Goal: Information Seeking & Learning: Learn about a topic

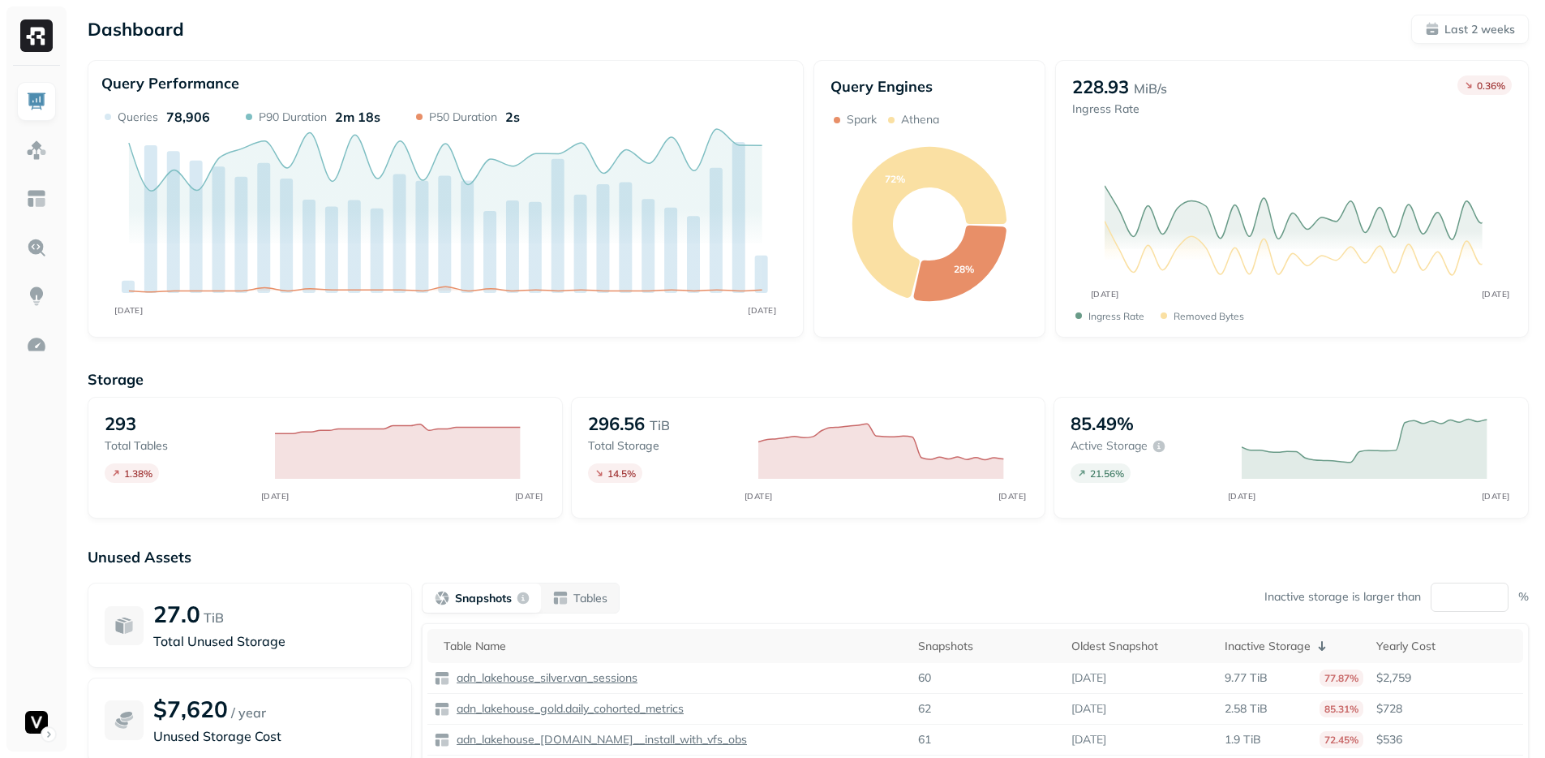
click at [797, 585] on div "Snapshots Tables Inactive storage is larger than ** %" at bounding box center [975, 597] width 1107 height 31
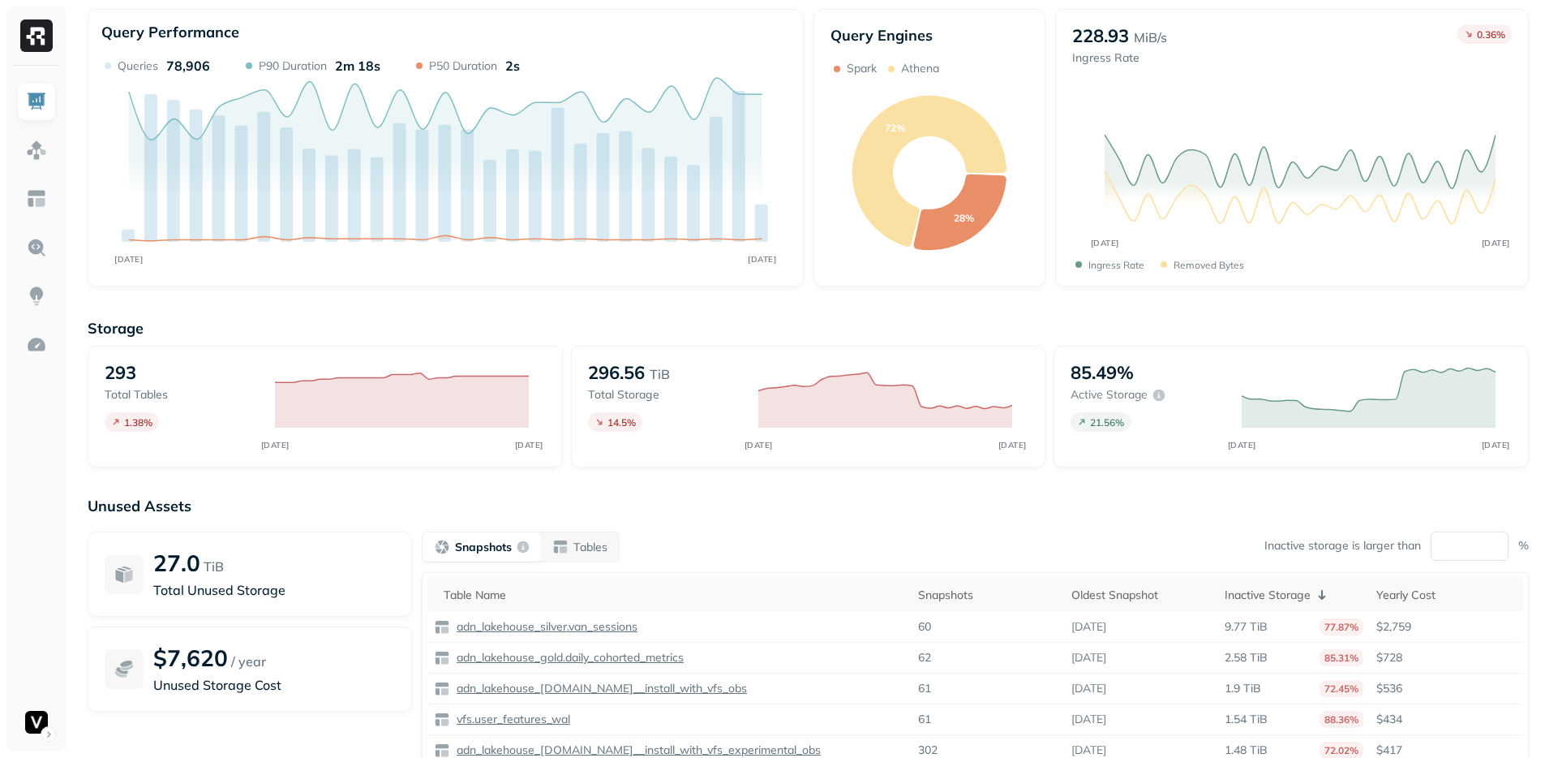
scroll to position [145, 0]
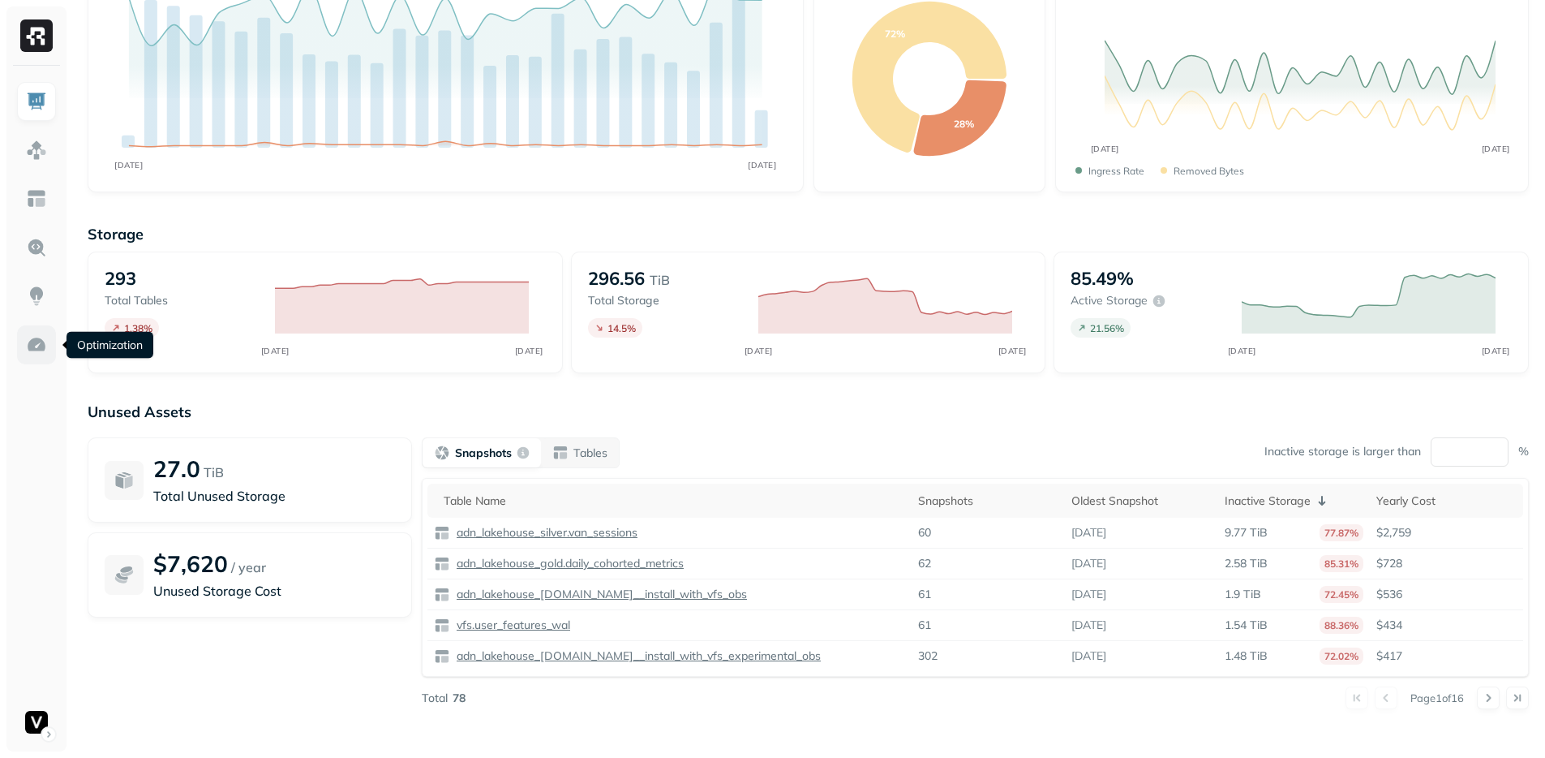
click at [24, 342] on link at bounding box center [36, 344] width 39 height 39
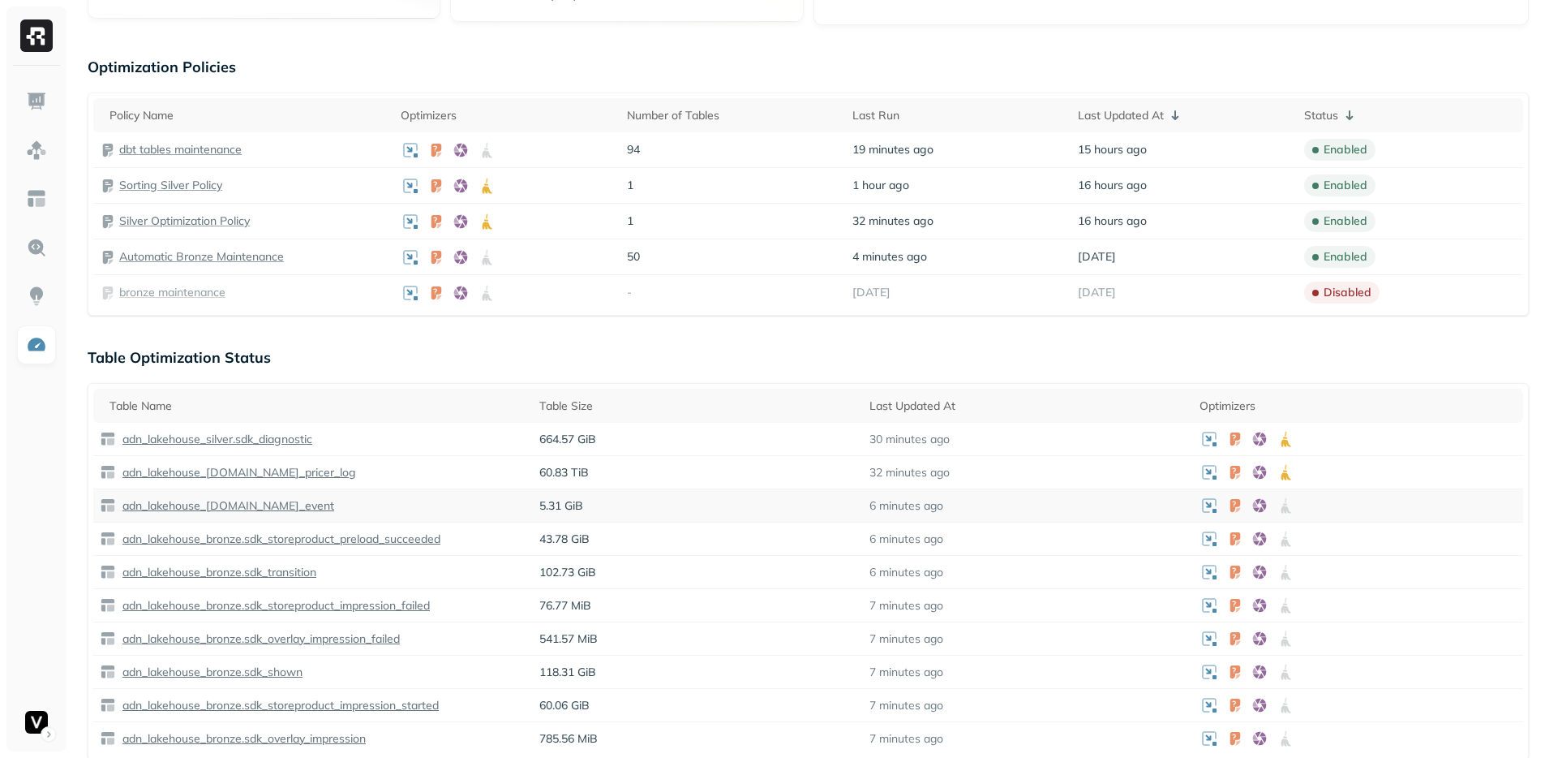
scroll to position [411, 0]
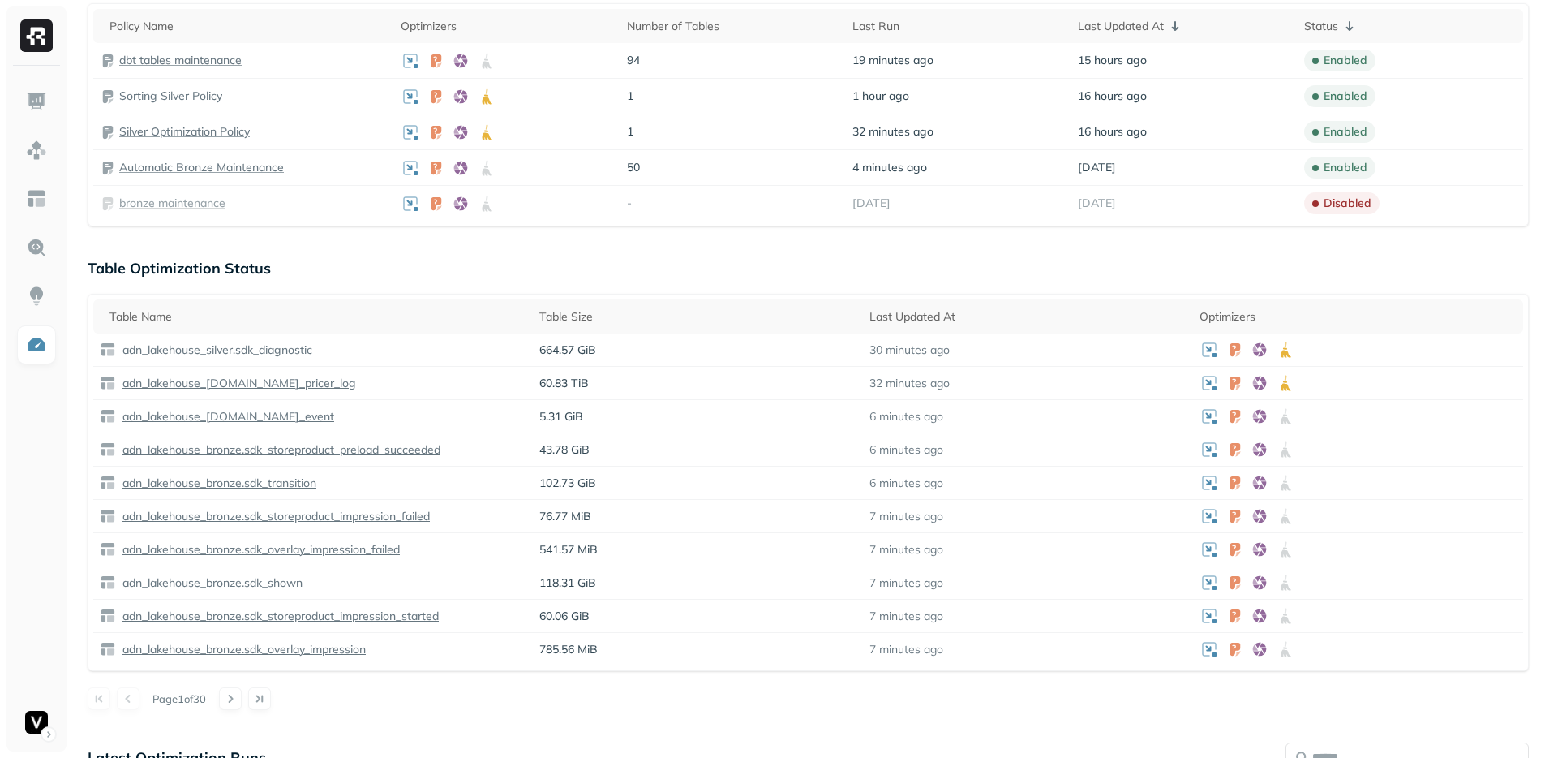
click at [535, 728] on div "Optimization New Policy Optimizers 4 POLICIES Data Compaction 146 Tables ( 50% …" at bounding box center [808, 405] width 1474 height 1632
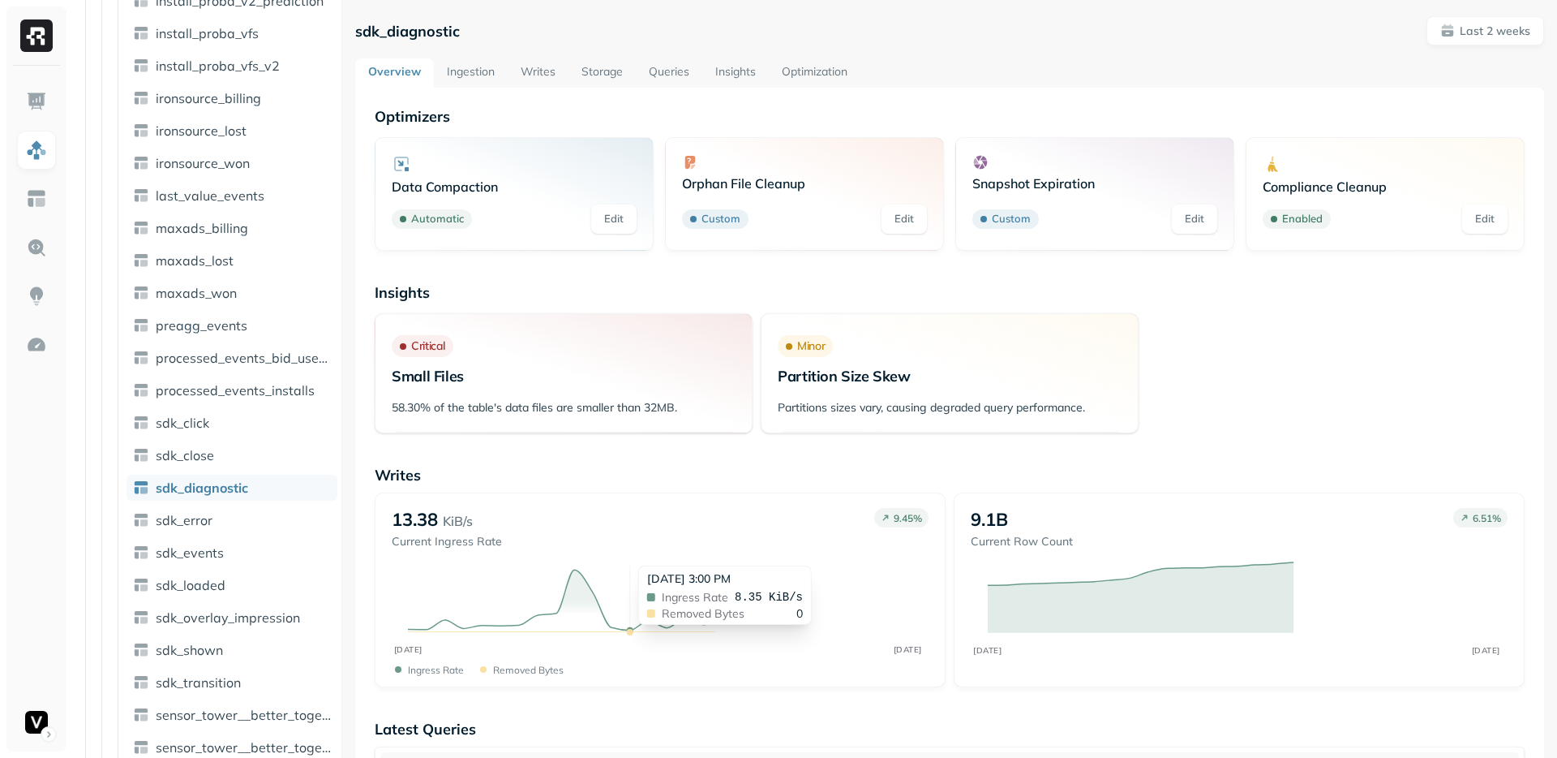
scroll to position [2647, 0]
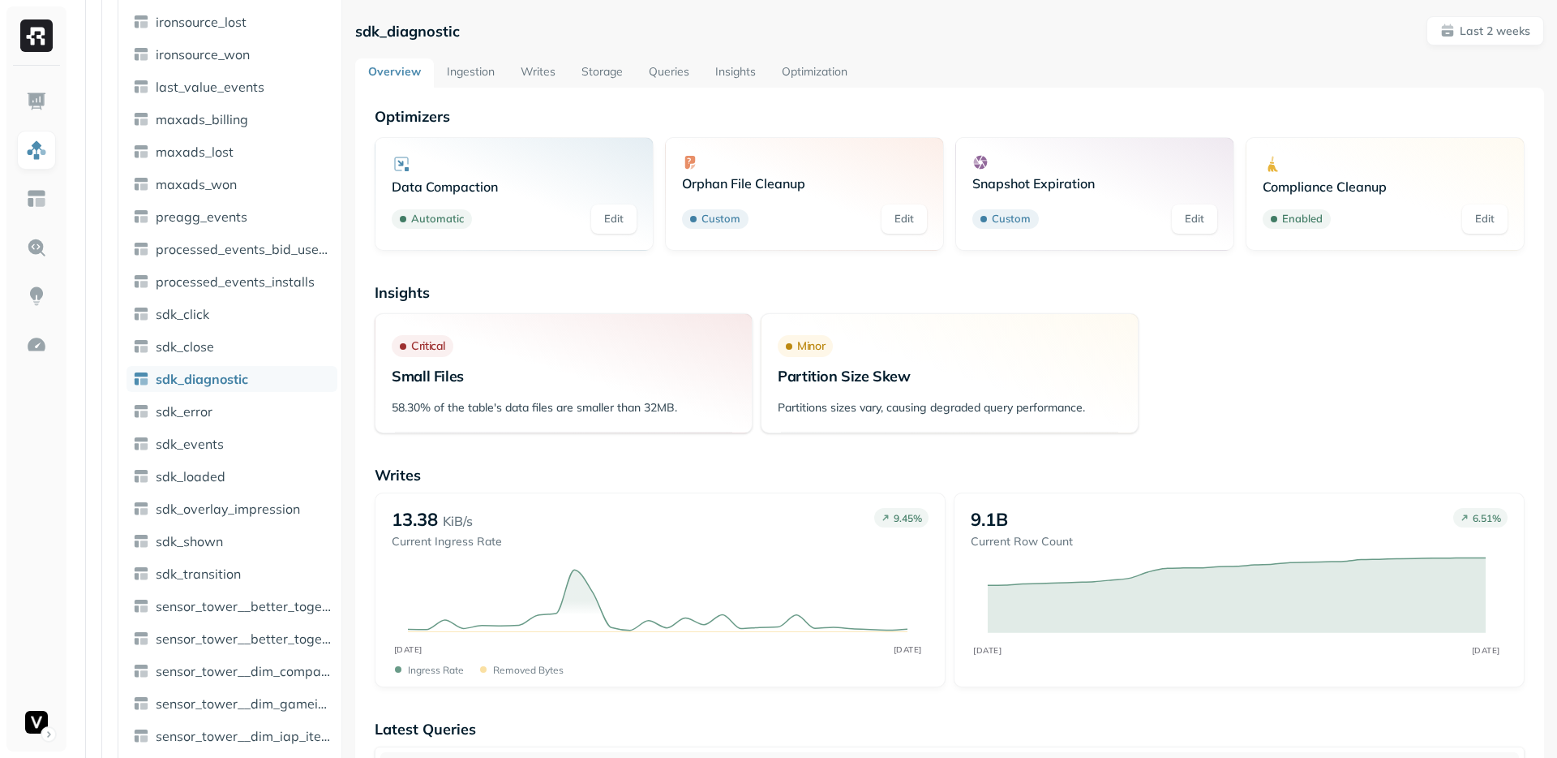
click at [595, 75] on link "Storage" at bounding box center [602, 72] width 67 height 29
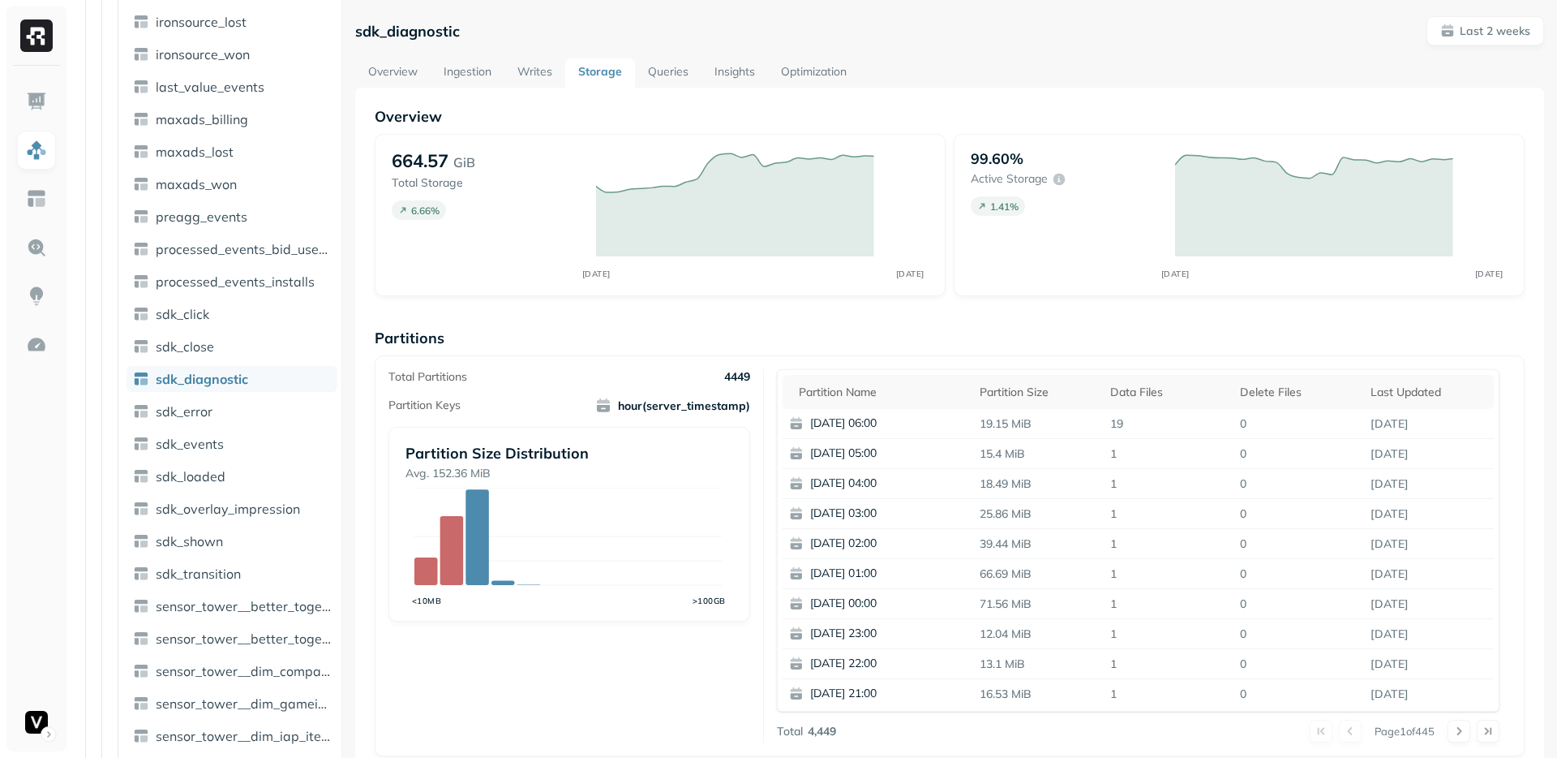
scroll to position [196, 0]
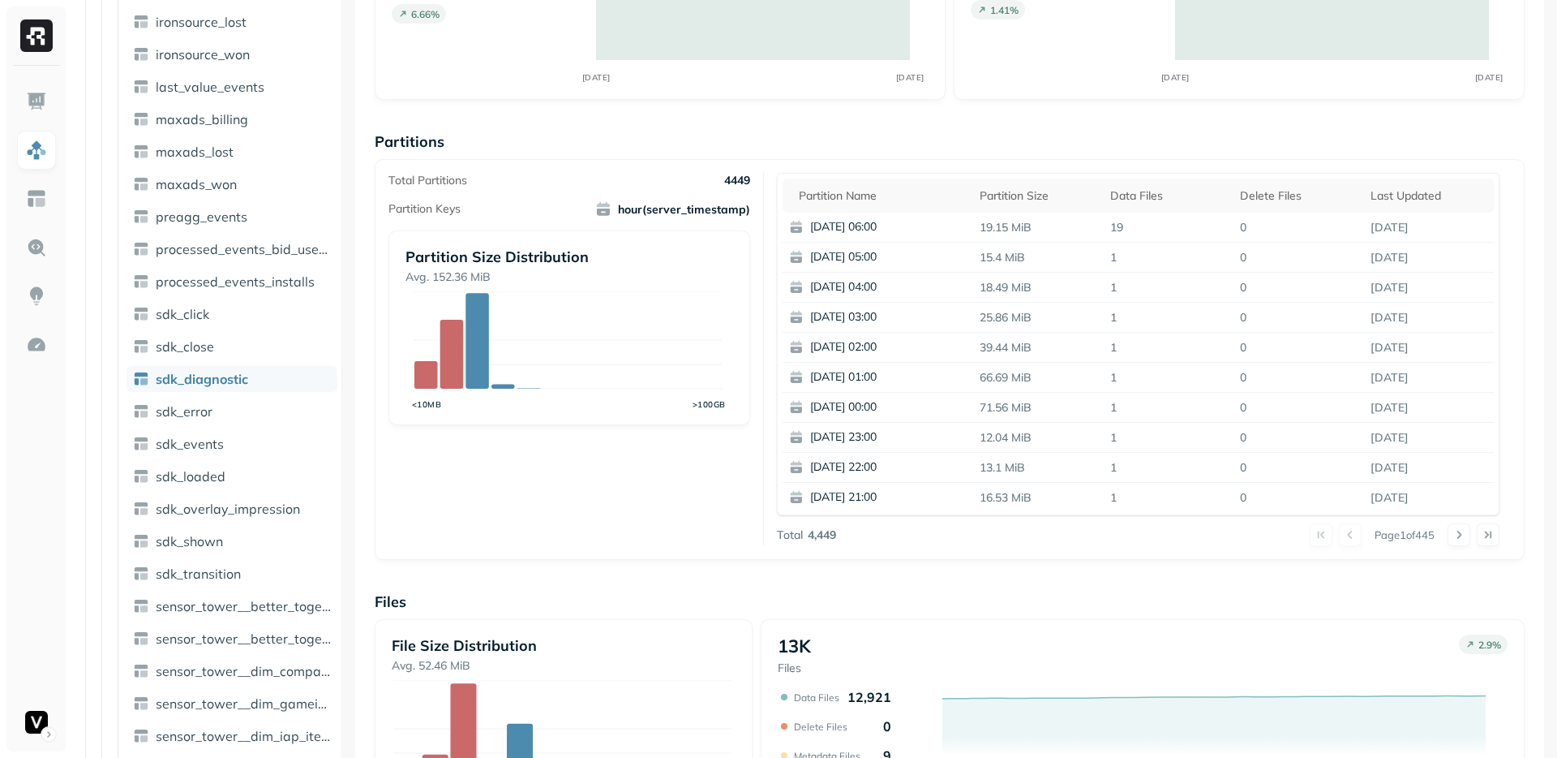
click at [717, 633] on div "File Size Distribution Avg. 52.46 MiB <1MB >1GB" at bounding box center [564, 716] width 378 height 195
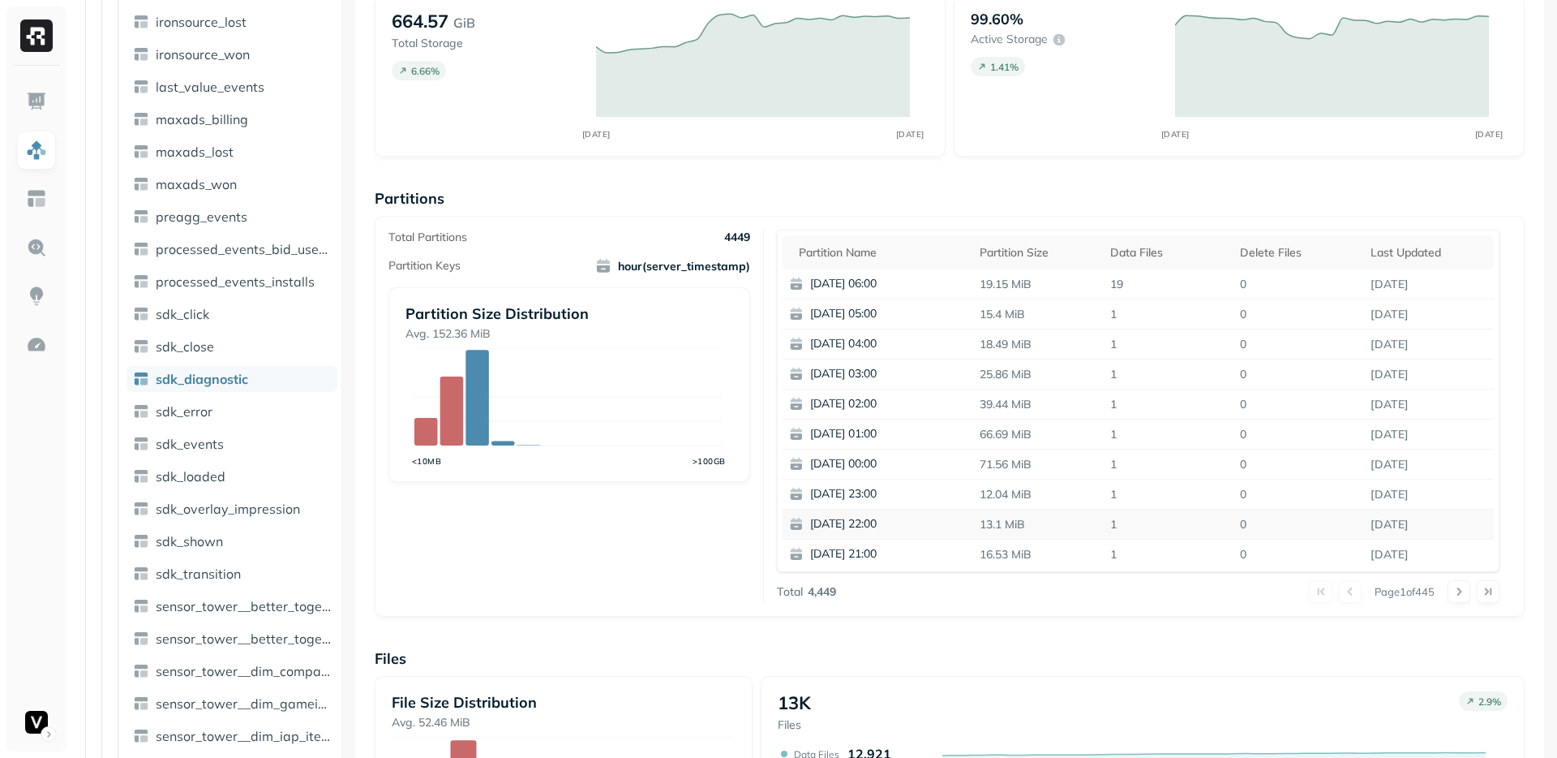
scroll to position [0, 0]
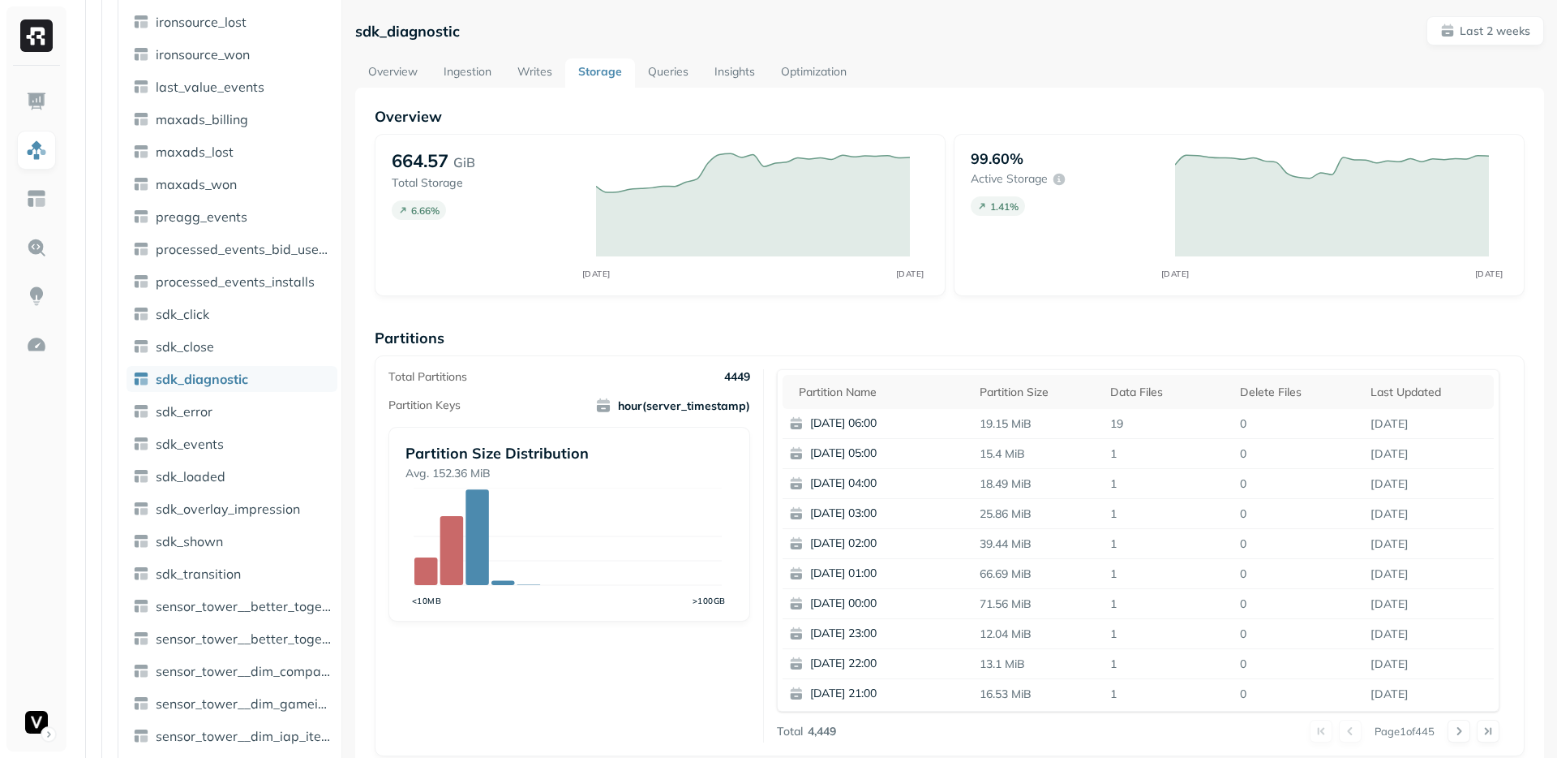
click at [1065, 304] on div "Overview 664.57 GiB Total Storage 6.66 % JUL 29 AUG 12 99.60% Active storage 1.…" at bounding box center [950, 664] width 1150 height 1114
click at [966, 310] on div "Overview 664.57 GiB Total Storage 6.66 % JUL 29 AUG 12 99.60% Active storage 1.…" at bounding box center [950, 664] width 1150 height 1114
click at [962, 328] on p "Partitions" at bounding box center [950, 337] width 1150 height 19
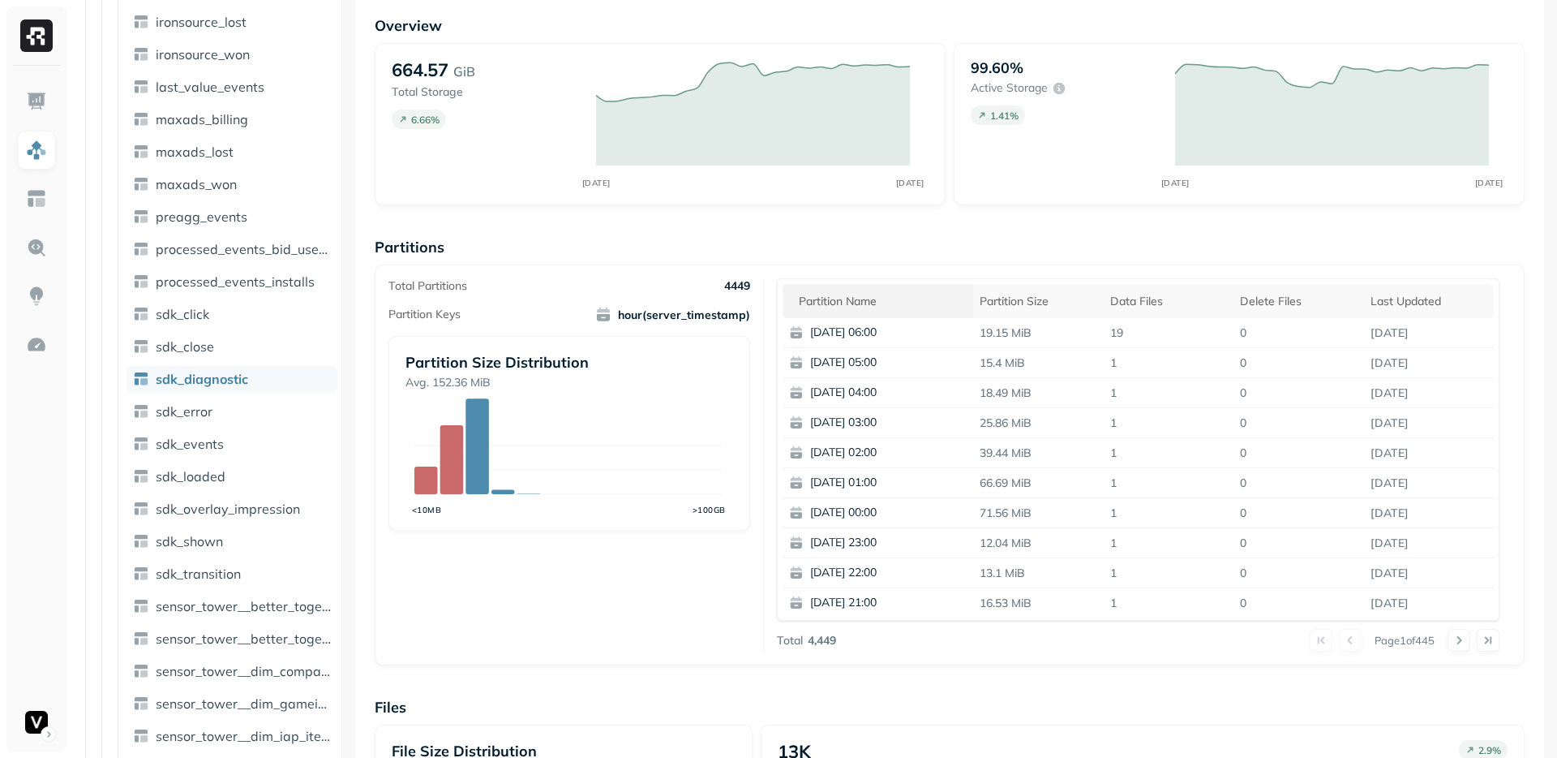
scroll to position [2, 0]
click at [1451, 639] on button at bounding box center [1459, 640] width 23 height 23
click at [1450, 643] on button at bounding box center [1459, 640] width 23 height 23
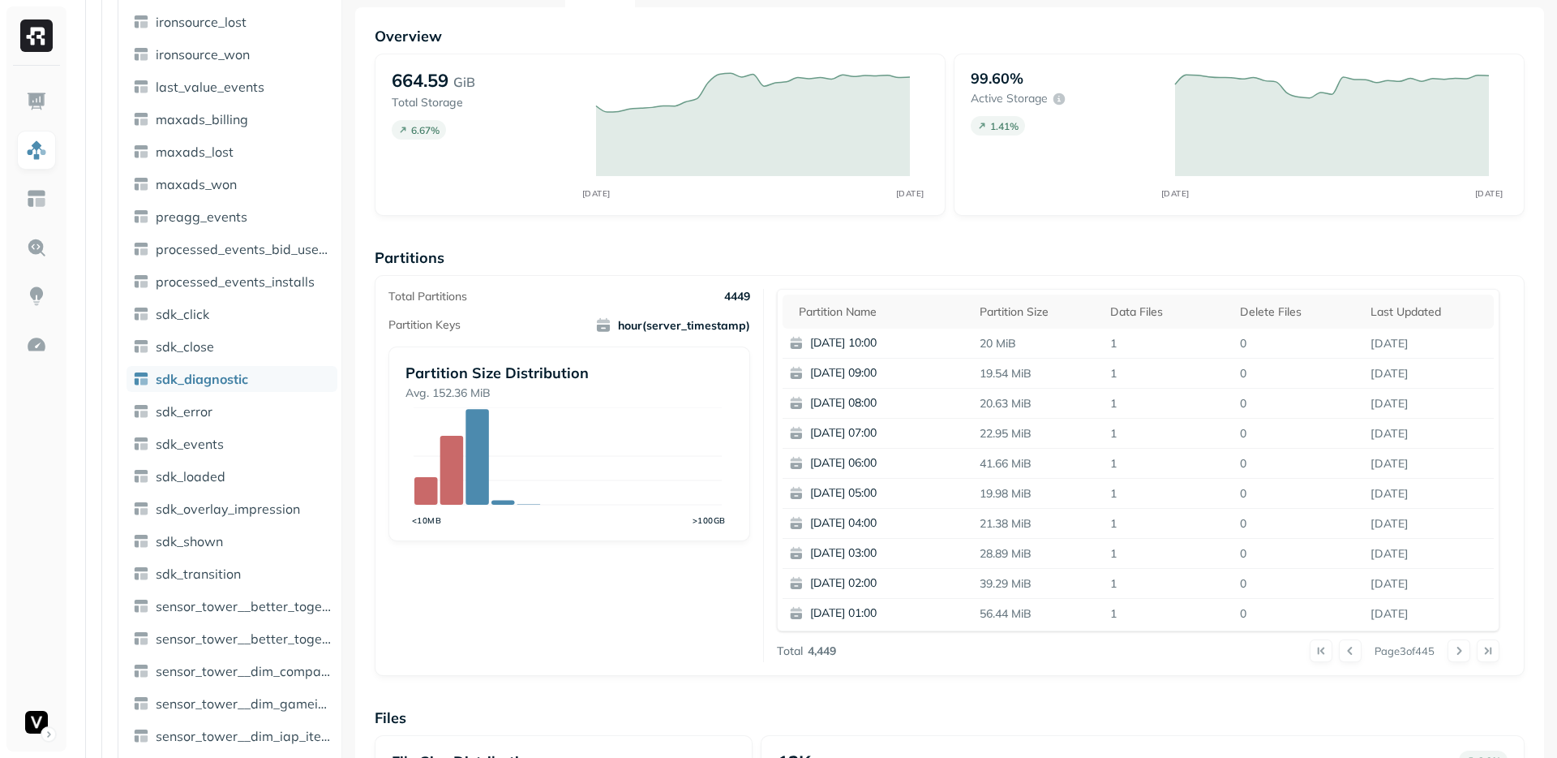
scroll to position [59, 0]
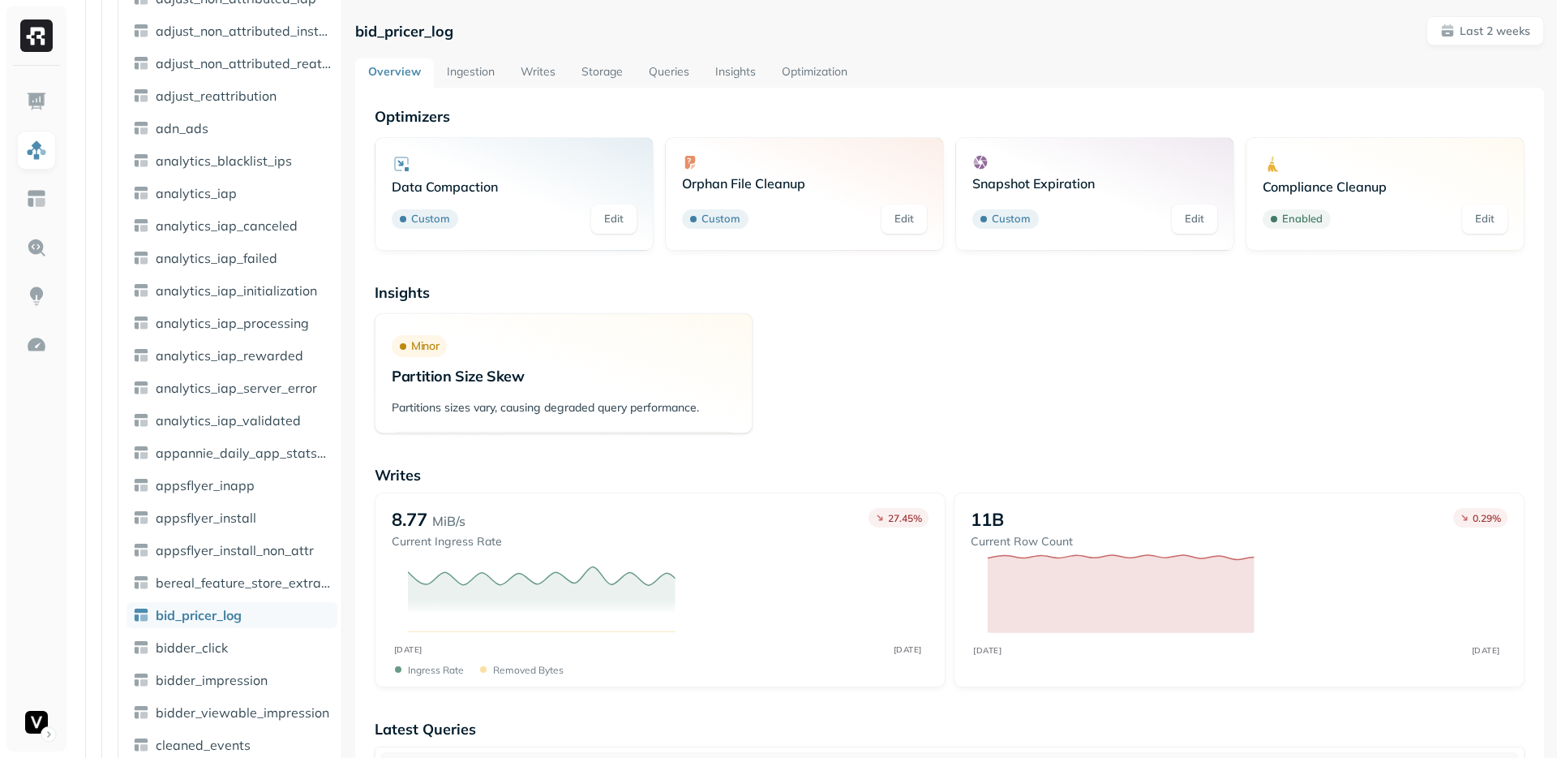
scroll to position [895, 0]
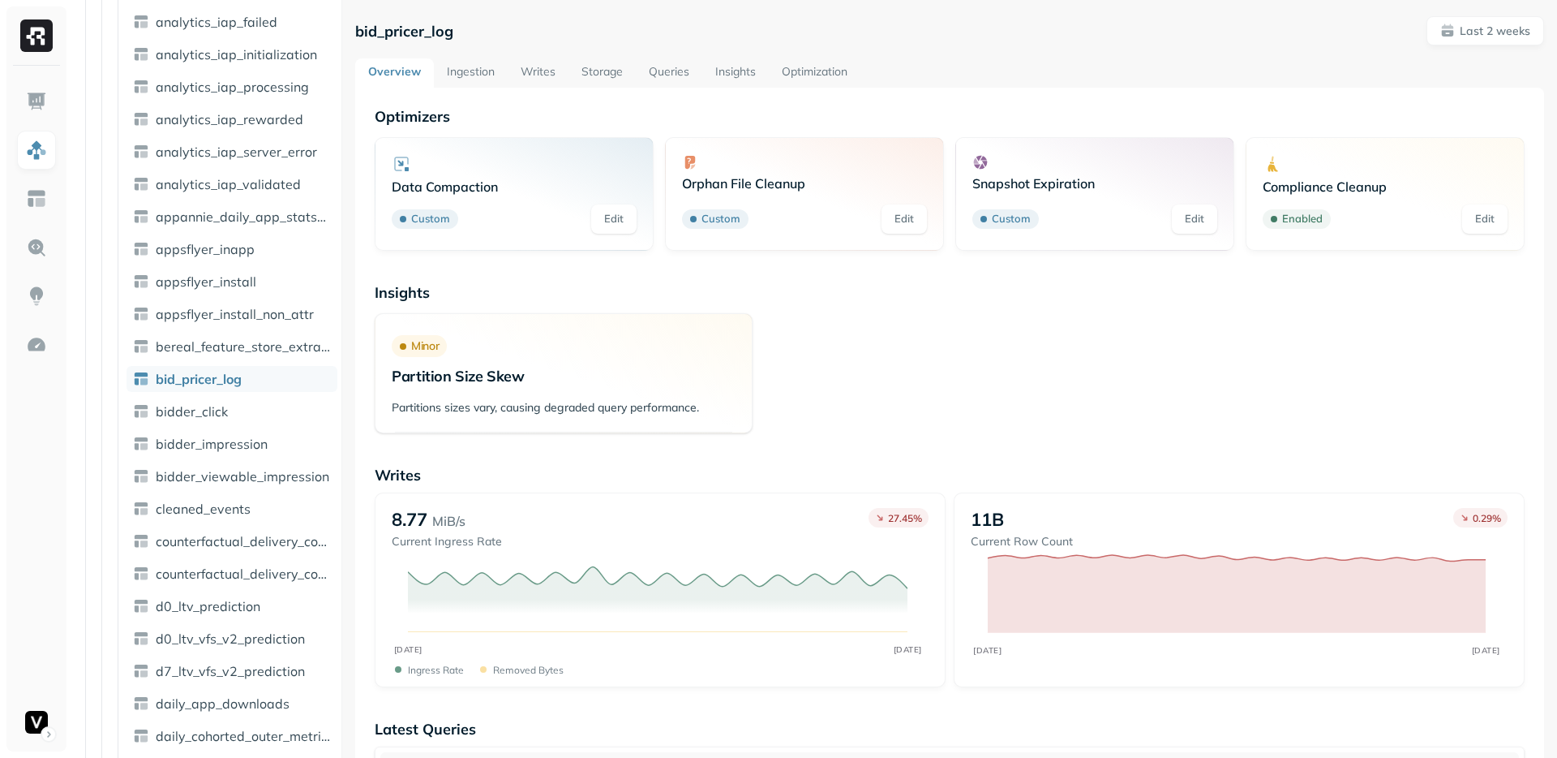
click at [595, 70] on link "Storage" at bounding box center [602, 72] width 67 height 29
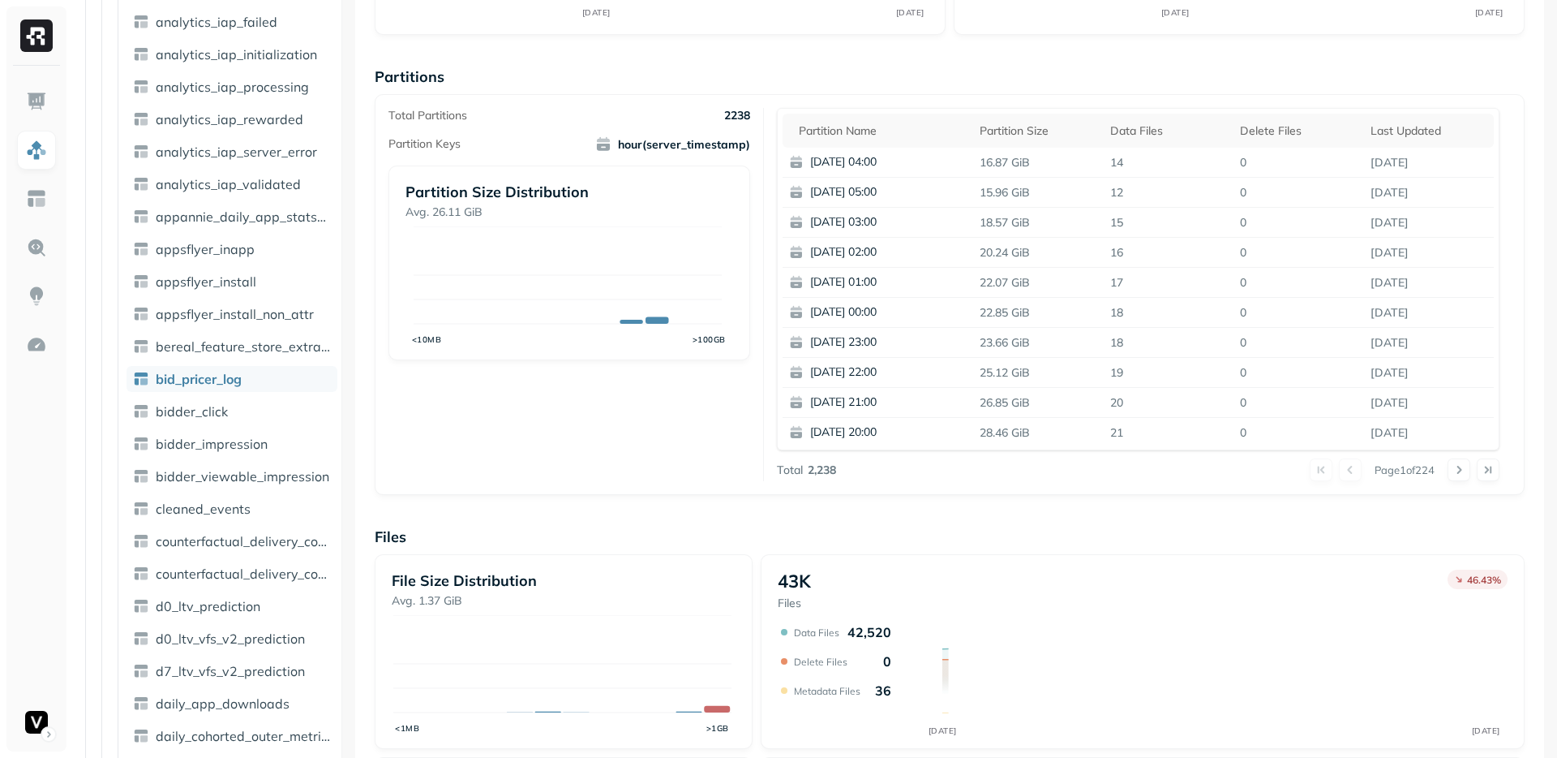
scroll to position [107, 0]
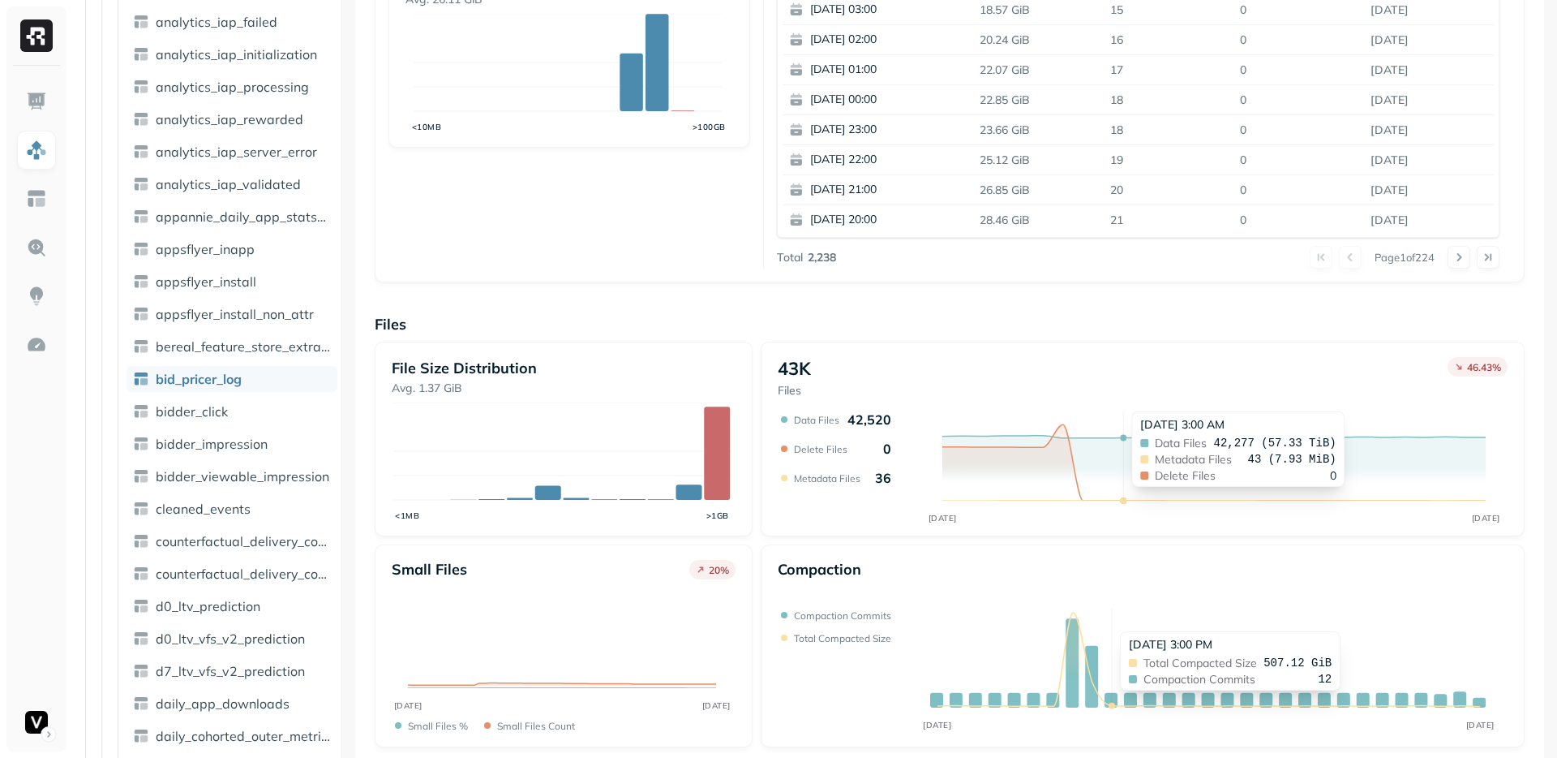
scroll to position [483, 0]
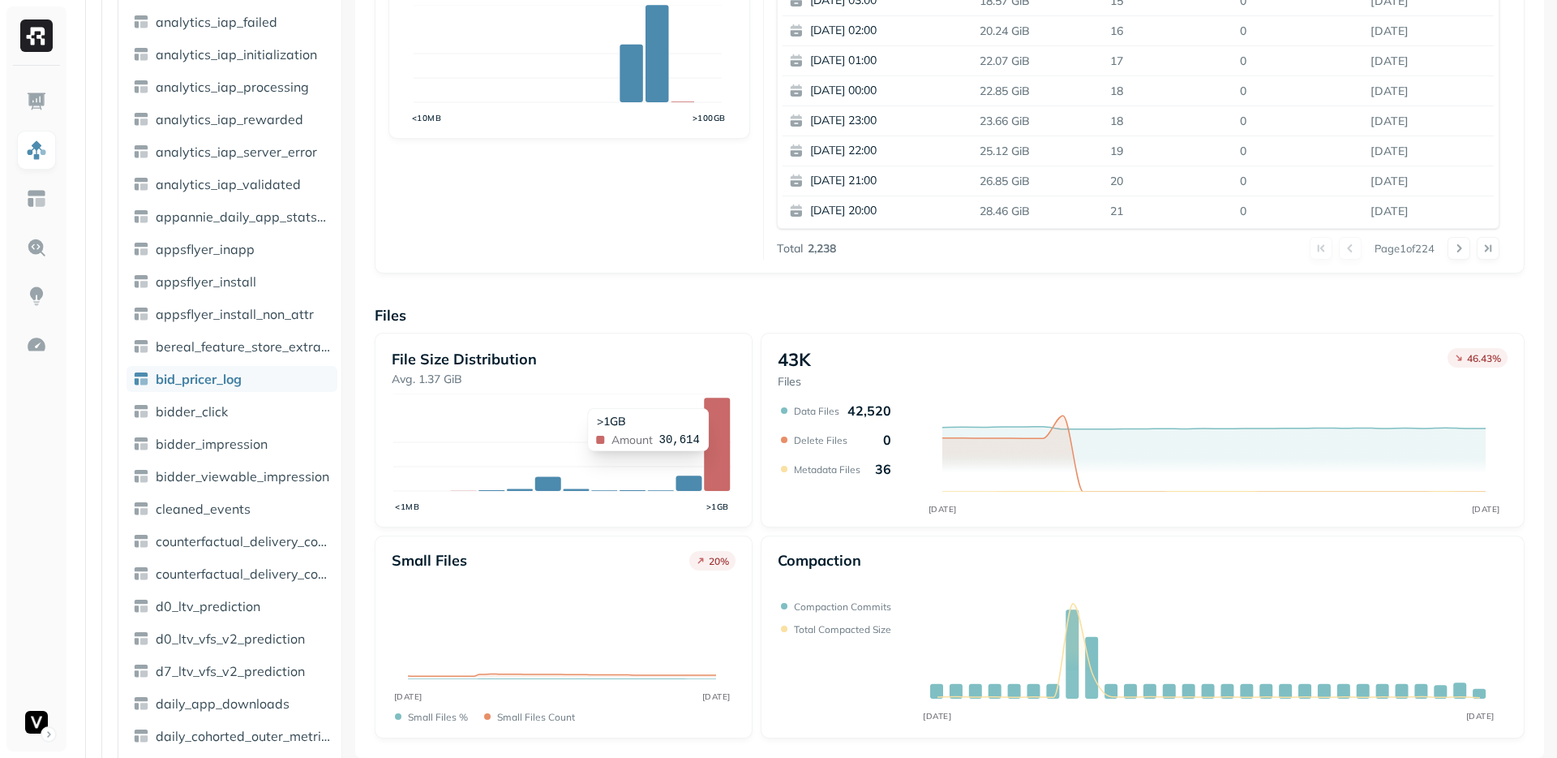
click at [711, 458] on icon at bounding box center [717, 443] width 26 height 93
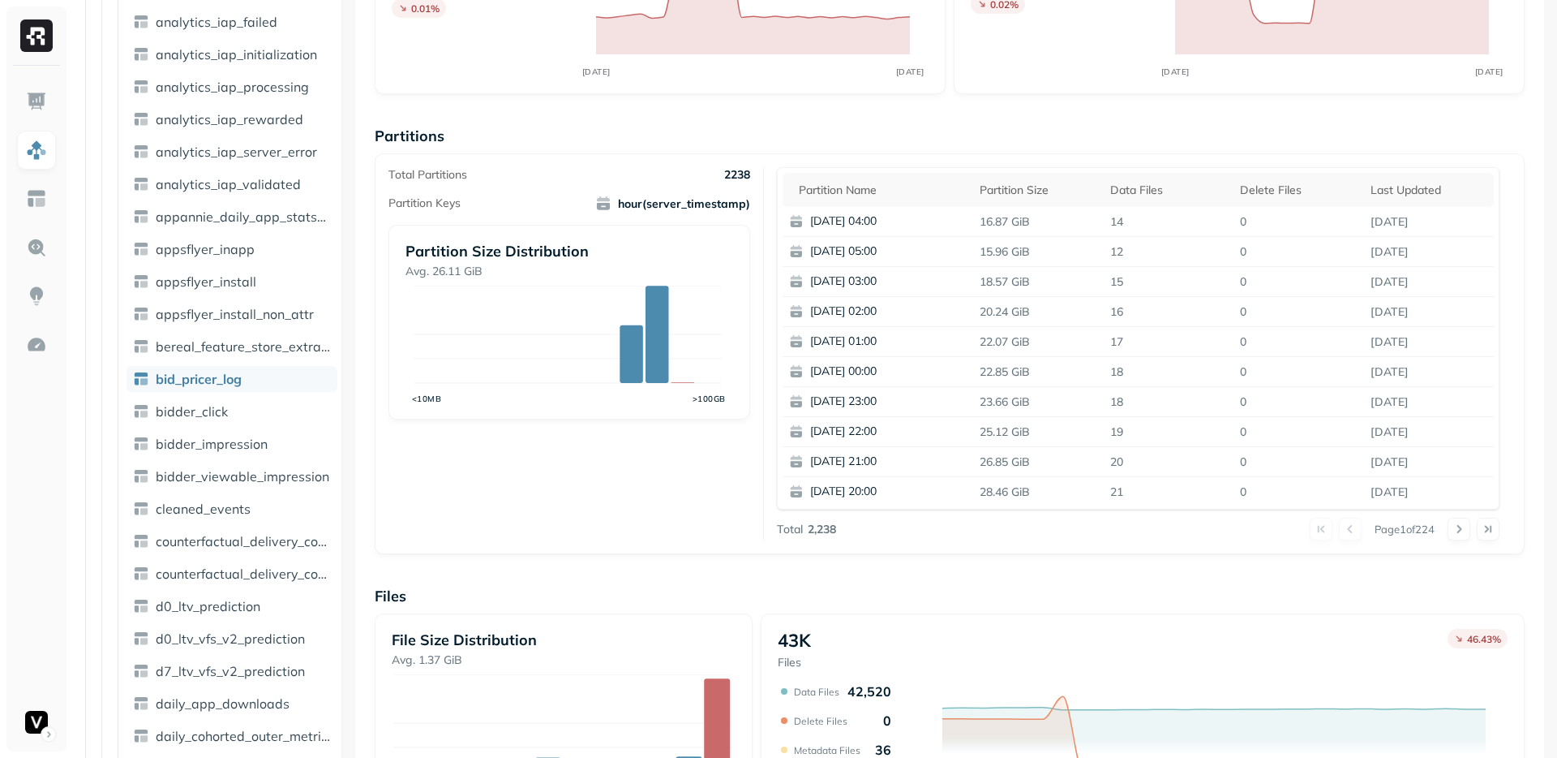
scroll to position [111, 0]
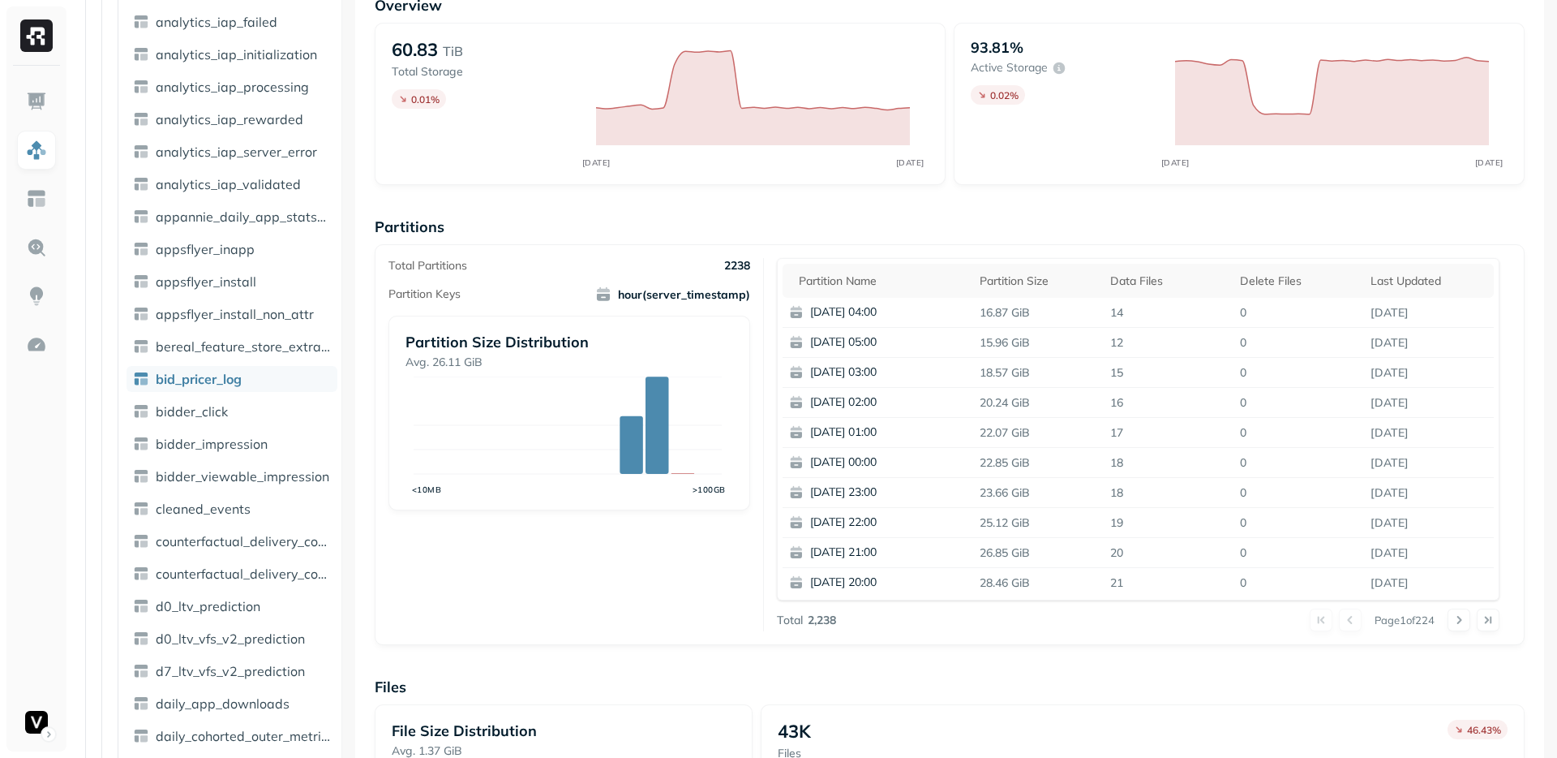
click at [1256, 667] on div "Overview 60.83 TiB Total Storage 0.01 % JUL 29 AUG 12 93.81% Active storage 0.0…" at bounding box center [950, 553] width 1150 height 1114
click at [1448, 626] on button at bounding box center [1459, 619] width 23 height 23
click at [1448, 621] on button at bounding box center [1459, 619] width 23 height 23
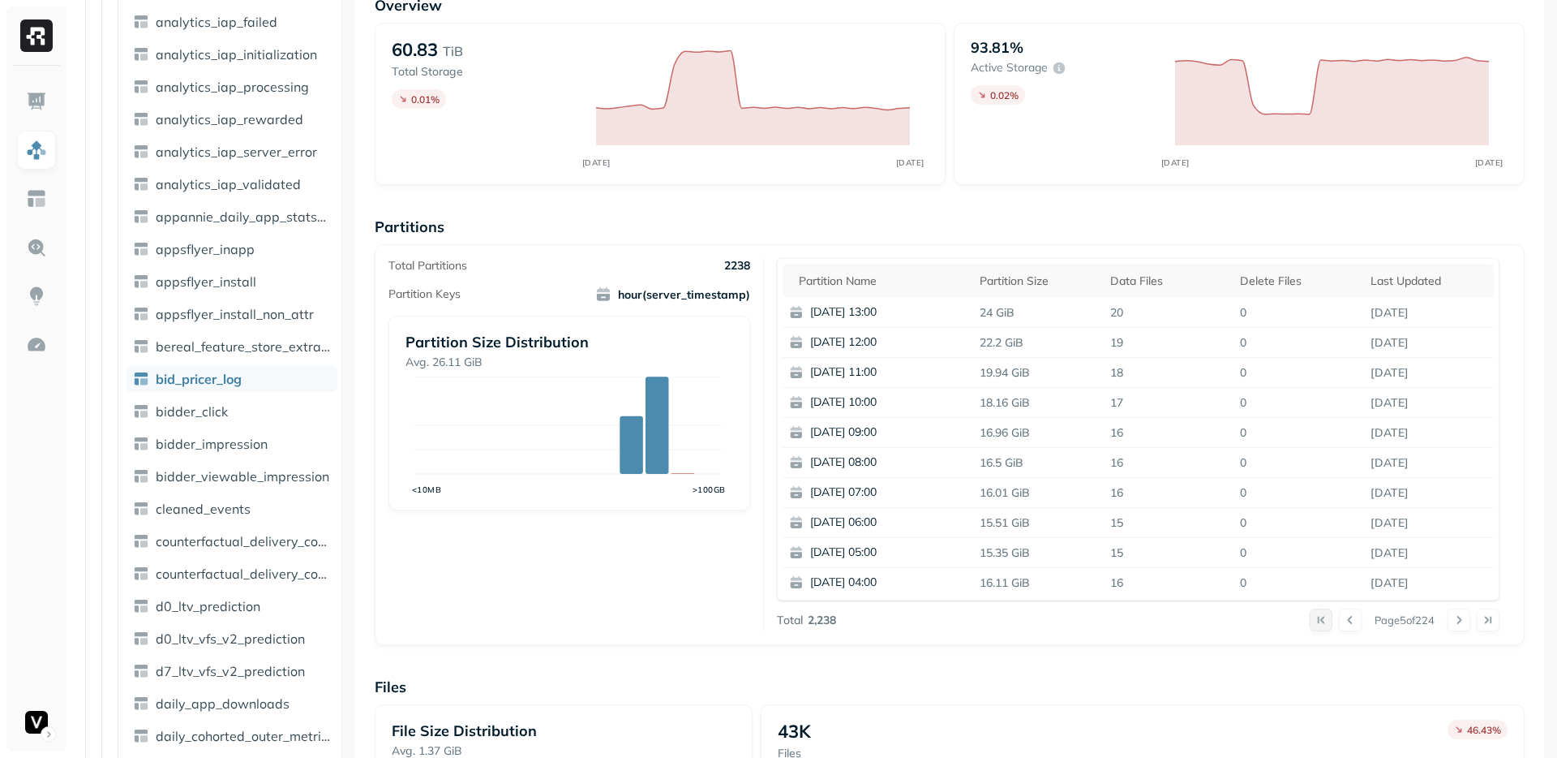
click at [1310, 624] on button at bounding box center [1321, 619] width 23 height 23
click at [1070, 614] on div "Page 1 of 224" at bounding box center [1168, 619] width 664 height 23
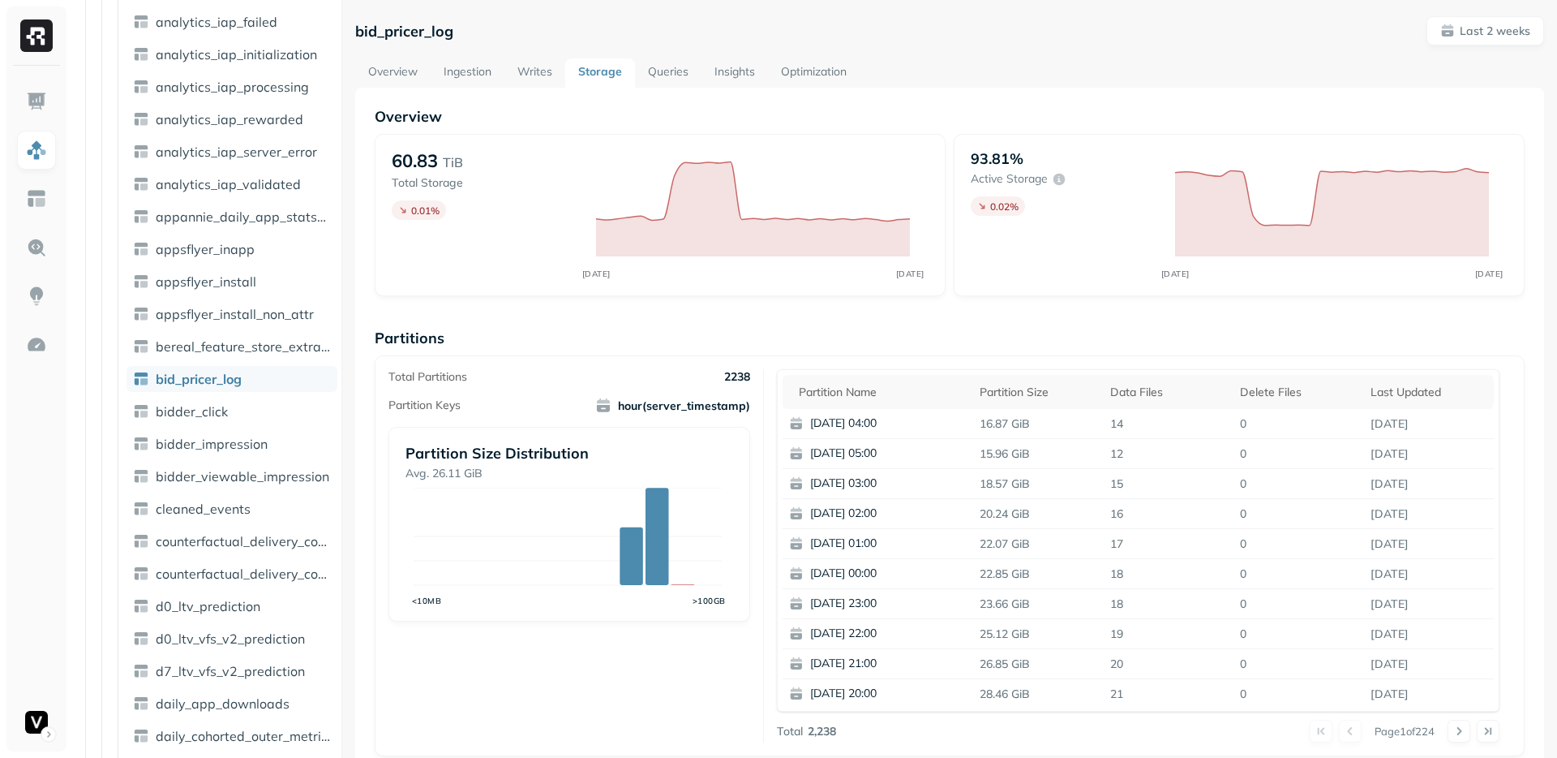
click at [825, 67] on link "Optimization" at bounding box center [814, 72] width 92 height 29
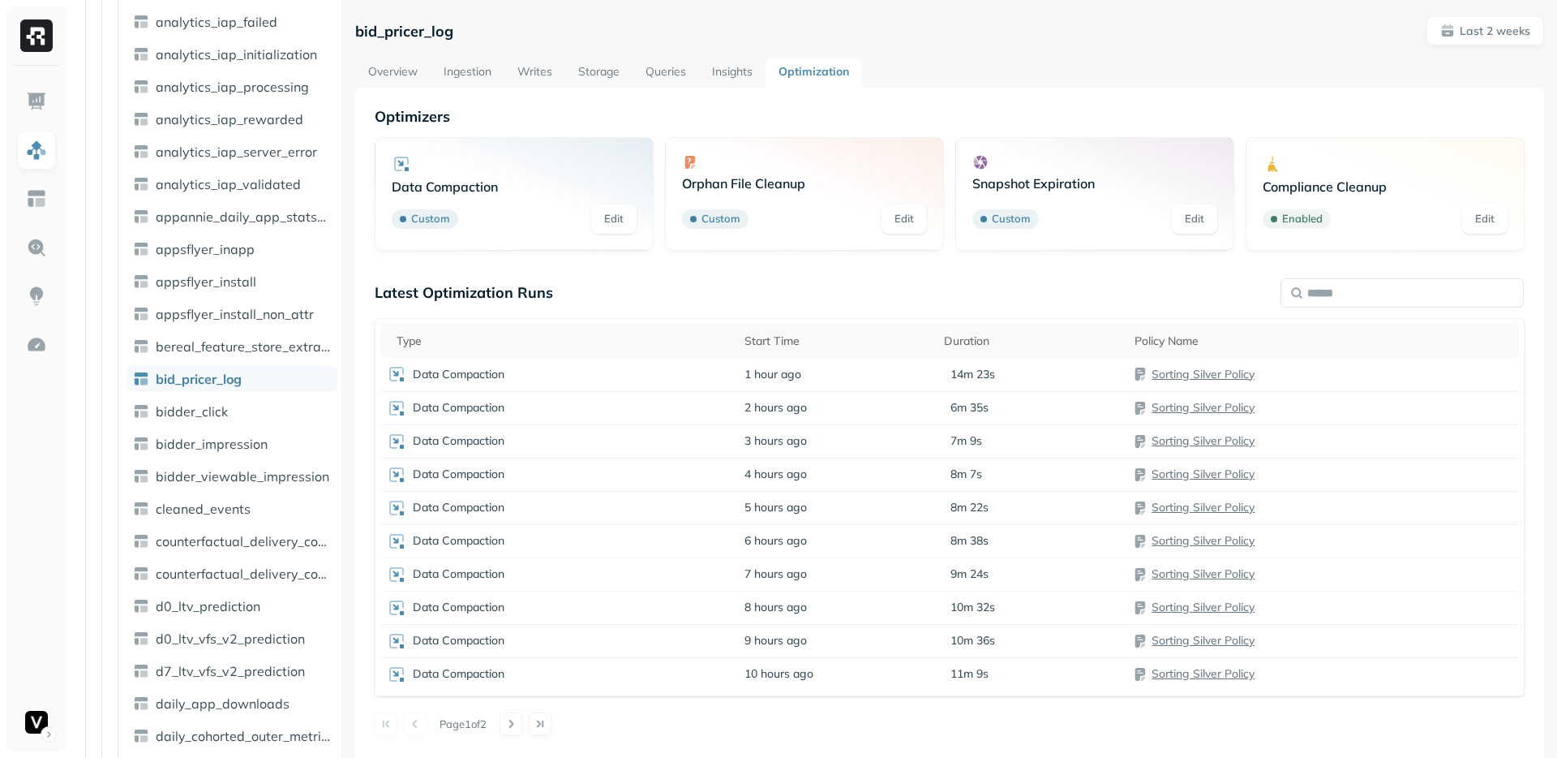
click at [605, 221] on link "Edit" at bounding box center [613, 218] width 45 height 29
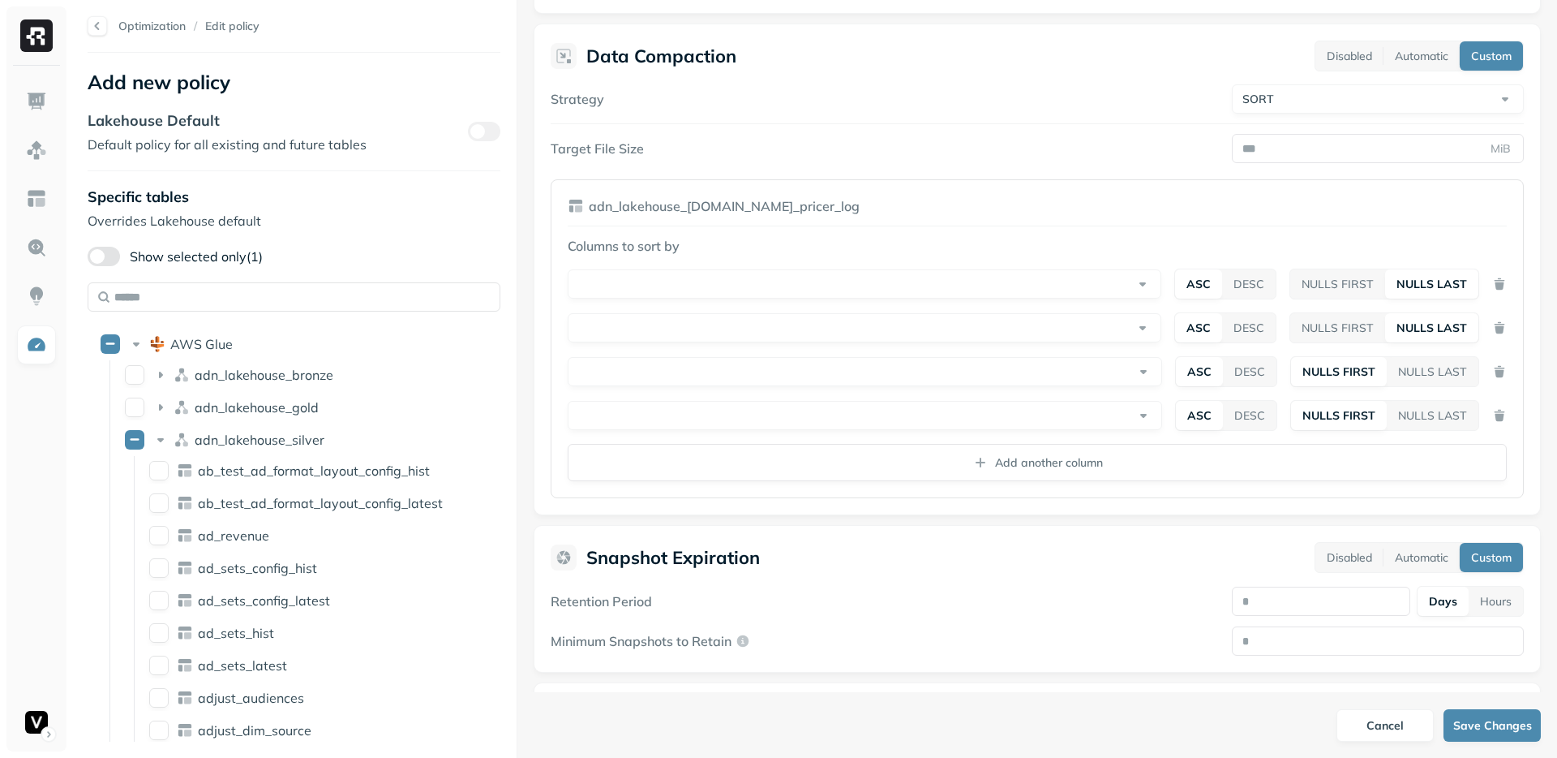
scroll to position [333, 0]
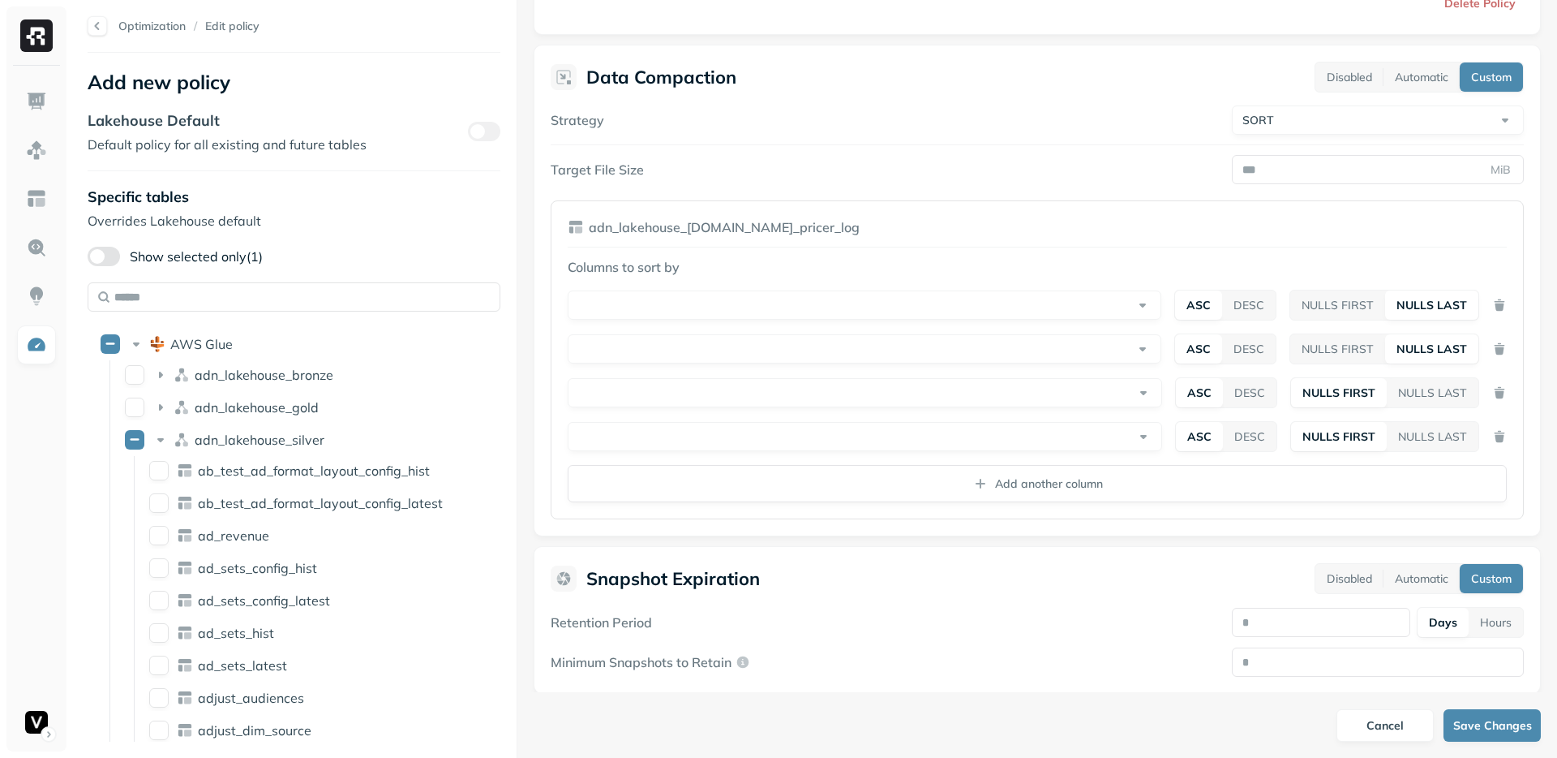
click at [1129, 306] on html "Optimization / Edit policy Add new policy Lakehouse Default Default policy for …" at bounding box center [778, 379] width 1557 height 758
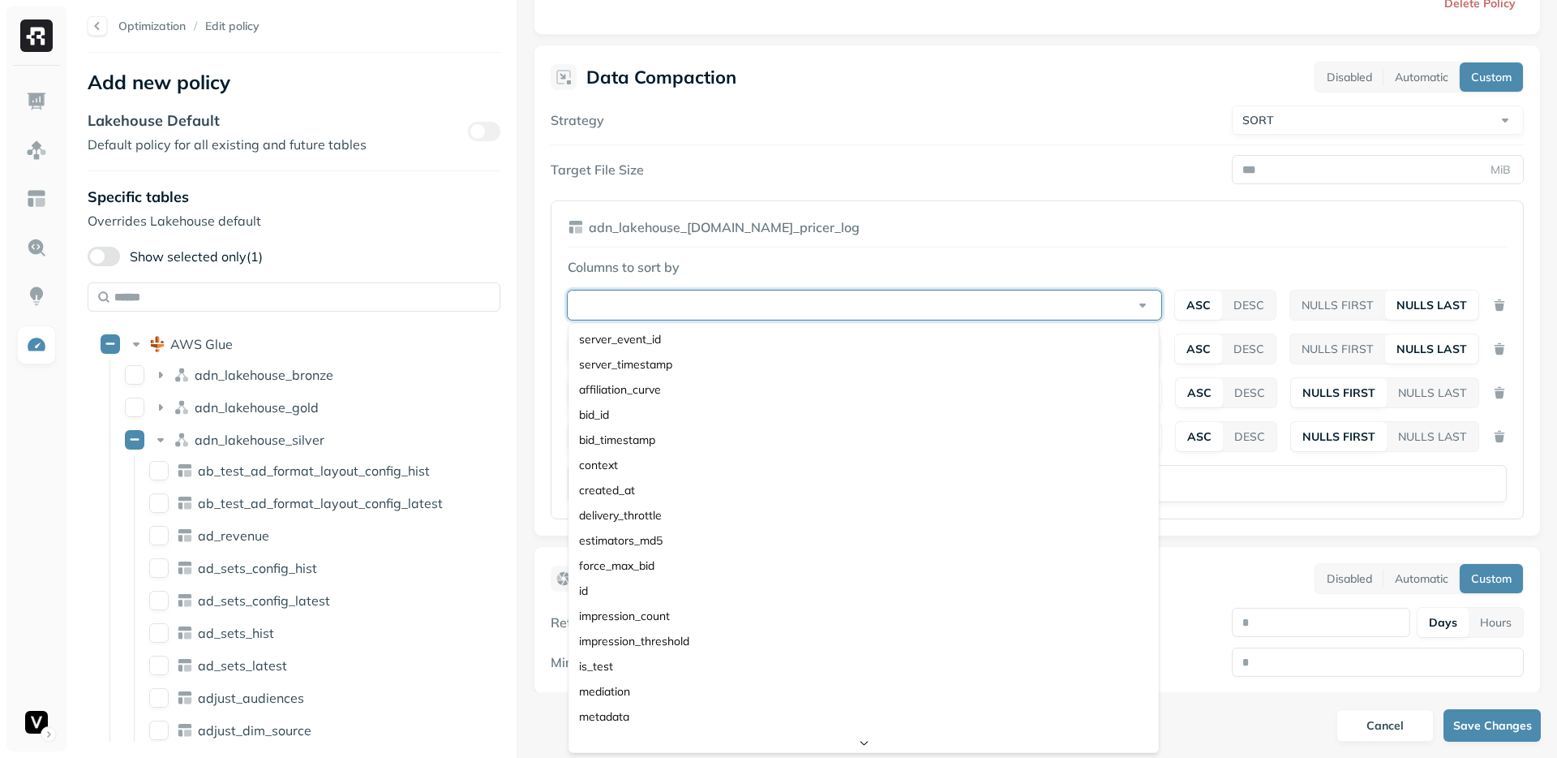
click at [1103, 265] on html "Optimization / Edit policy Add new policy Lakehouse Default Default policy for …" at bounding box center [778, 379] width 1557 height 758
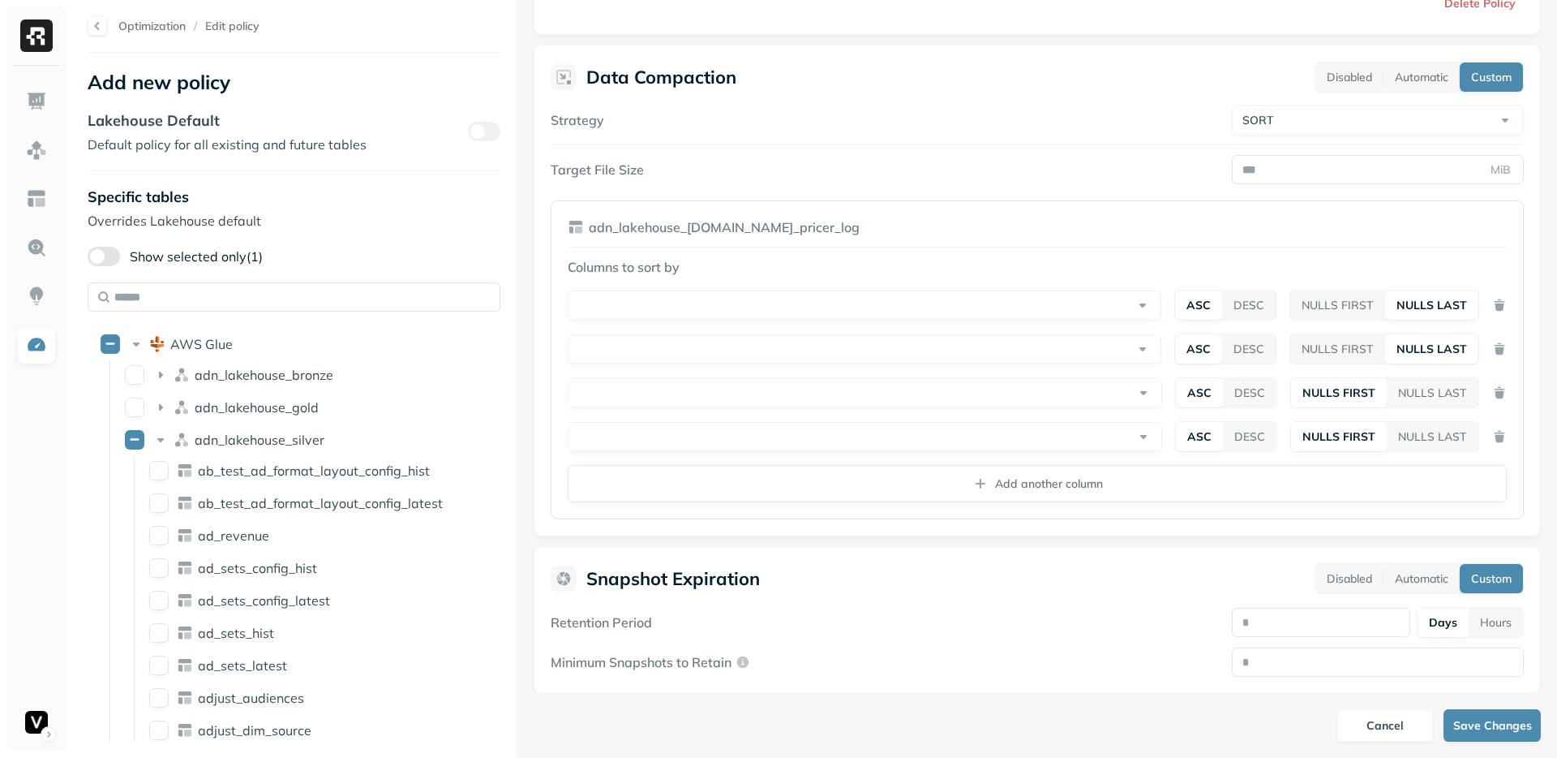
click at [1134, 340] on html "Optimization / Edit policy Add new policy Lakehouse Default Default policy for …" at bounding box center [778, 379] width 1557 height 758
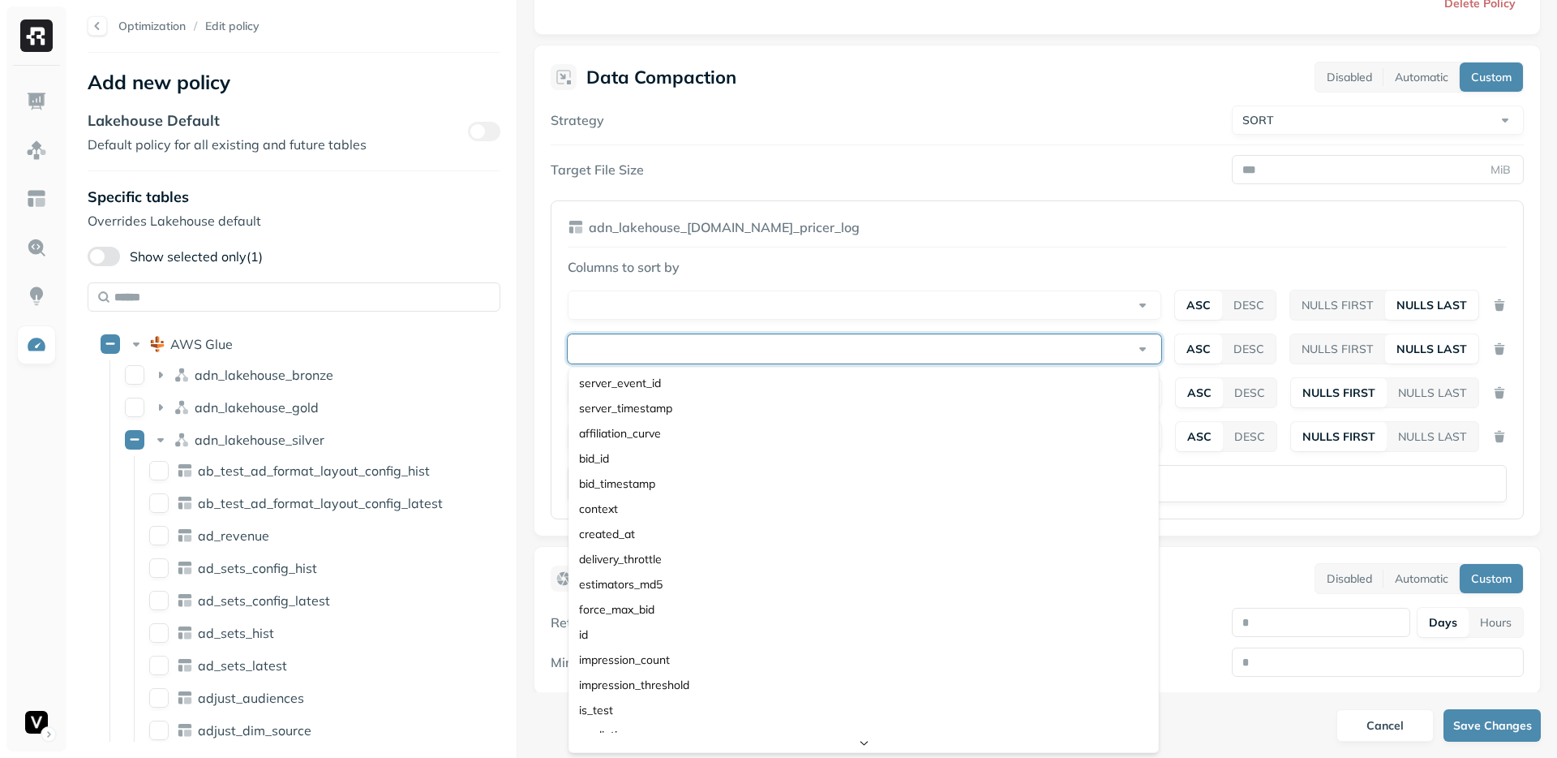
click at [1116, 263] on html "Optimization / Edit policy Add new policy Lakehouse Default Default policy for …" at bounding box center [778, 379] width 1557 height 758
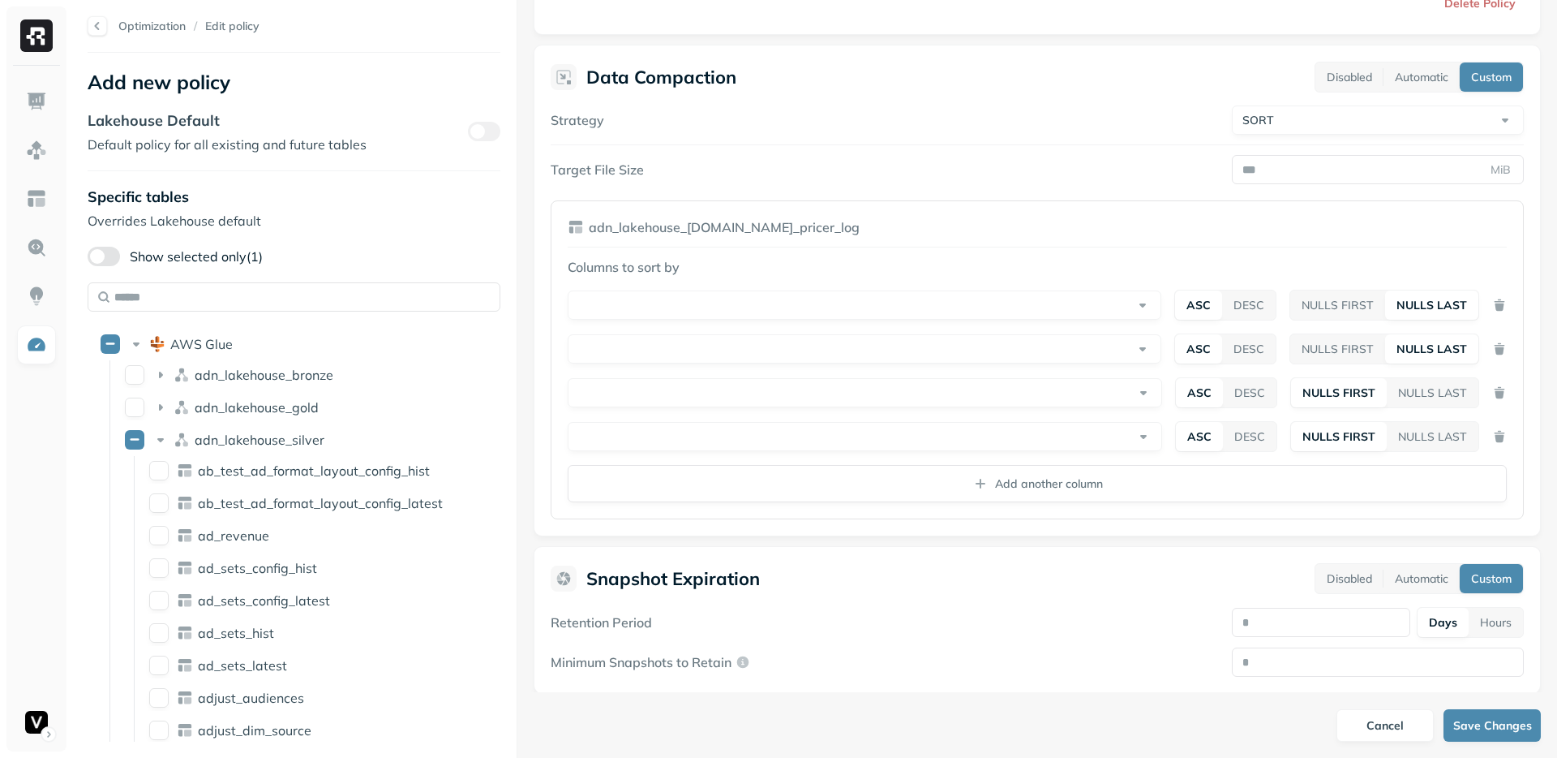
click at [1136, 398] on html "Optimization / Edit policy Add new policy Lakehouse Default Default policy for …" at bounding box center [778, 379] width 1557 height 758
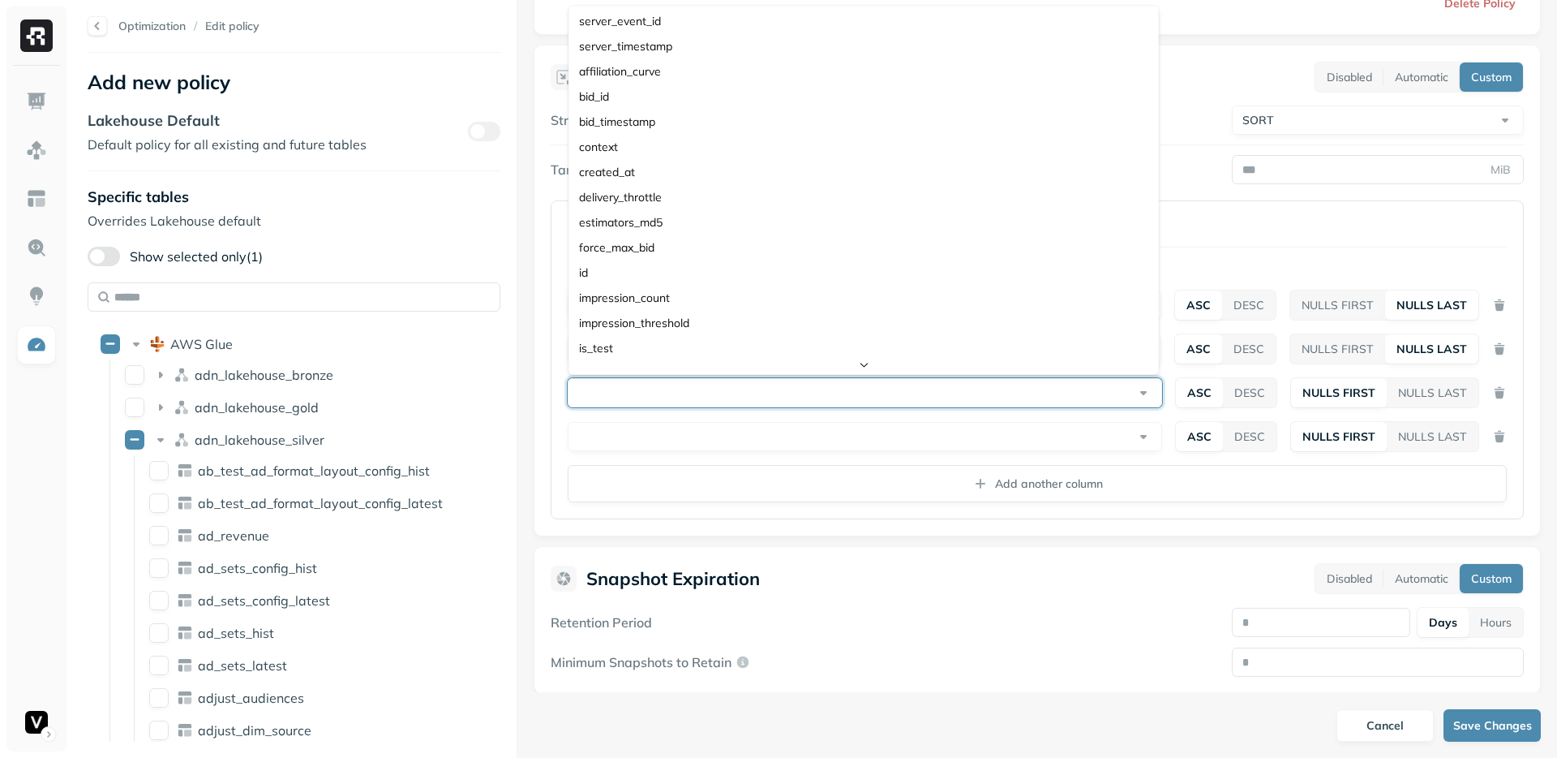
drag, startPoint x: 1274, startPoint y: 249, endPoint x: 1241, endPoint y: 252, distance: 33.4
click at [1274, 249] on html "Optimization / Edit policy Add new policy Lakehouse Default Default policy for …" at bounding box center [778, 379] width 1557 height 758
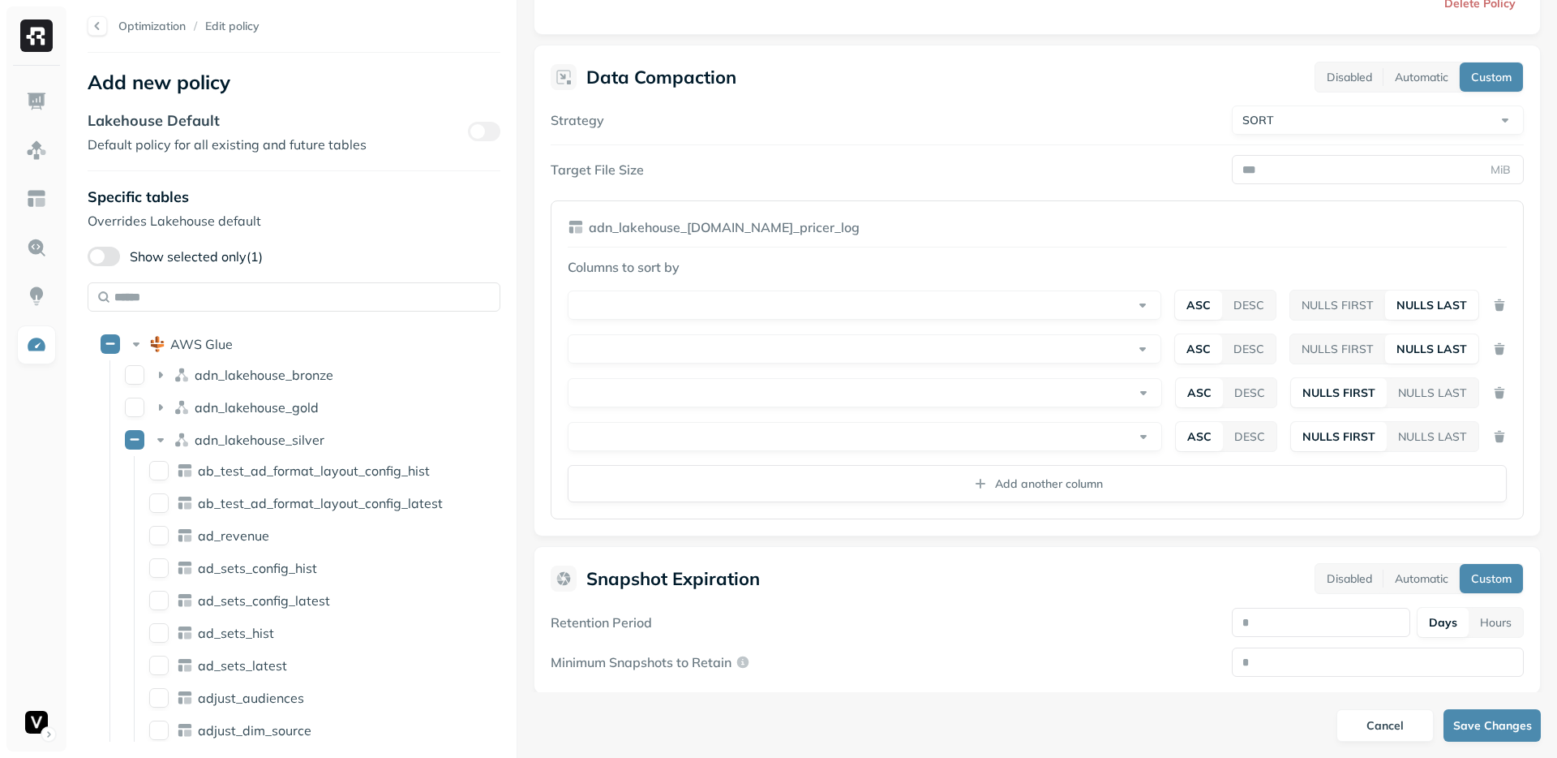
click at [1138, 438] on html "Optimization / Edit policy Add new policy Lakehouse Default Default policy for …" at bounding box center [778, 379] width 1557 height 758
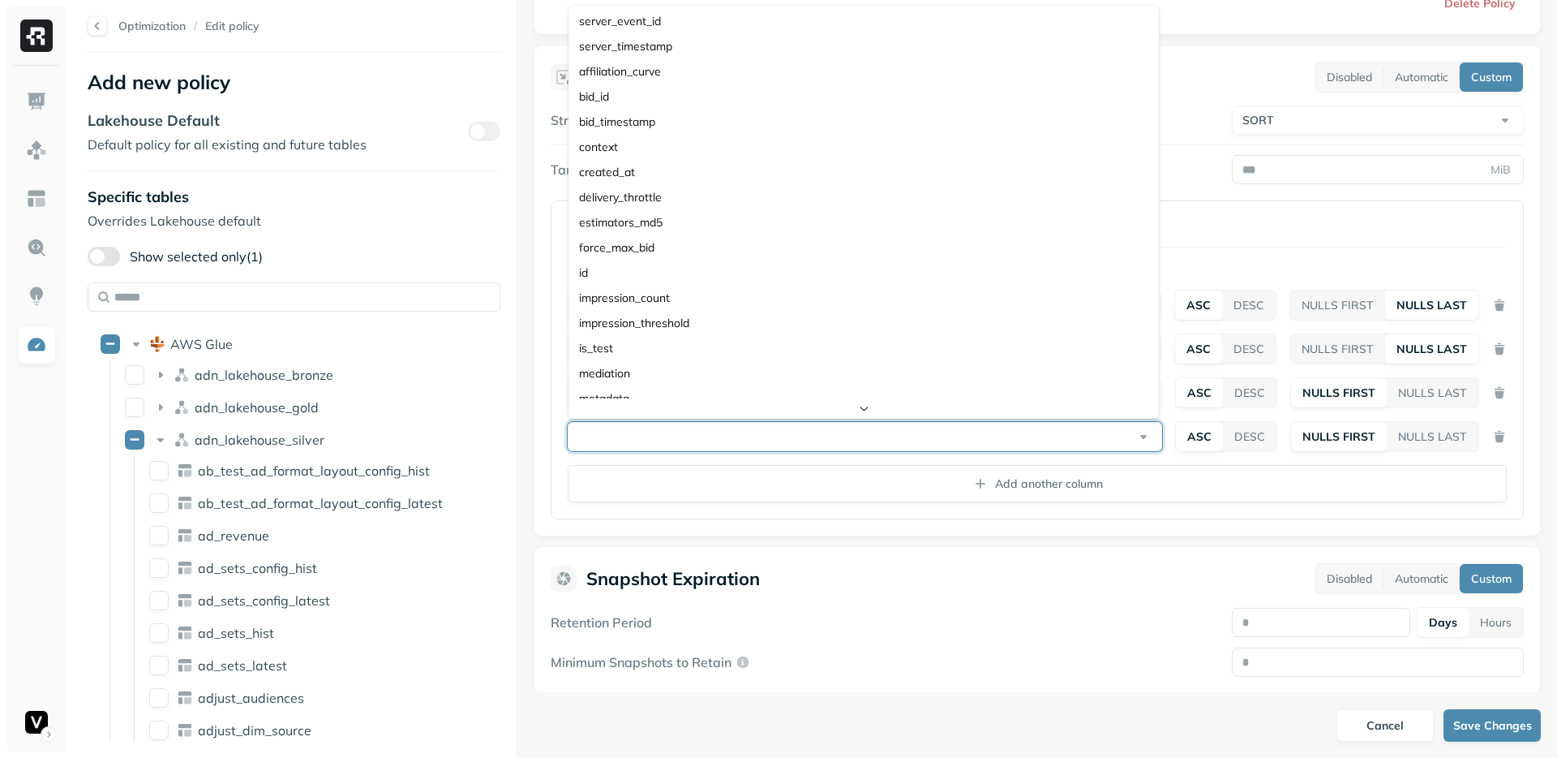
click at [1269, 247] on html "Optimization / Edit policy Add new policy Lakehouse Default Default policy for …" at bounding box center [778, 379] width 1557 height 758
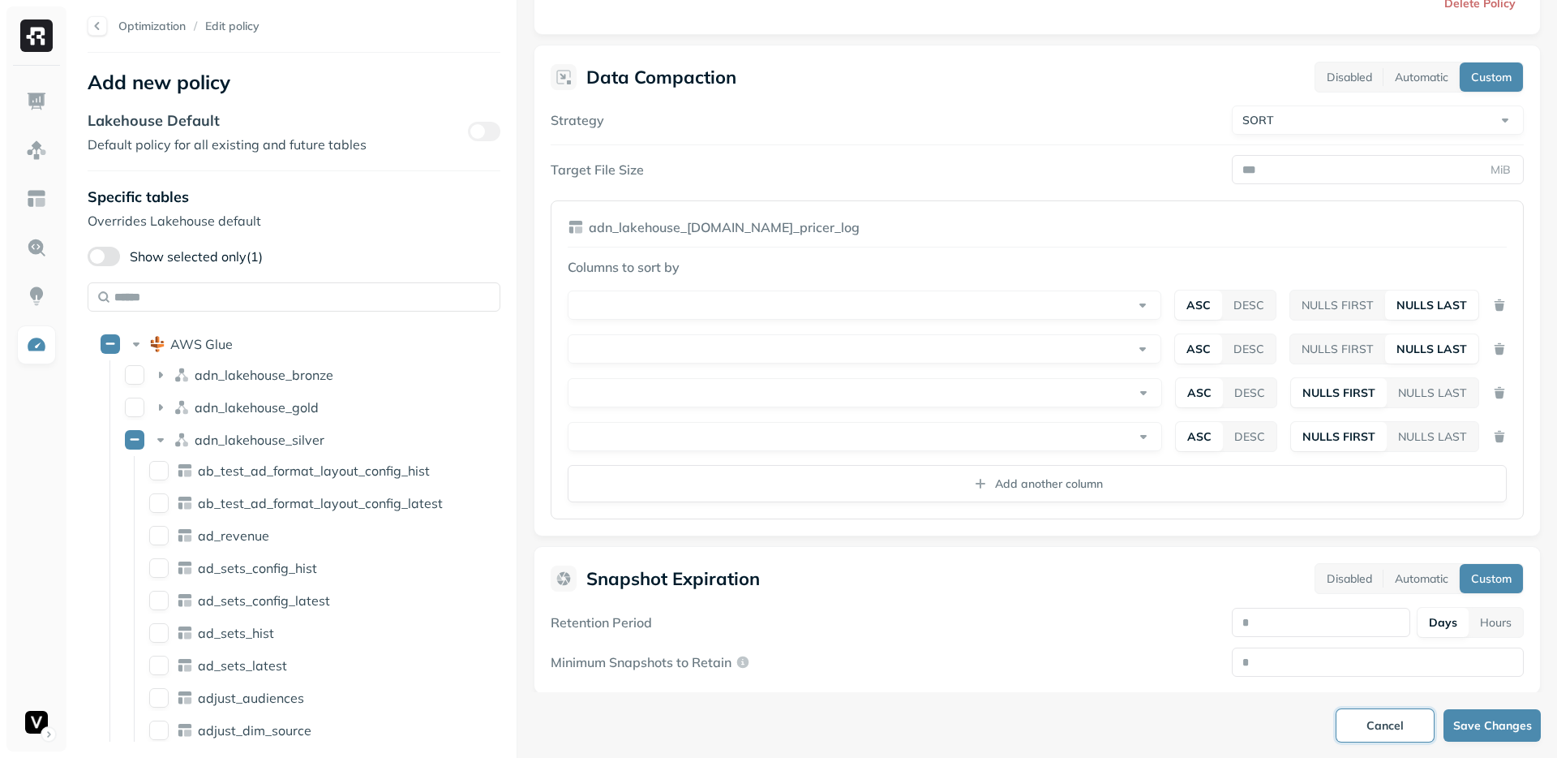
click at [1364, 717] on button "Cancel" at bounding box center [1385, 725] width 97 height 32
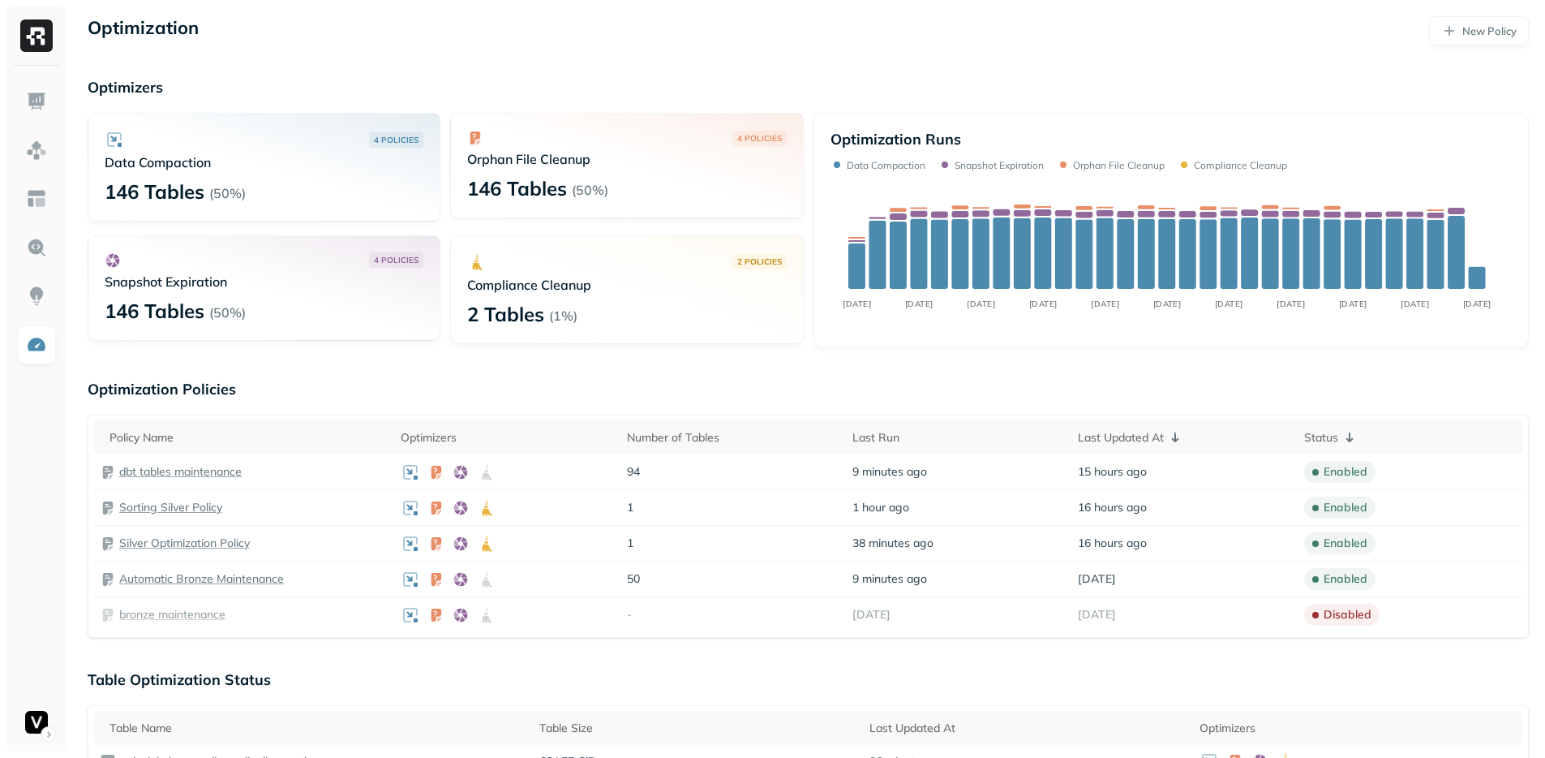
click at [799, 381] on p "Optimization Policies" at bounding box center [808, 389] width 1441 height 19
click at [770, 392] on p "Optimization Policies" at bounding box center [808, 389] width 1441 height 19
click at [767, 395] on p "Optimization Policies" at bounding box center [808, 389] width 1441 height 19
click at [744, 346] on div "4 POLICIES Data Compaction 146 Tables ( 50% ) 4 POLICIES Orphan File Cleanup 14…" at bounding box center [446, 230] width 716 height 234
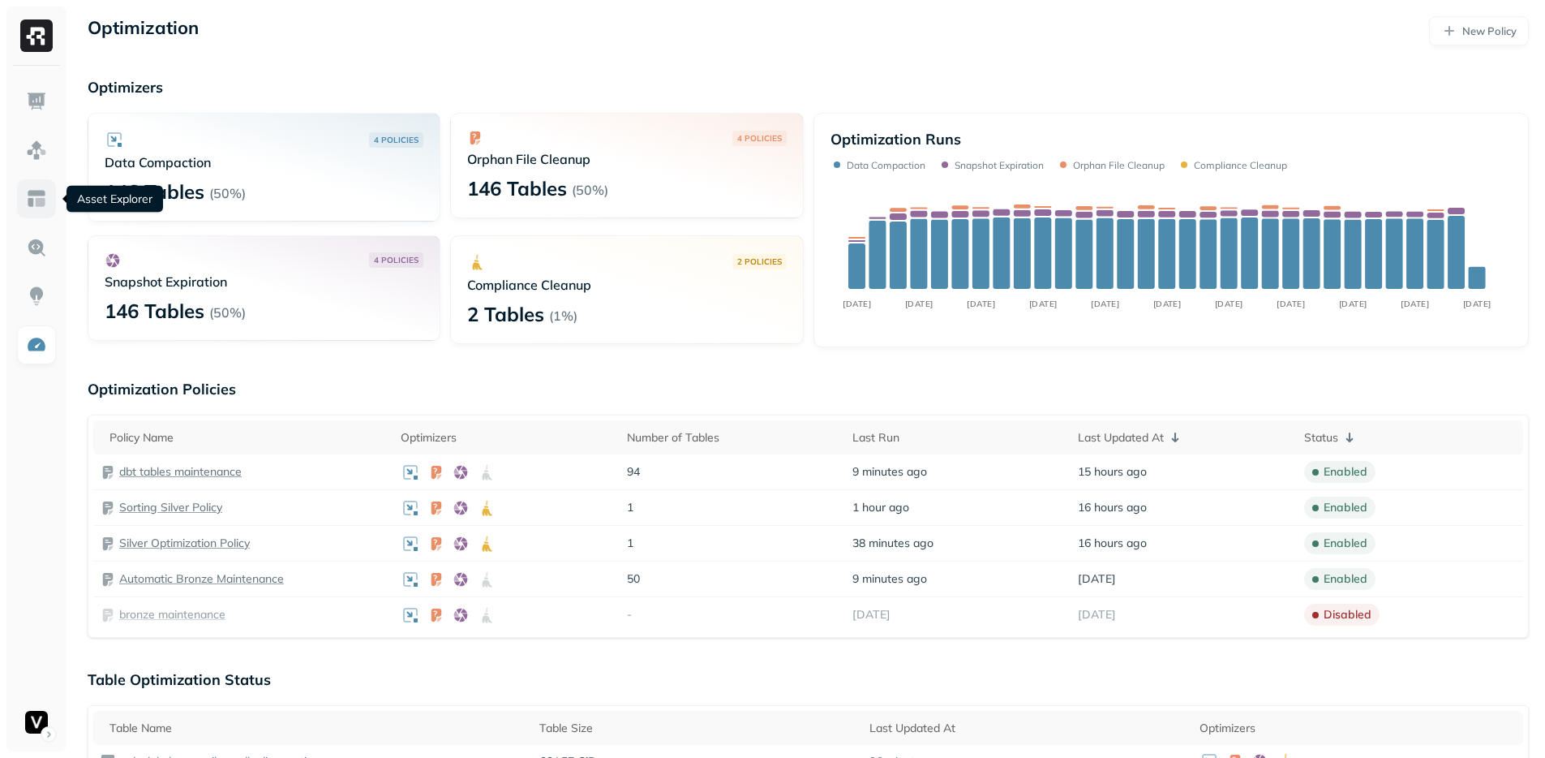
click at [42, 194] on img at bounding box center [36, 198] width 21 height 21
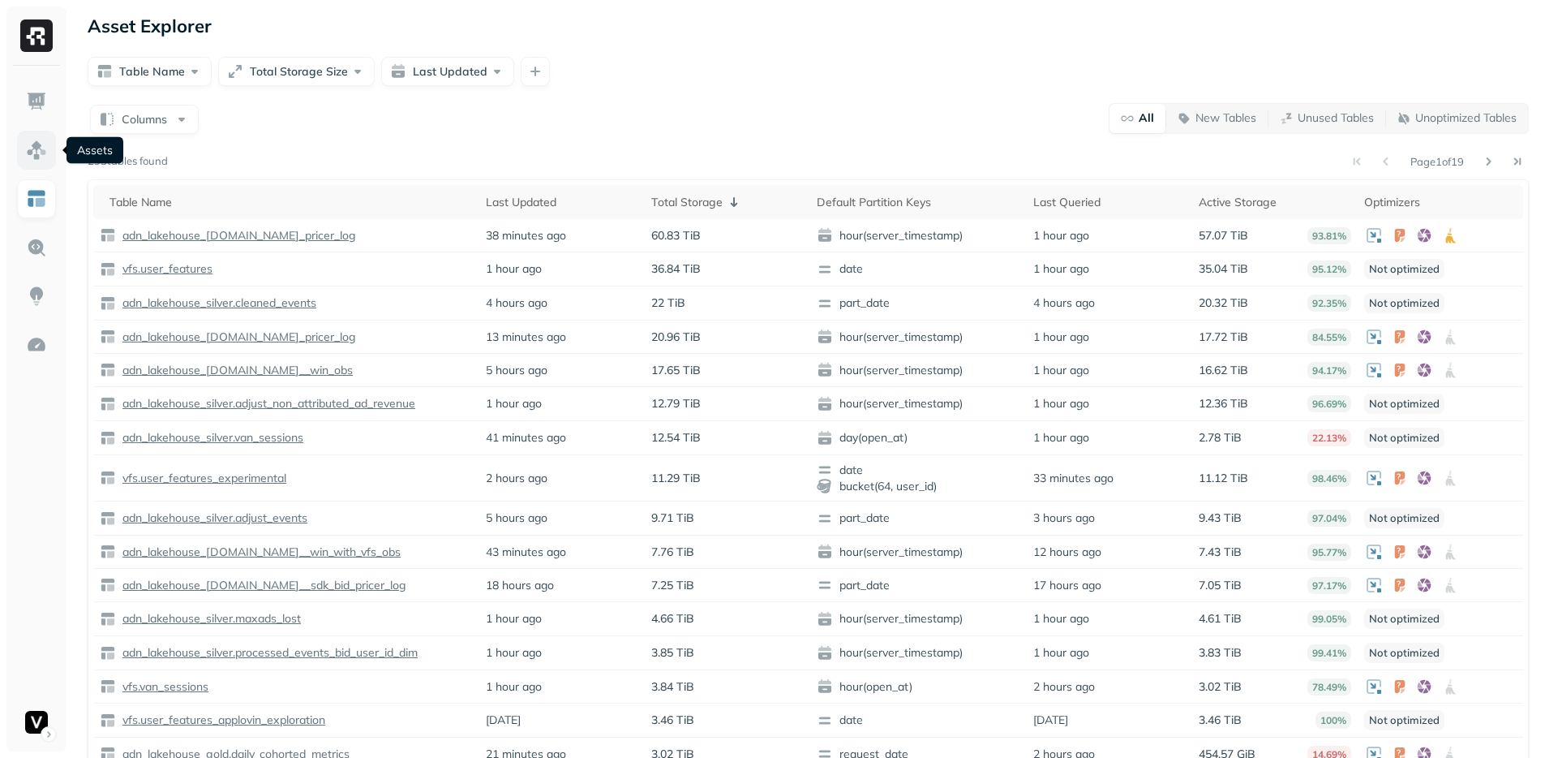
click at [43, 157] on img at bounding box center [36, 150] width 21 height 21
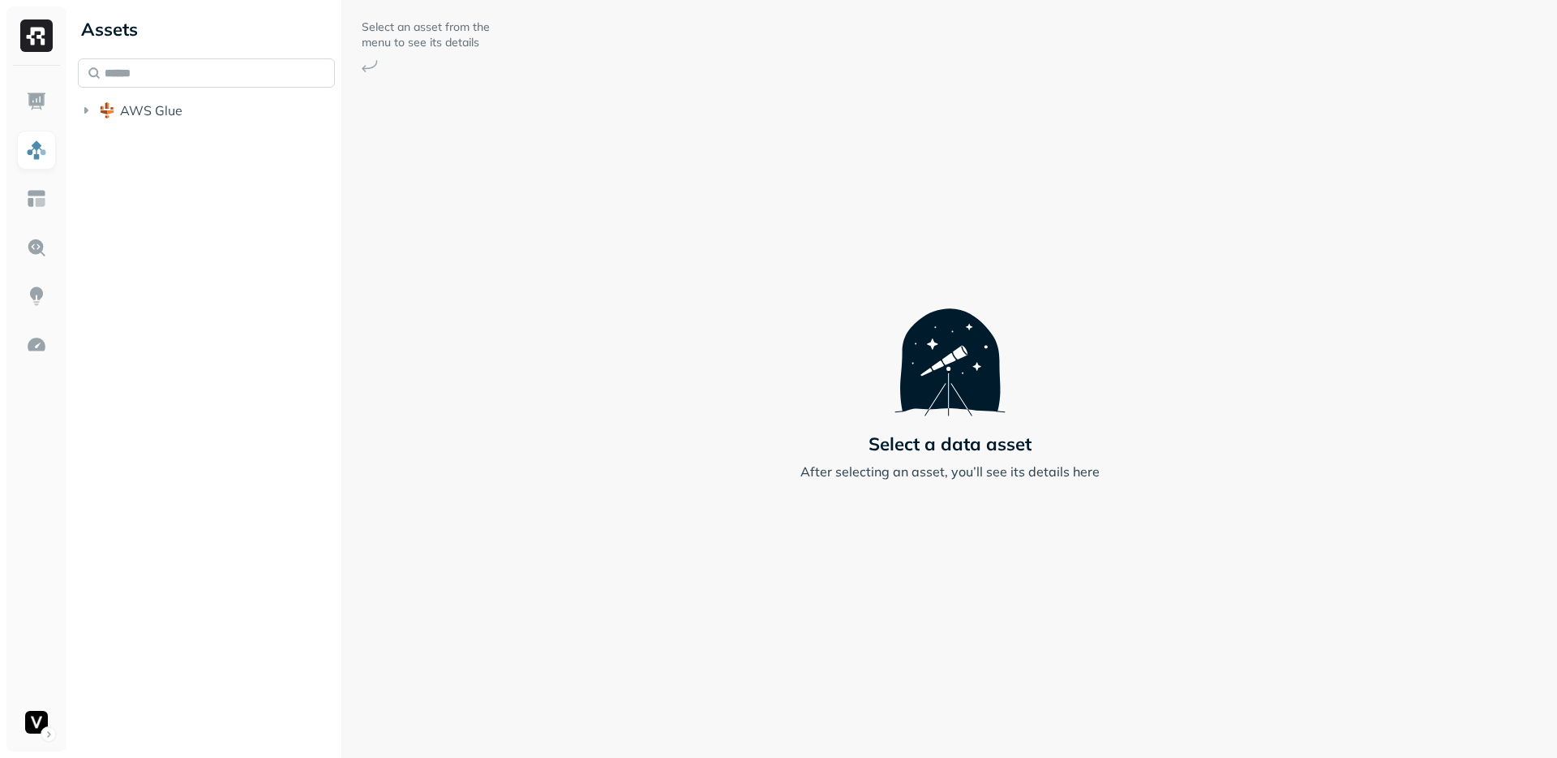
click at [207, 80] on input "text" at bounding box center [206, 72] width 257 height 29
type input "******"
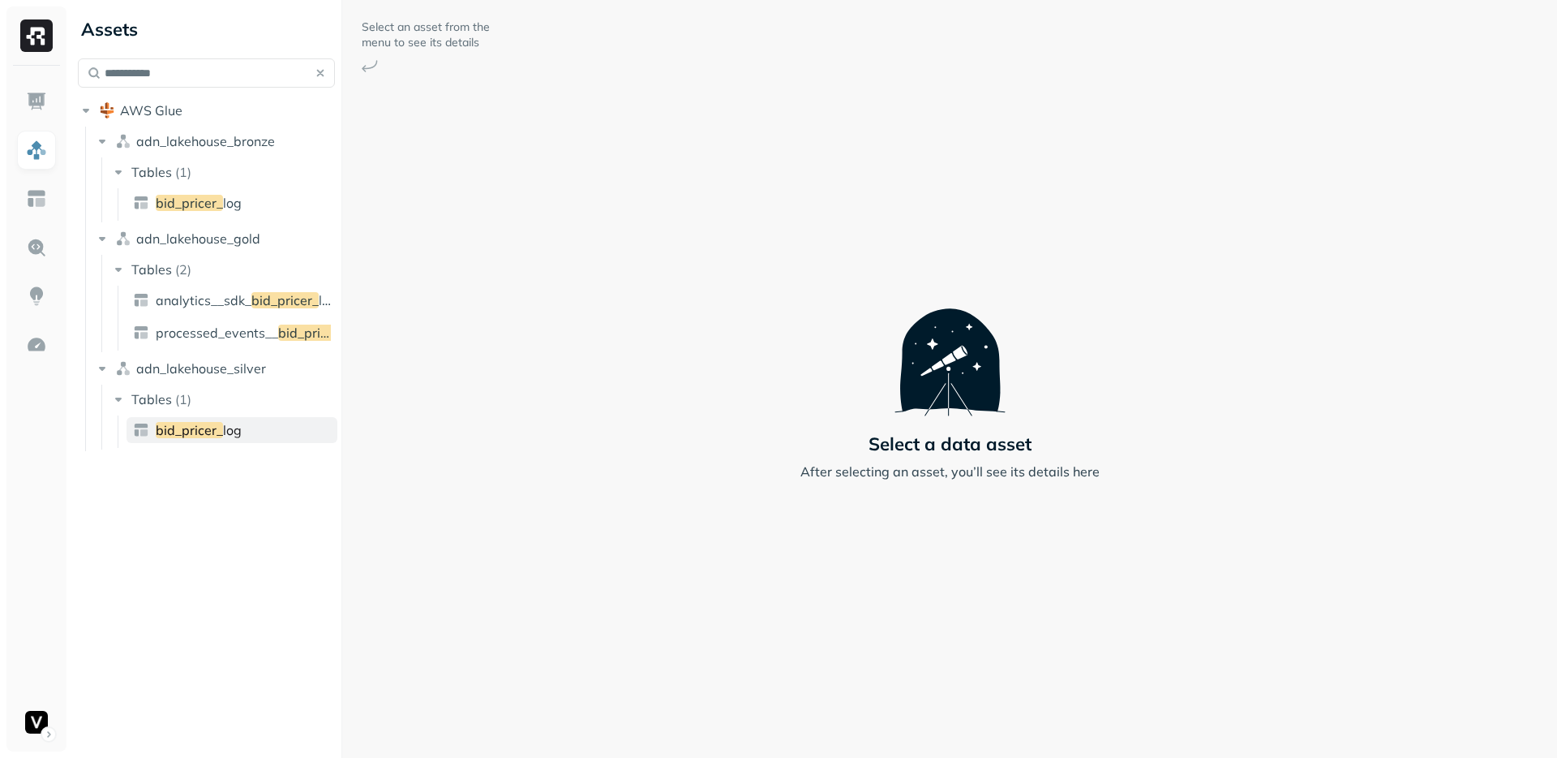
type input "**********"
click at [216, 431] on span "bid_pricer_" at bounding box center [189, 430] width 67 height 16
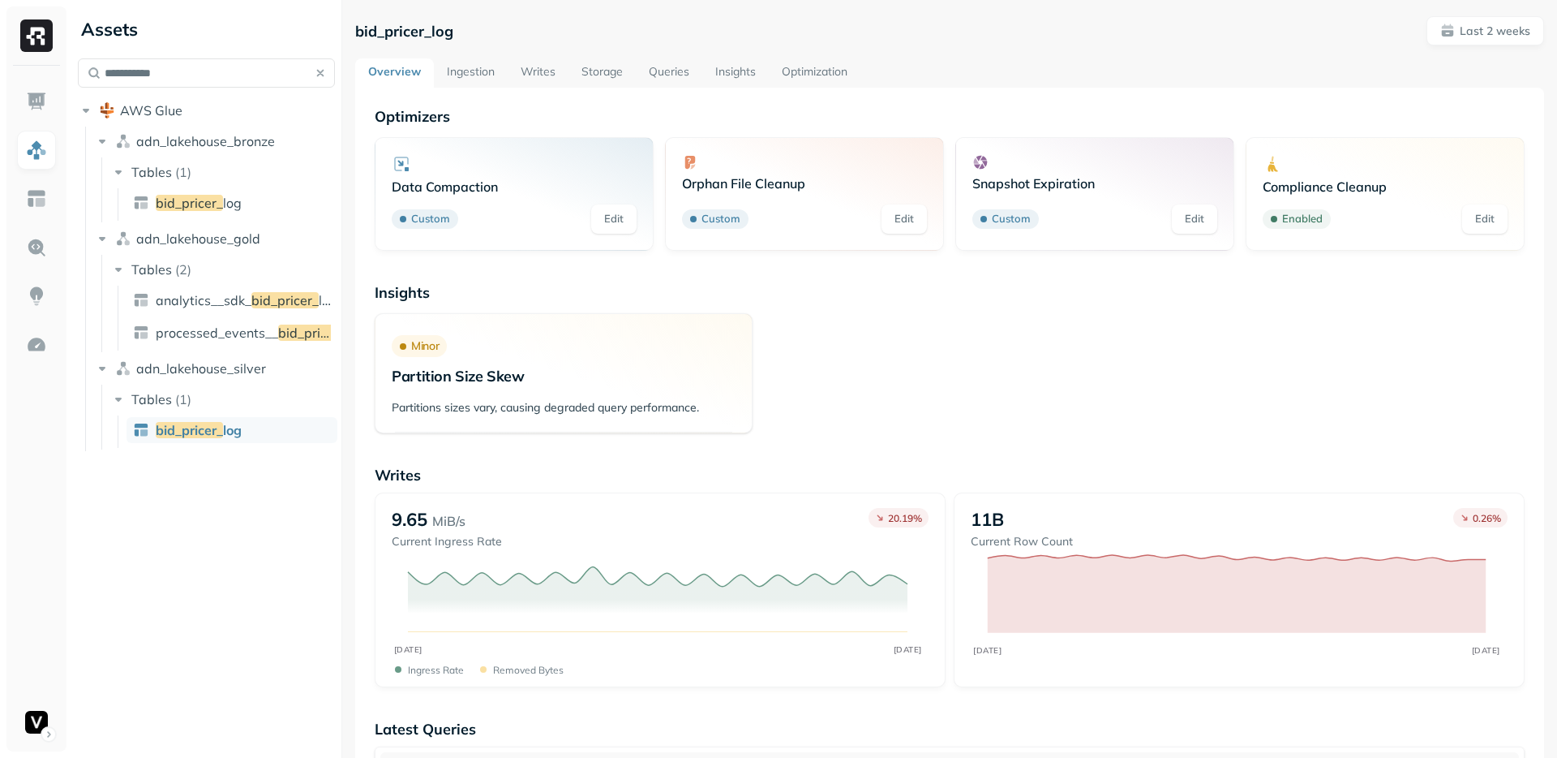
click at [598, 75] on link "Storage" at bounding box center [602, 72] width 67 height 29
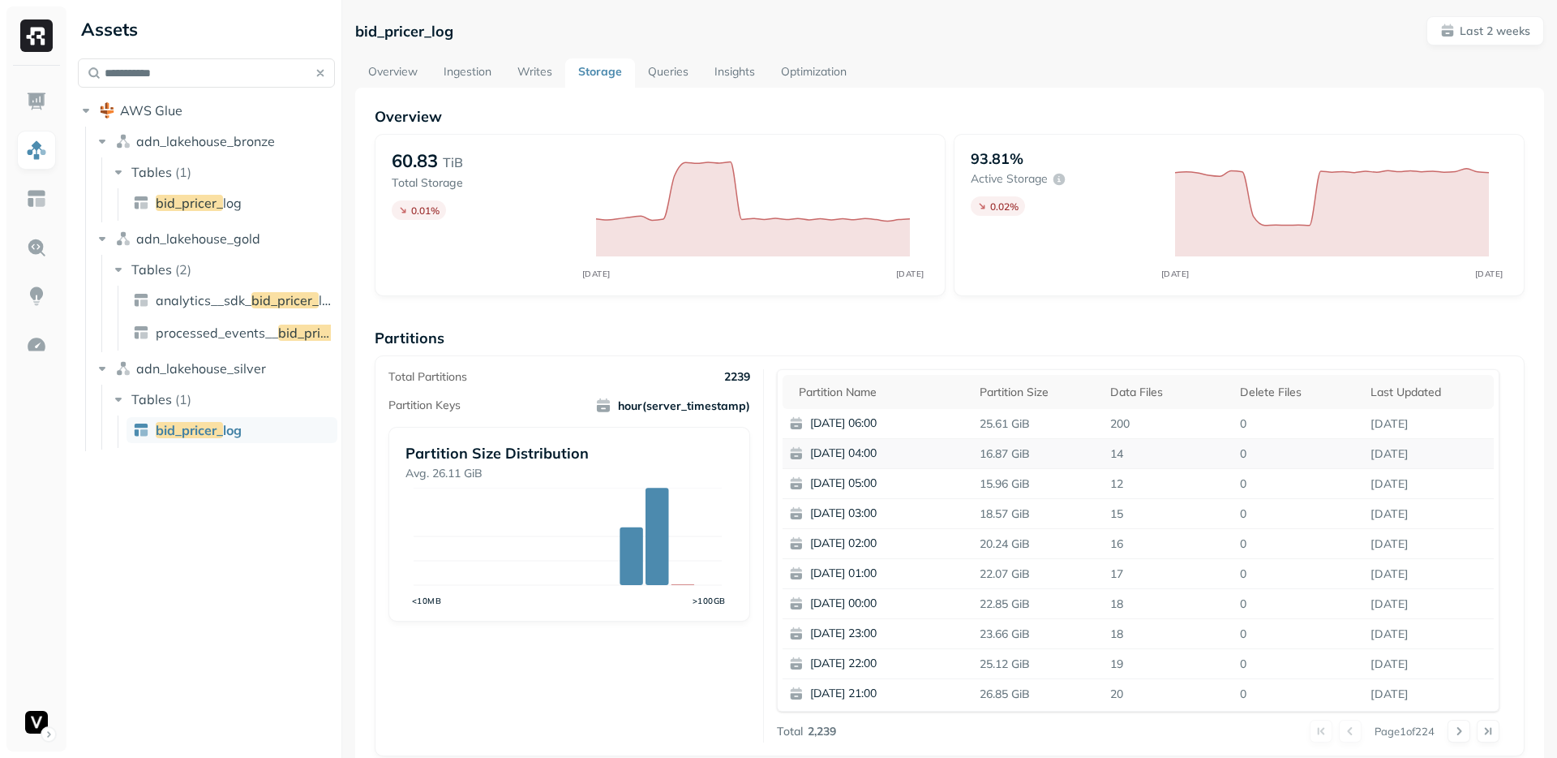
click at [1111, 452] on p "14" at bounding box center [1169, 454] width 131 height 28
drag, startPoint x: 1111, startPoint y: 452, endPoint x: 969, endPoint y: 454, distance: 142.0
click at [969, 454] on tr "2025-08-12 04:00 16.87 GiB 14 0 Aug 12, 2025" at bounding box center [1139, 454] width 712 height 30
click at [638, 677] on div "Total Partitions 2239 Partition Keys hour(server_timestamp) Partition Size Dist…" at bounding box center [577, 555] width 376 height 373
click at [1448, 728] on button at bounding box center [1459, 730] width 23 height 23
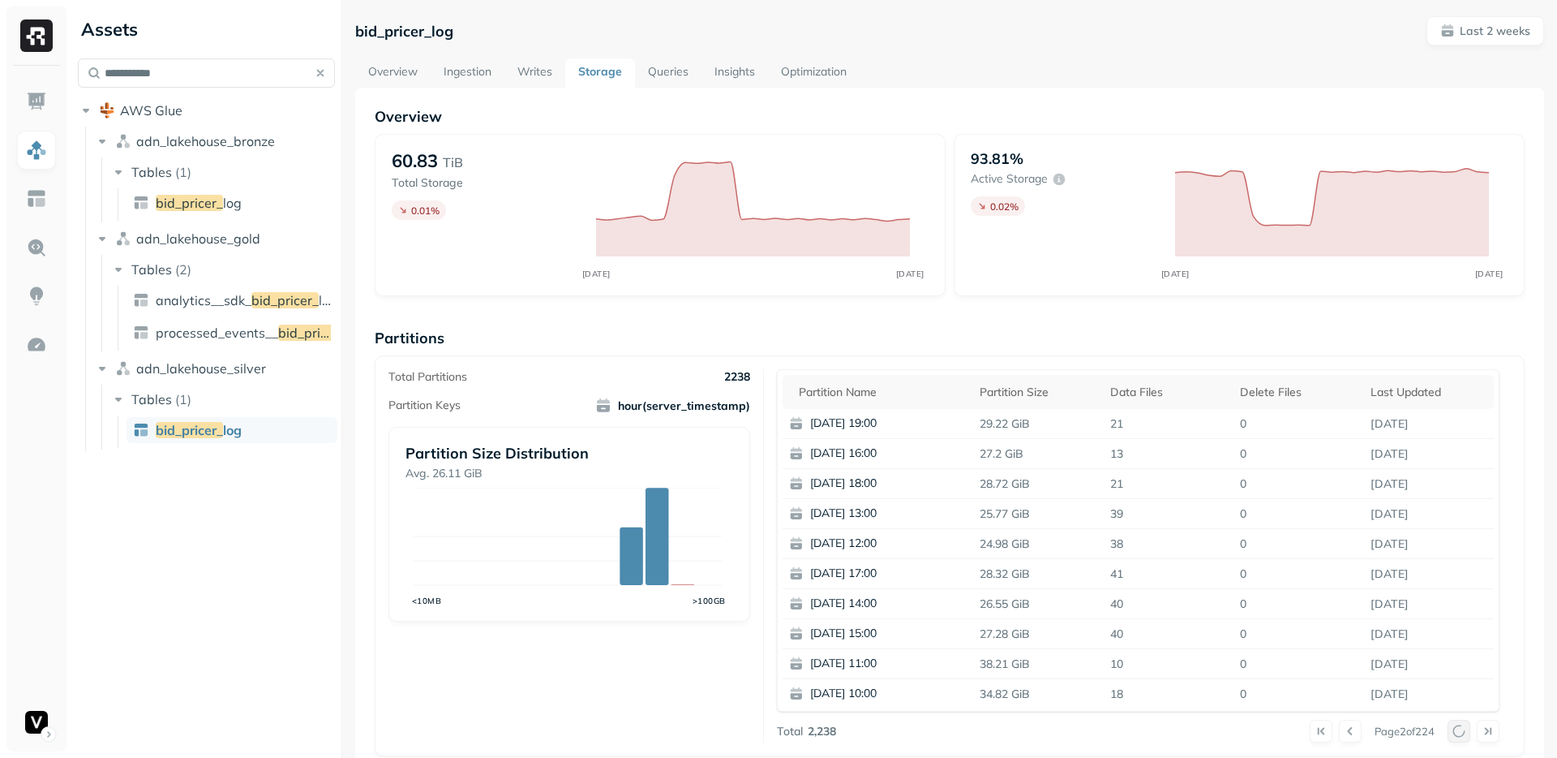
click at [1448, 728] on div at bounding box center [1474, 730] width 52 height 23
click at [1448, 729] on button at bounding box center [1459, 730] width 23 height 23
drag, startPoint x: 1123, startPoint y: 517, endPoint x: 957, endPoint y: 512, distance: 165.6
click at [957, 512] on tr "2025-08-11 07:00 14.84 GiB 15 0 Aug 11, 2025" at bounding box center [1139, 514] width 712 height 30
click at [957, 512] on p "2025-08-11 07:00" at bounding box center [888, 513] width 157 height 16
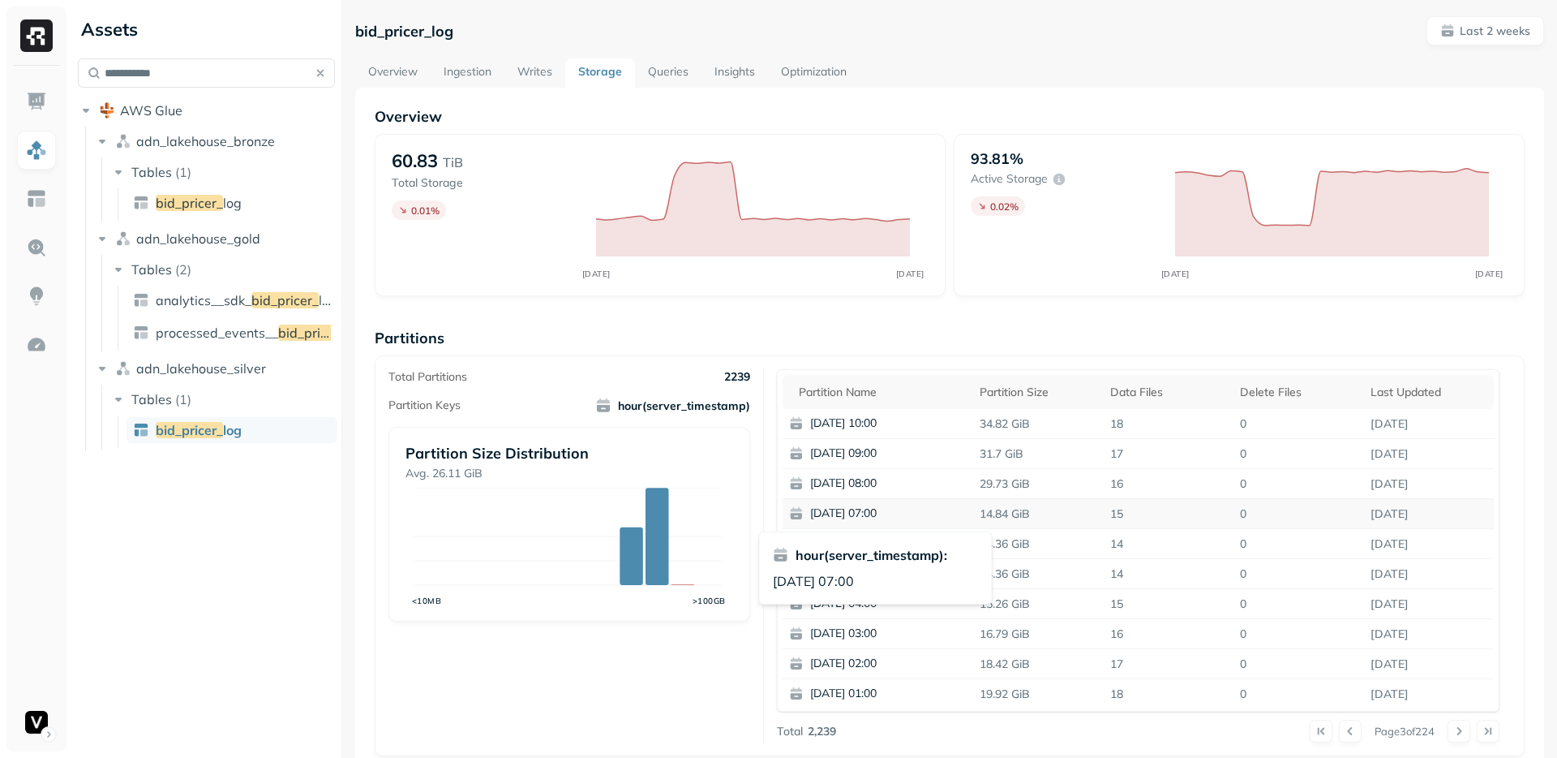
drag, startPoint x: 957, startPoint y: 512, endPoint x: 1127, endPoint y: 511, distance: 169.5
click at [1127, 511] on tr "2025-08-11 07:00 14.84 GiB 15 0 Aug 11, 2025" at bounding box center [1139, 514] width 712 height 30
click at [1127, 511] on p "15" at bounding box center [1169, 514] width 131 height 28
drag, startPoint x: 1127, startPoint y: 511, endPoint x: 970, endPoint y: 514, distance: 156.6
click at [970, 514] on tr "2025-08-11 07:00 14.84 GiB 15 0 Aug 11, 2025" at bounding box center [1139, 514] width 712 height 30
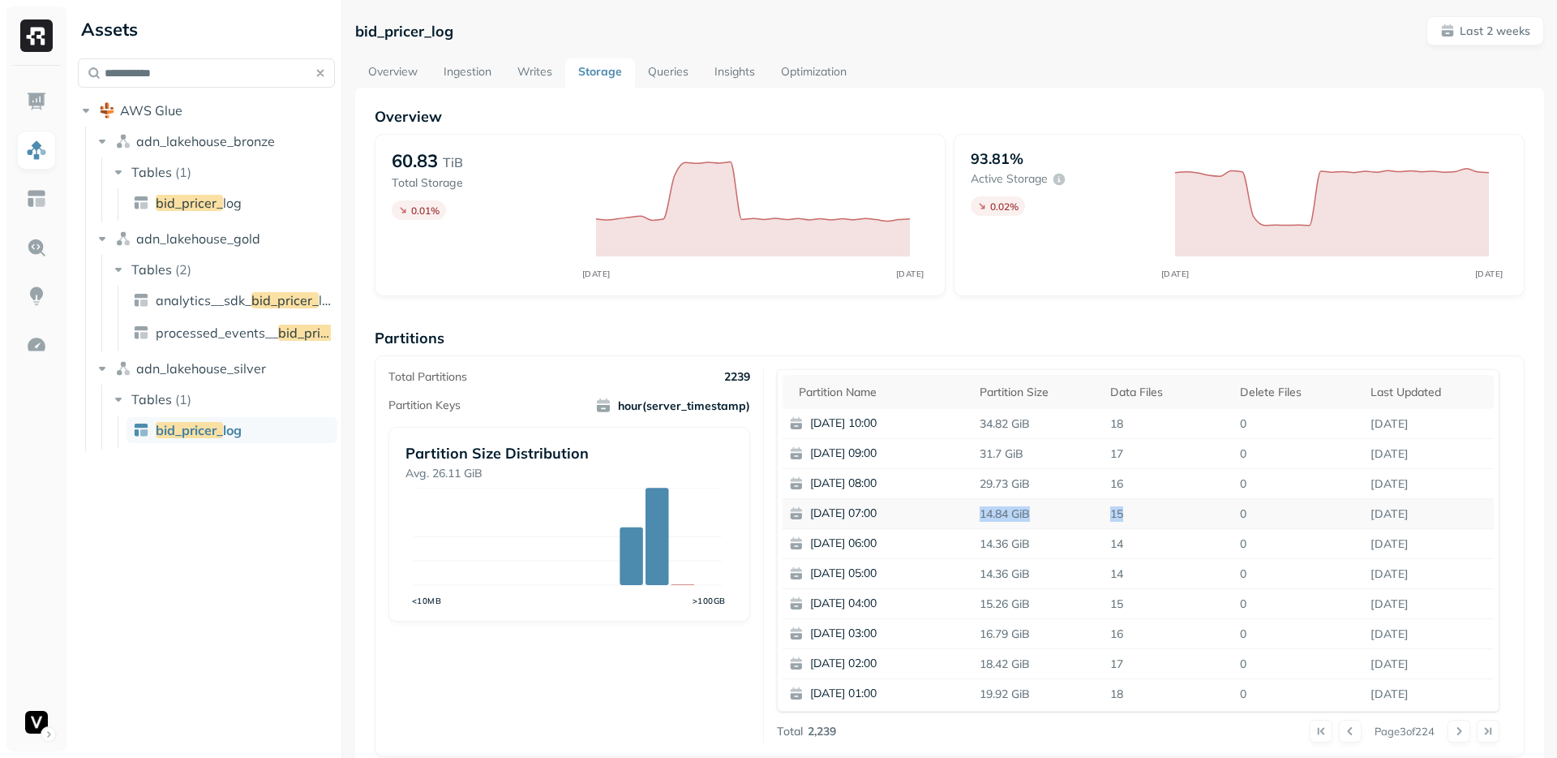
click at [975, 513] on p "14.84 GiB" at bounding box center [1038, 514] width 131 height 28
drag, startPoint x: 975, startPoint y: 513, endPoint x: 1133, endPoint y: 514, distance: 158.2
click at [1133, 514] on tr "2025-08-11 07:00 14.84 GiB 15 0 Aug 11, 2025" at bounding box center [1139, 514] width 712 height 30
click at [1133, 514] on p "15" at bounding box center [1169, 514] width 131 height 28
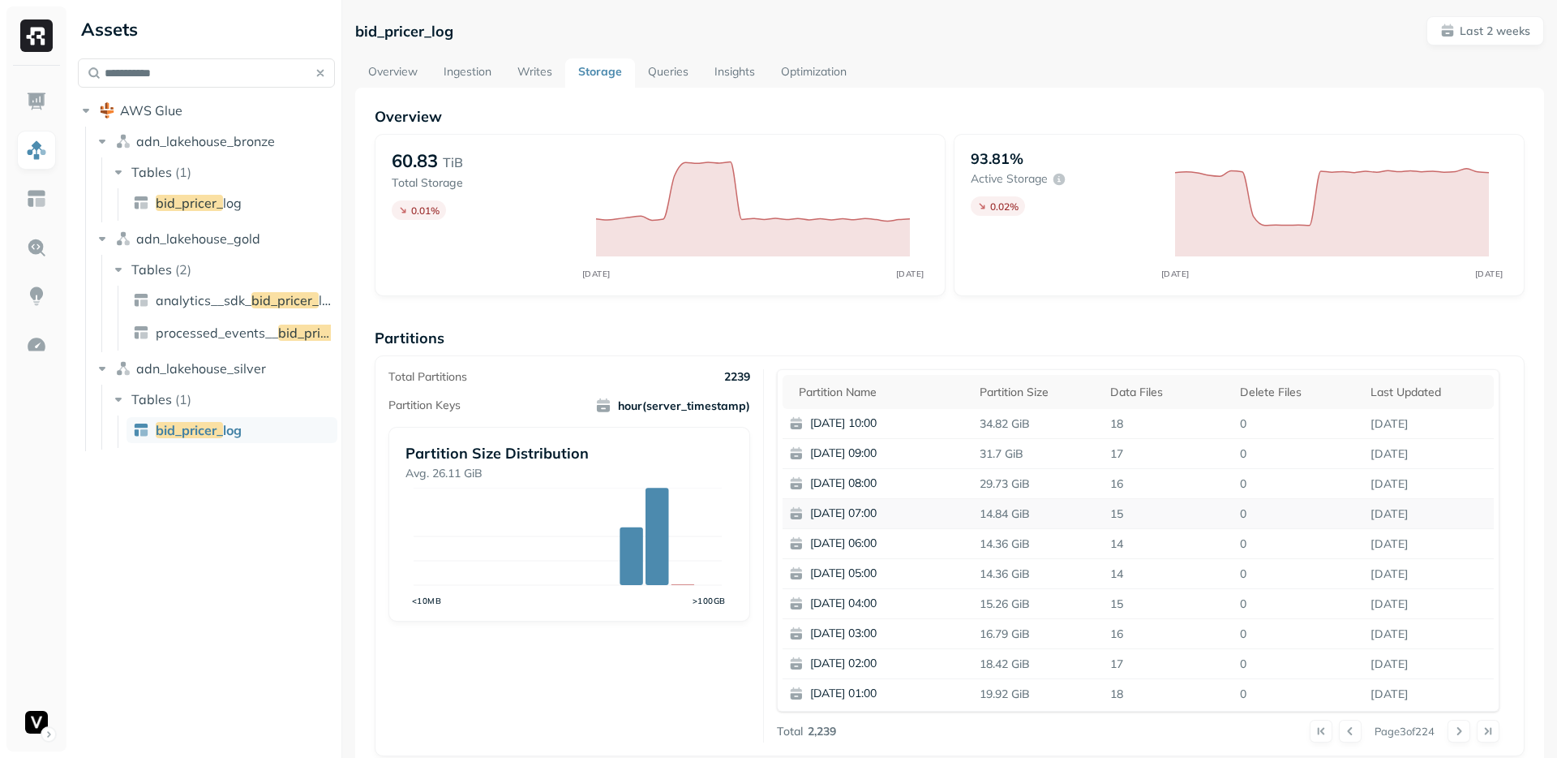
click at [1133, 514] on p "15" at bounding box center [1169, 514] width 131 height 28
drag, startPoint x: 1133, startPoint y: 514, endPoint x: 964, endPoint y: 518, distance: 168.8
click at [964, 518] on tr "2025-08-11 07:00 14.84 GiB 15 0 Aug 11, 2025" at bounding box center [1139, 514] width 712 height 30
click at [1110, 655] on p "17" at bounding box center [1169, 664] width 131 height 28
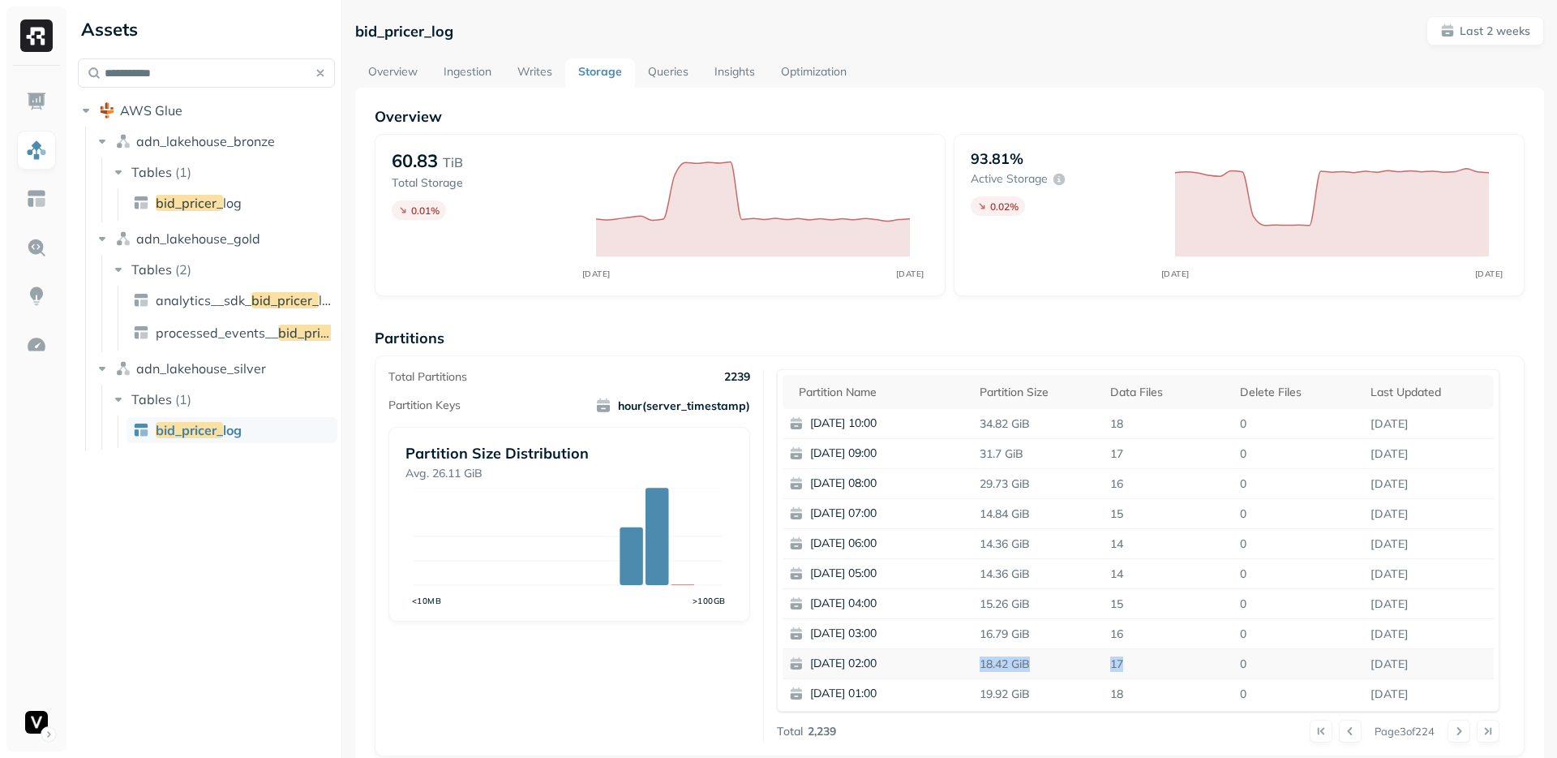
drag, startPoint x: 1110, startPoint y: 655, endPoint x: 976, endPoint y: 656, distance: 133.8
click at [976, 656] on tr "2025-08-11 02:00 18.42 GiB 17 0 Aug 11, 2025" at bounding box center [1139, 664] width 712 height 30
click at [979, 693] on p "19.92 GiB" at bounding box center [1038, 694] width 131 height 28
drag, startPoint x: 979, startPoint y: 693, endPoint x: 1148, endPoint y: 693, distance: 168.7
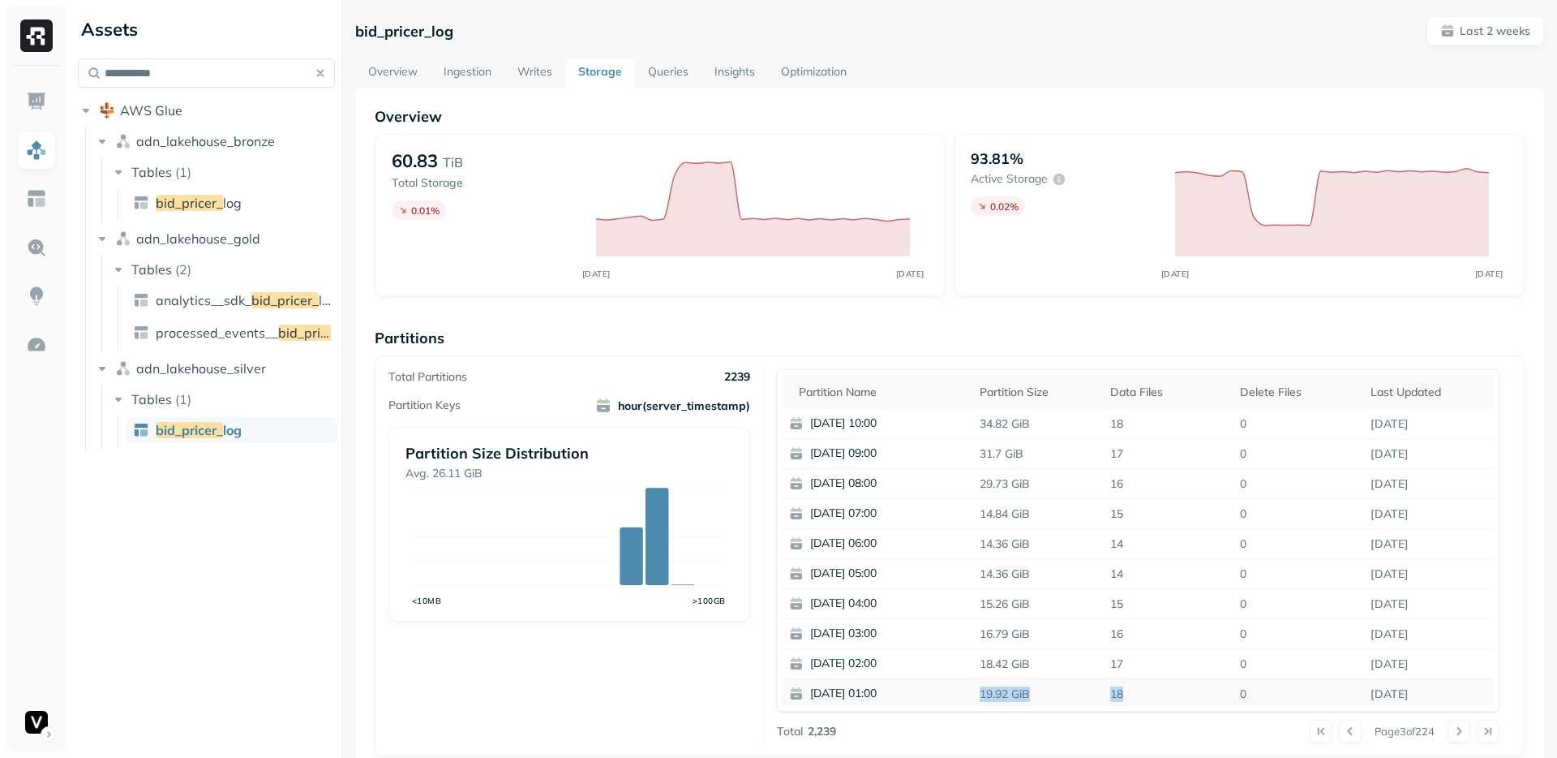
click at [1148, 693] on tr "2025-08-11 01:00 19.92 GiB 18 0 Aug 11, 2025" at bounding box center [1139, 694] width 712 height 30
click at [1311, 737] on button at bounding box center [1321, 730] width 23 height 23
click at [1172, 593] on p "18" at bounding box center [1169, 604] width 131 height 28
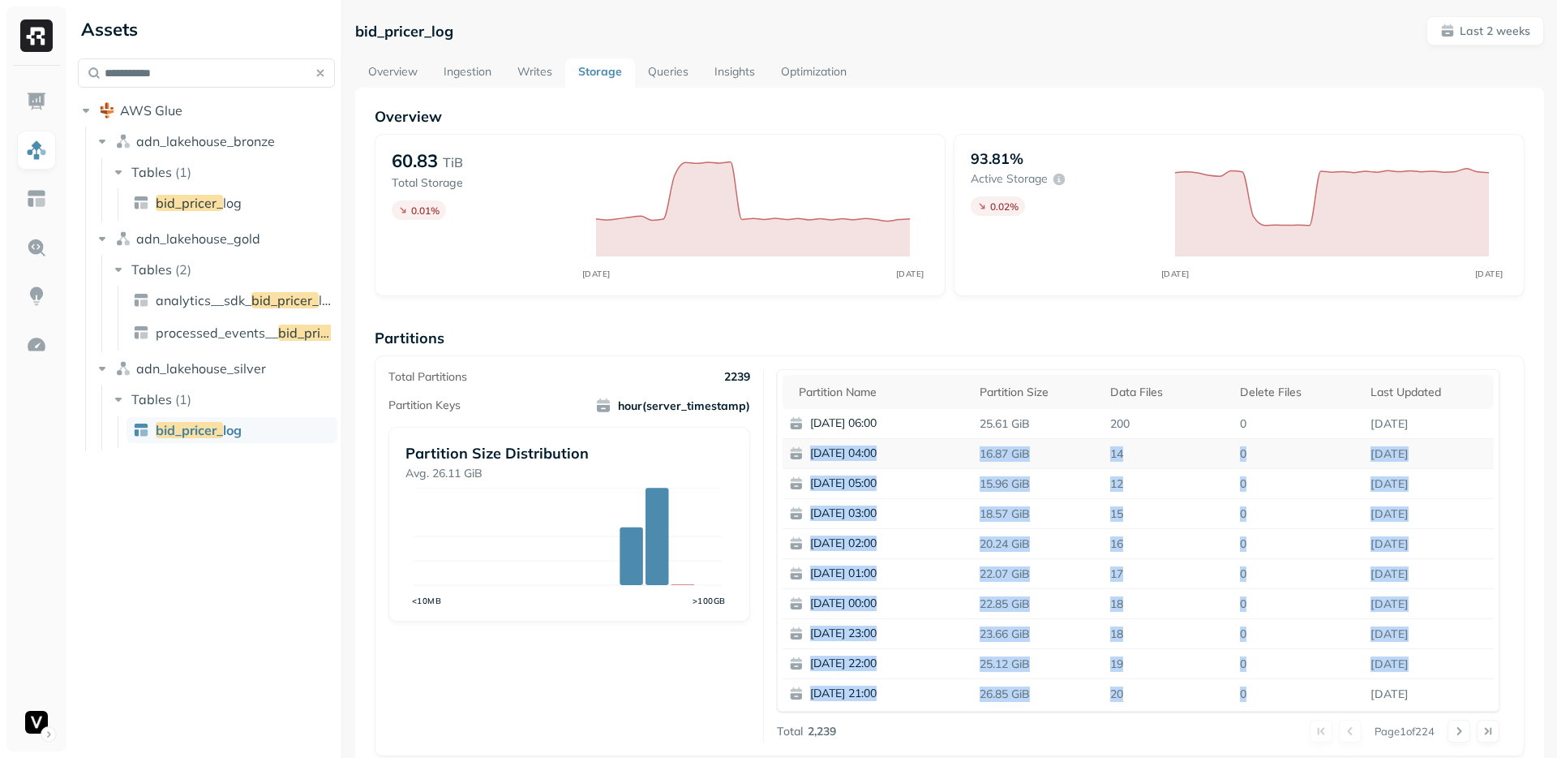
drag, startPoint x: 1442, startPoint y: 684, endPoint x: 793, endPoint y: 449, distance: 689.9
click at [793, 449] on tbody "2025-08-12 06:00 25.61 GiB 200 0 Aug 12, 2025 2025-08-12 04:00 16.87 GiB 14 0 A…" at bounding box center [1139, 558] width 712 height 299
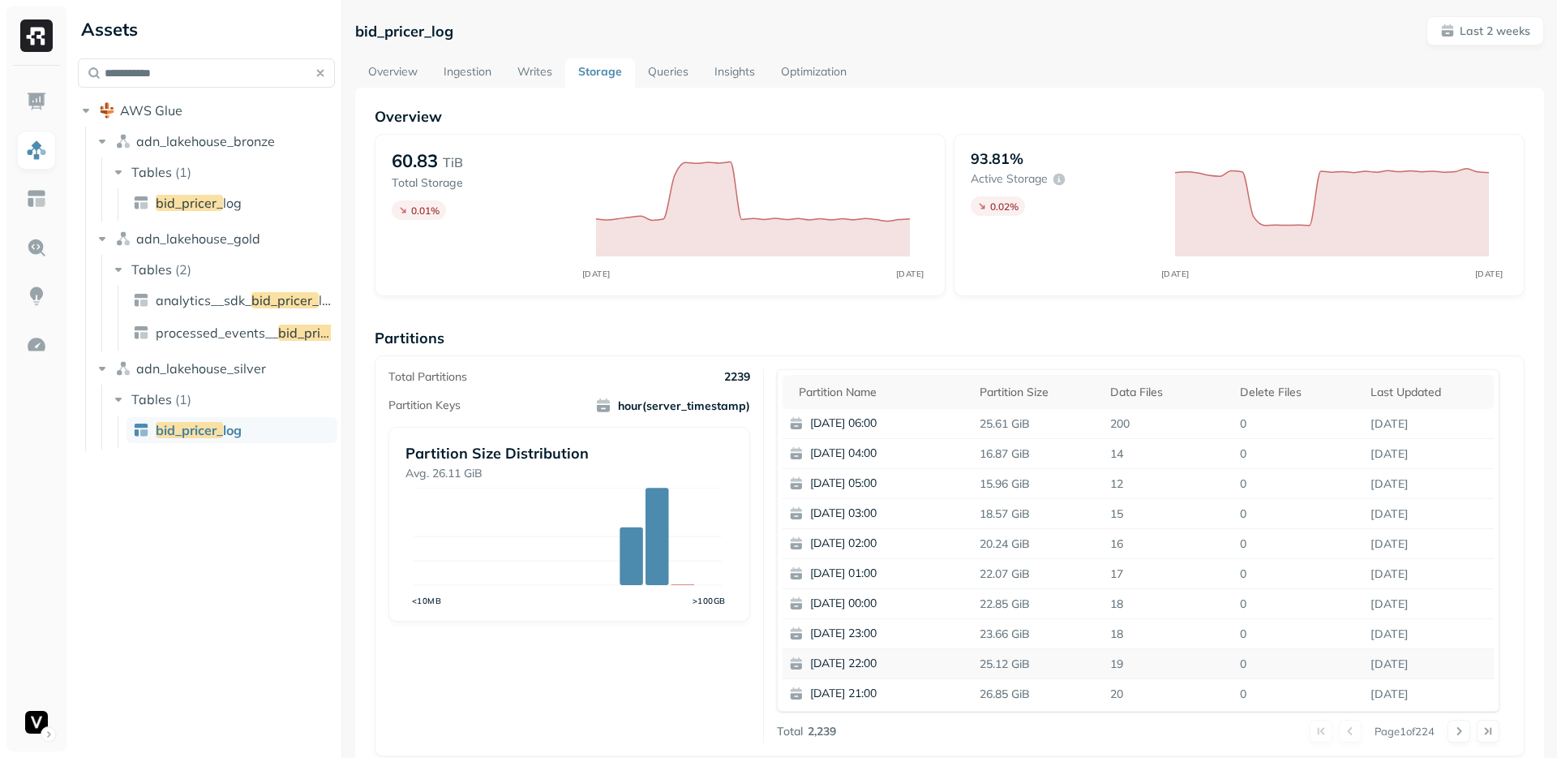
click at [1168, 652] on p "19" at bounding box center [1169, 664] width 131 height 28
drag, startPoint x: 964, startPoint y: 540, endPoint x: 1119, endPoint y: 544, distance: 155.0
click at [1119, 544] on tr "2025-08-12 02:00 20.24 GiB 16 0 Aug 12, 2025" at bounding box center [1139, 544] width 712 height 30
drag, startPoint x: 1119, startPoint y: 544, endPoint x: 984, endPoint y: 546, distance: 134.7
click at [978, 545] on tr "2025-08-12 02:00 20.24 GiB 16 0 Aug 12, 2025" at bounding box center [1139, 544] width 712 height 30
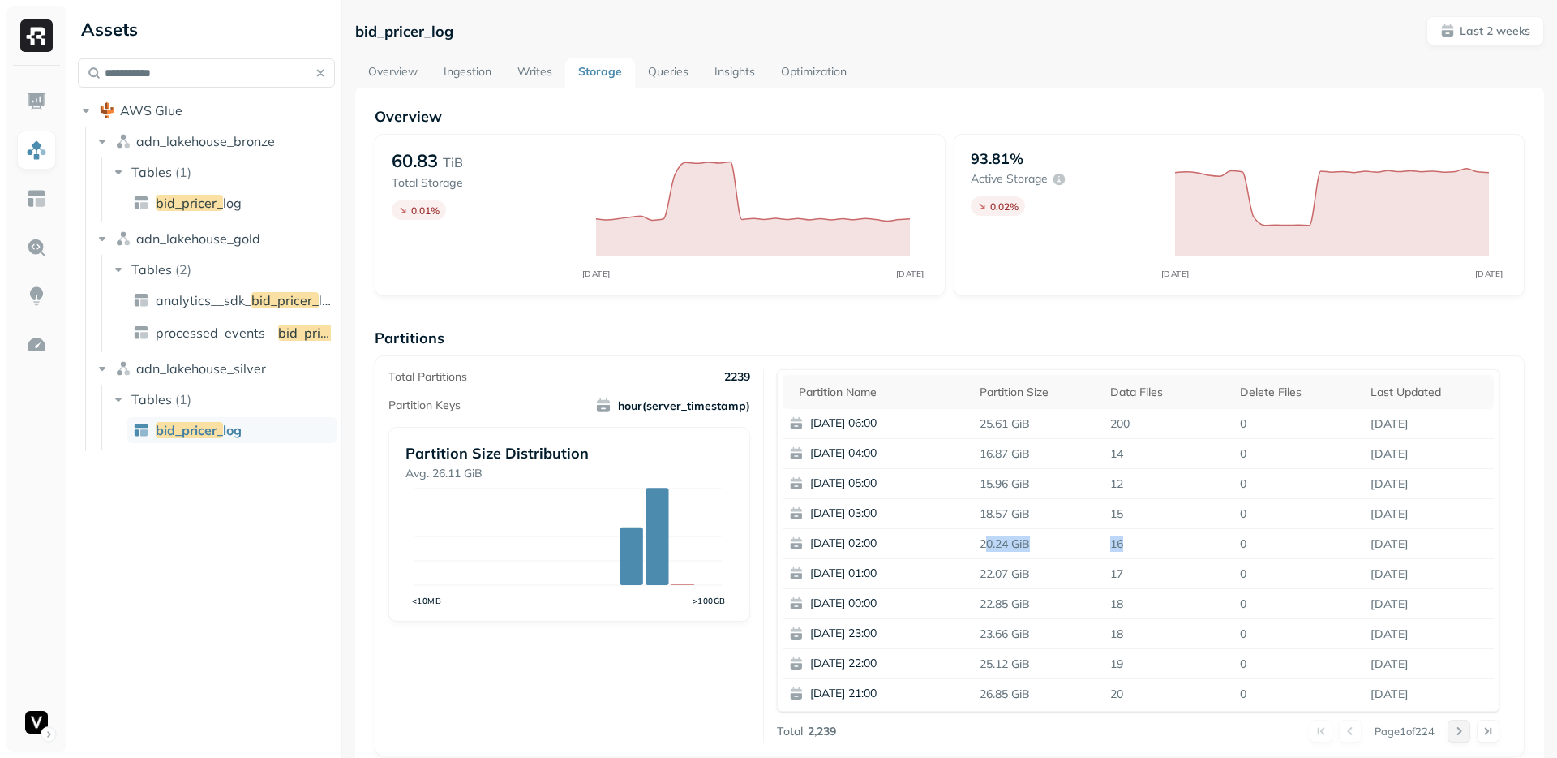
click at [1449, 728] on button at bounding box center [1459, 730] width 23 height 23
click at [1111, 551] on p "22" at bounding box center [1169, 544] width 131 height 28
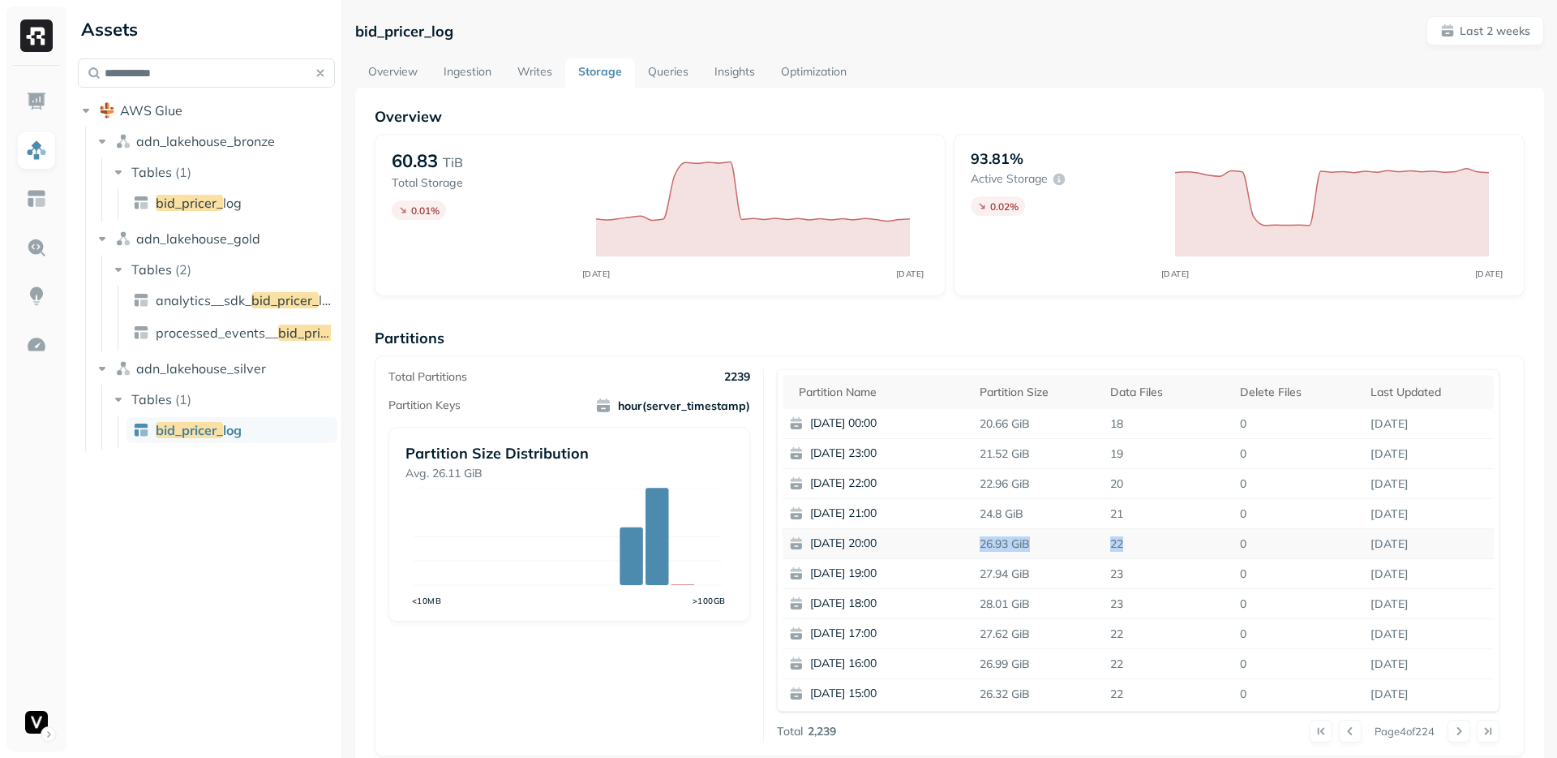
drag, startPoint x: 1111, startPoint y: 551, endPoint x: 1018, endPoint y: 552, distance: 93.3
click at [1018, 552] on tr "2025-08-10 20:00 26.93 GiB 22 0 Aug 11, 2025" at bounding box center [1139, 544] width 712 height 30
click at [1018, 554] on p "26.93 GiB" at bounding box center [1038, 544] width 131 height 28
click at [1455, 735] on button at bounding box center [1459, 730] width 23 height 23
click at [1137, 603] on p "16" at bounding box center [1169, 604] width 131 height 28
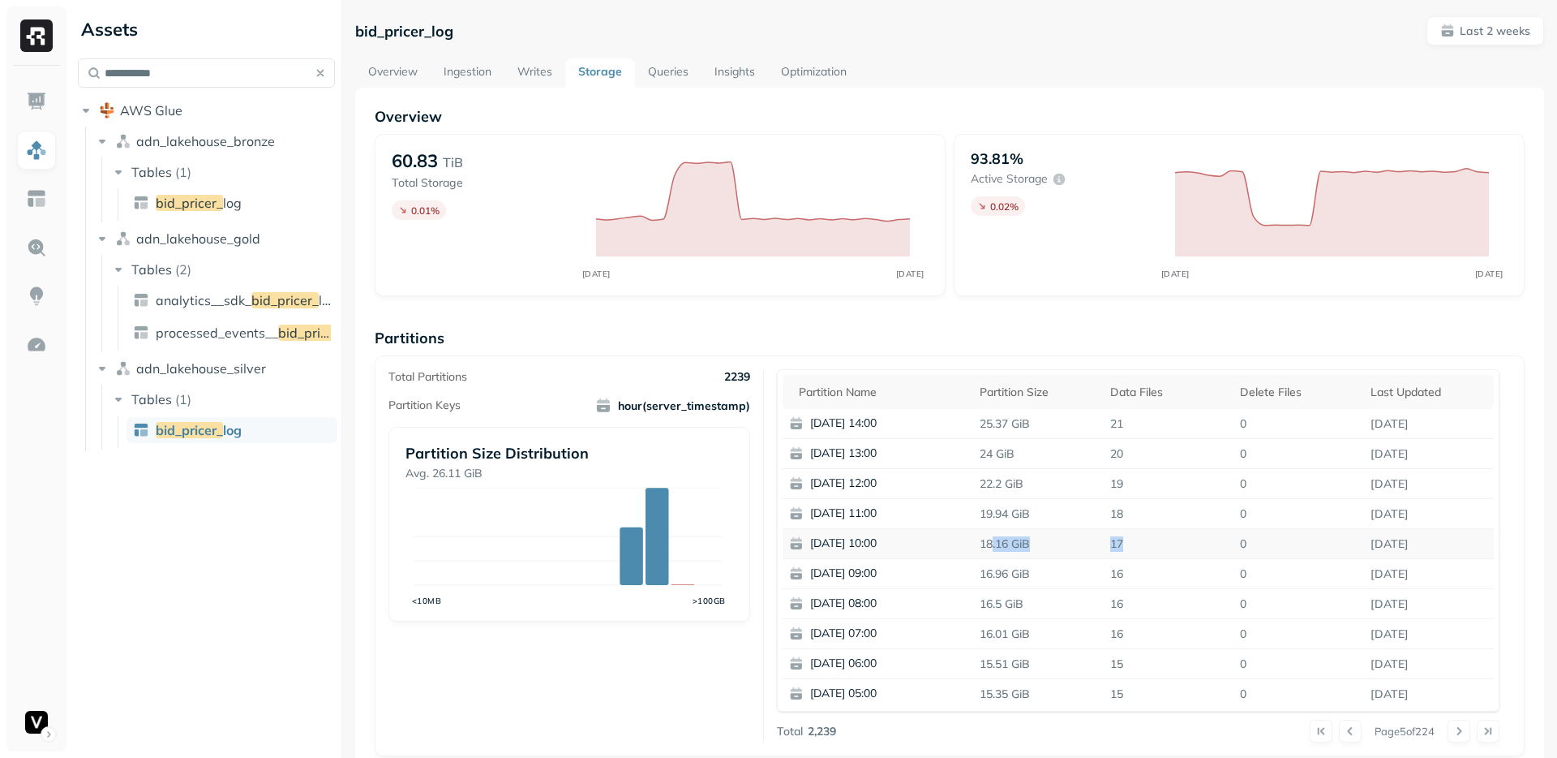
drag, startPoint x: 1110, startPoint y: 540, endPoint x: 982, endPoint y: 539, distance: 128.2
click at [982, 539] on tr "2025-08-10 10:00 18.16 GiB 17 0 Aug 10, 2025" at bounding box center [1139, 544] width 712 height 30
click at [982, 539] on p "18.16 GiB" at bounding box center [1038, 544] width 131 height 28
drag, startPoint x: 947, startPoint y: 509, endPoint x: 1133, endPoint y: 507, distance: 185.8
click at [1133, 507] on tr "2025-08-10 11:00 19.94 GiB 18 0 Aug 10, 2025" at bounding box center [1139, 514] width 712 height 30
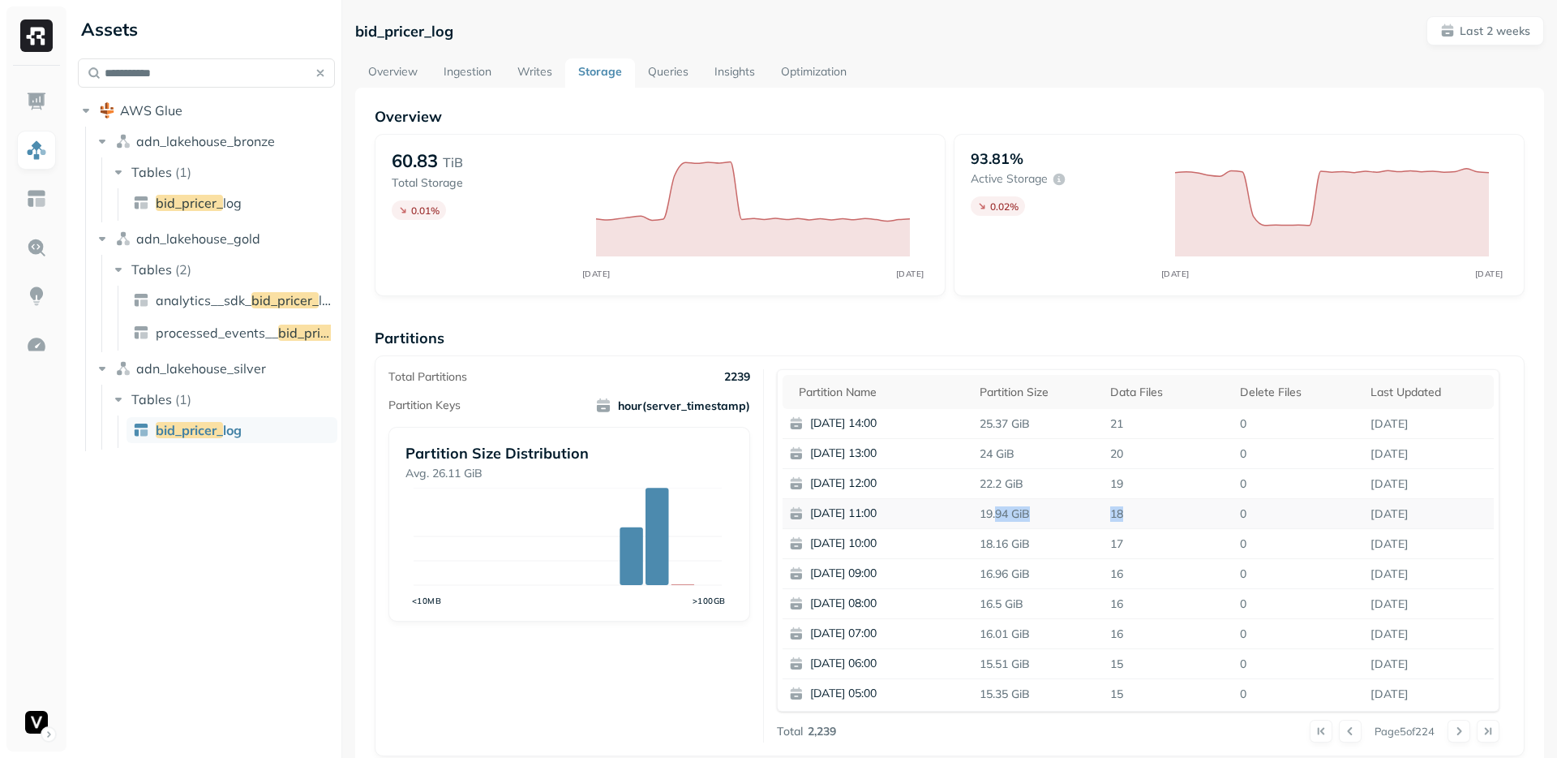
drag, startPoint x: 1133, startPoint y: 507, endPoint x: 988, endPoint y: 506, distance: 145.2
click at [988, 506] on tr "2025-08-10 11:00 19.94 GiB 18 0 Aug 10, 2025" at bounding box center [1139, 514] width 712 height 30
click at [988, 506] on p "19.94 GiB" at bounding box center [1038, 514] width 131 height 28
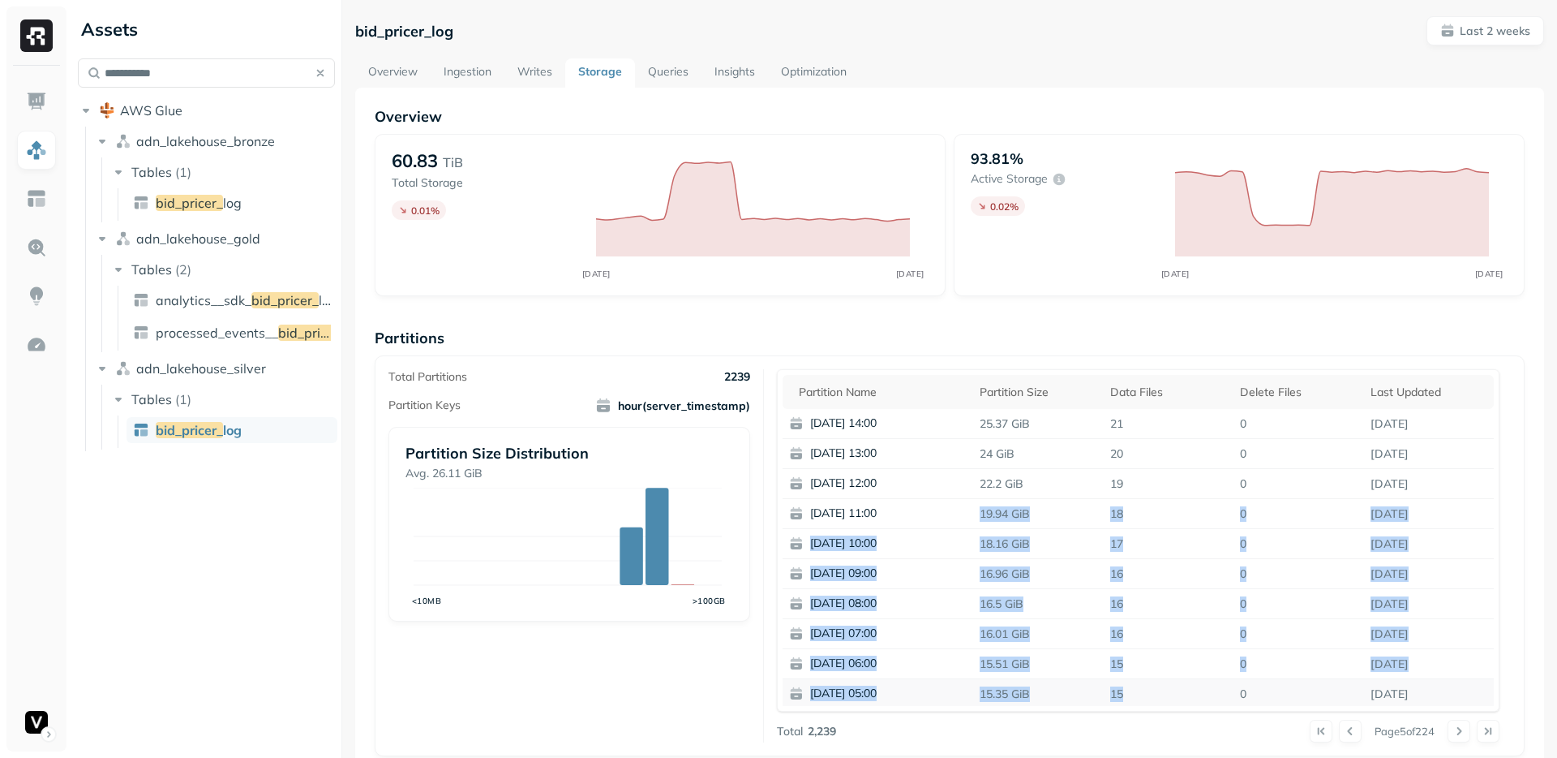
drag, startPoint x: 988, startPoint y: 506, endPoint x: 1153, endPoint y: 697, distance: 252.4
click at [1153, 697] on tbody "2025-08-10 14:00 25.37 GiB 21 0 Aug 10, 2025 2025-08-10 13:00 24 GiB 20 0 Aug 1…" at bounding box center [1139, 558] width 712 height 299
click at [1153, 697] on p "15" at bounding box center [1169, 694] width 131 height 28
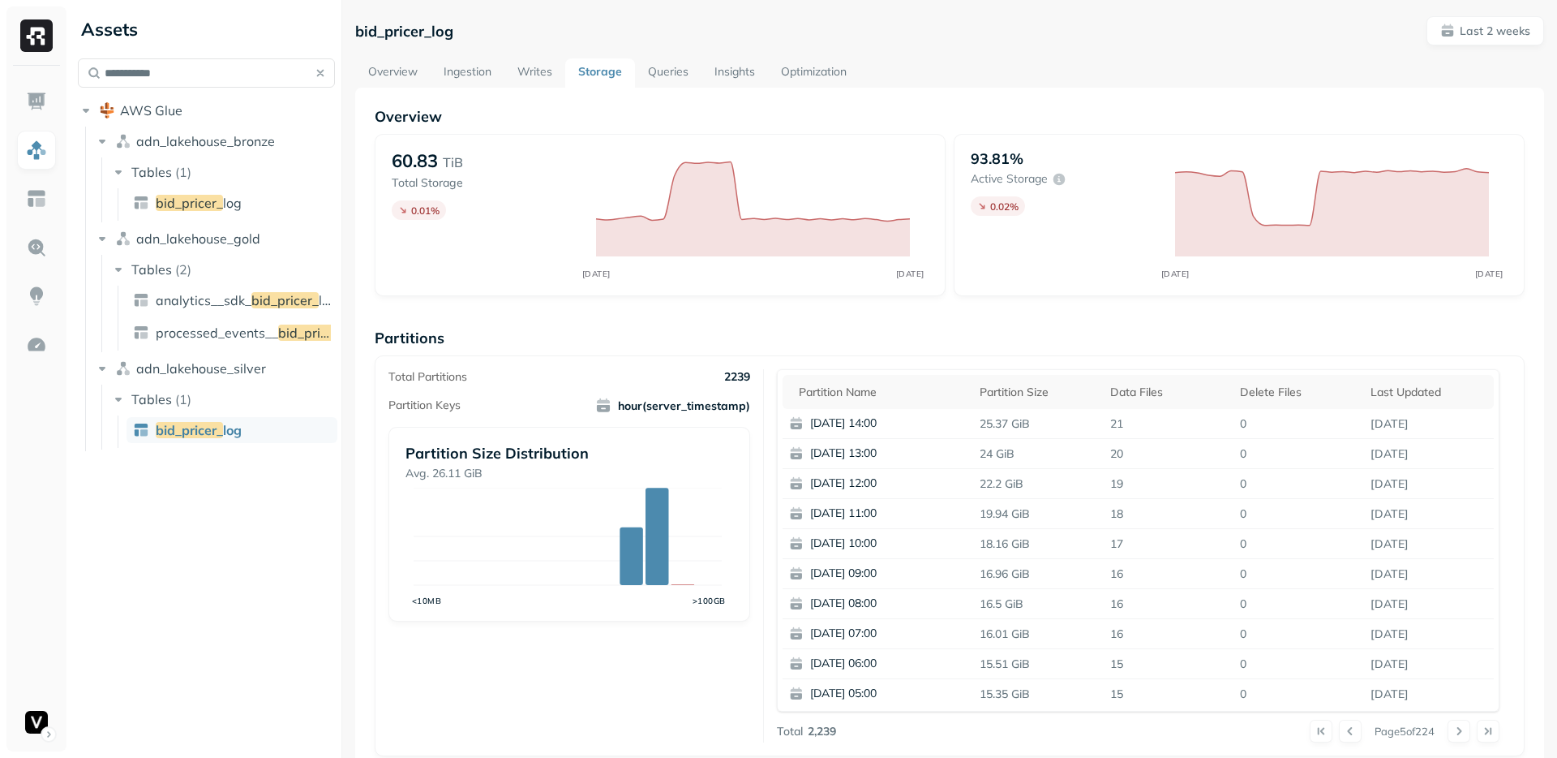
click at [851, 19] on div "bid_pricer_log Last 2 weeks" at bounding box center [949, 30] width 1189 height 29
click at [851, 20] on div "bid_pricer_log Last 2 weeks" at bounding box center [949, 30] width 1189 height 29
click at [850, 21] on div "bid_pricer_log Last 2 weeks" at bounding box center [949, 30] width 1189 height 29
click at [676, 63] on link "Queries" at bounding box center [668, 72] width 67 height 29
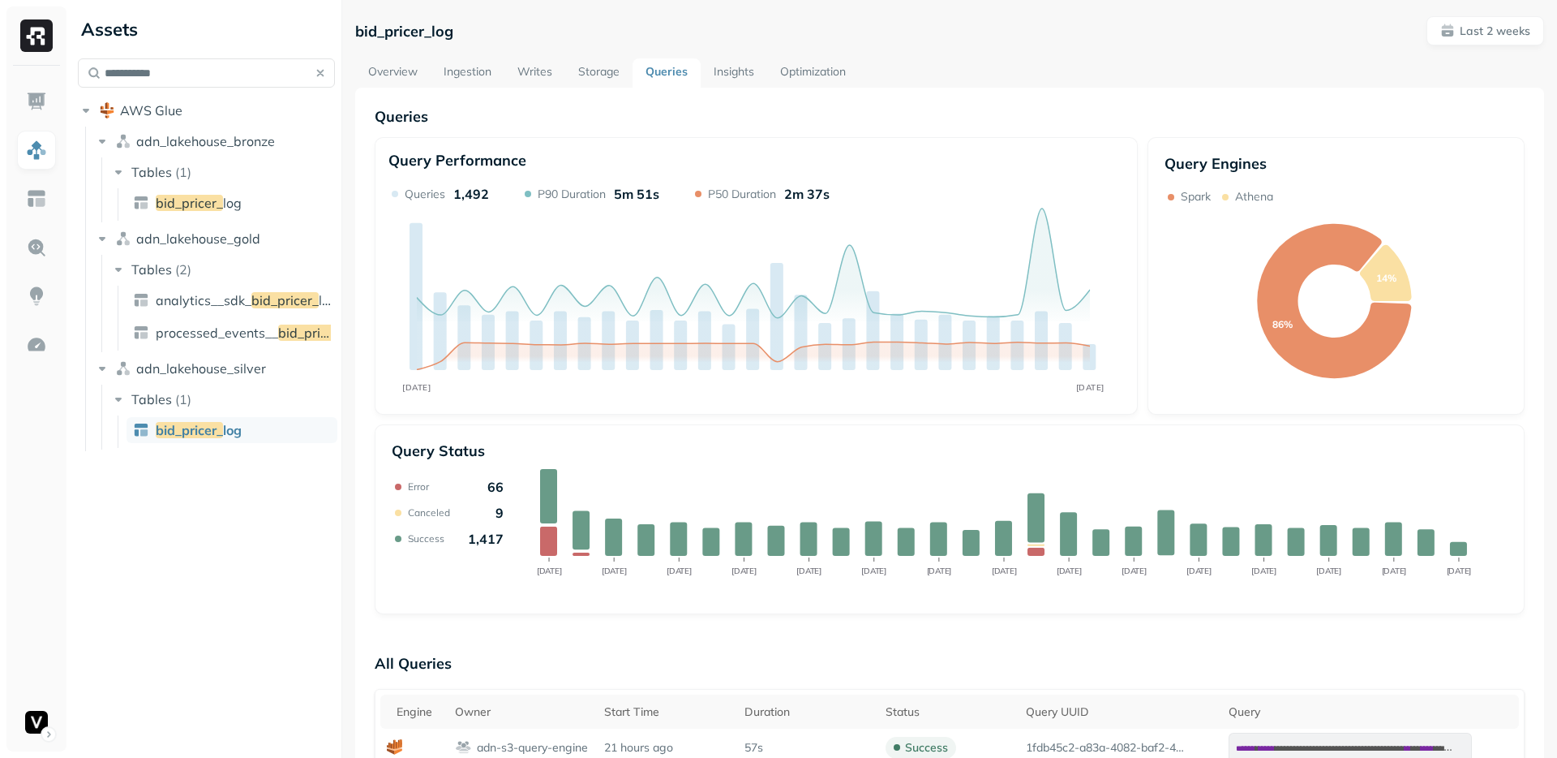
click at [530, 71] on link "Writes" at bounding box center [535, 72] width 61 height 29
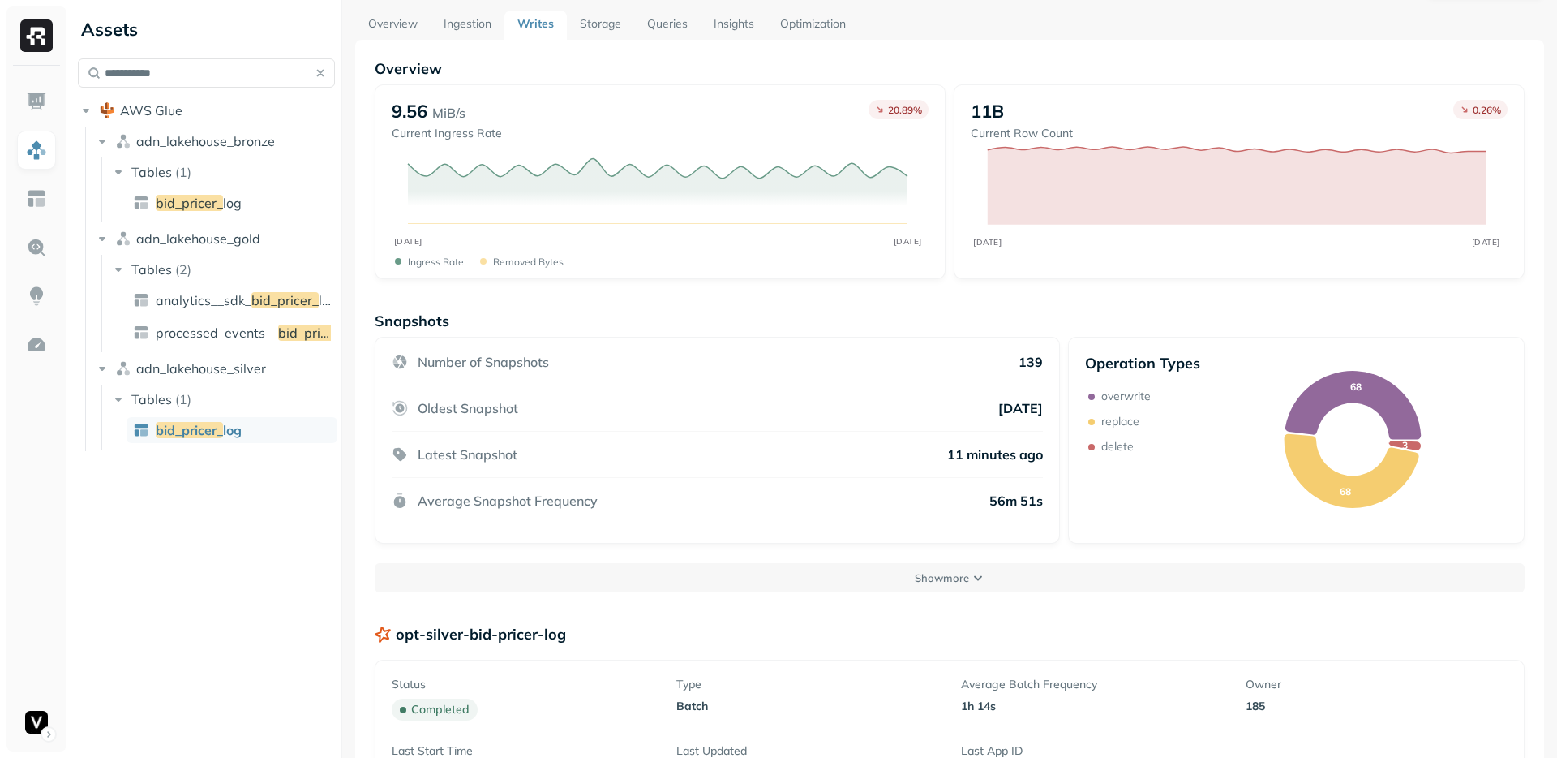
scroll to position [371, 0]
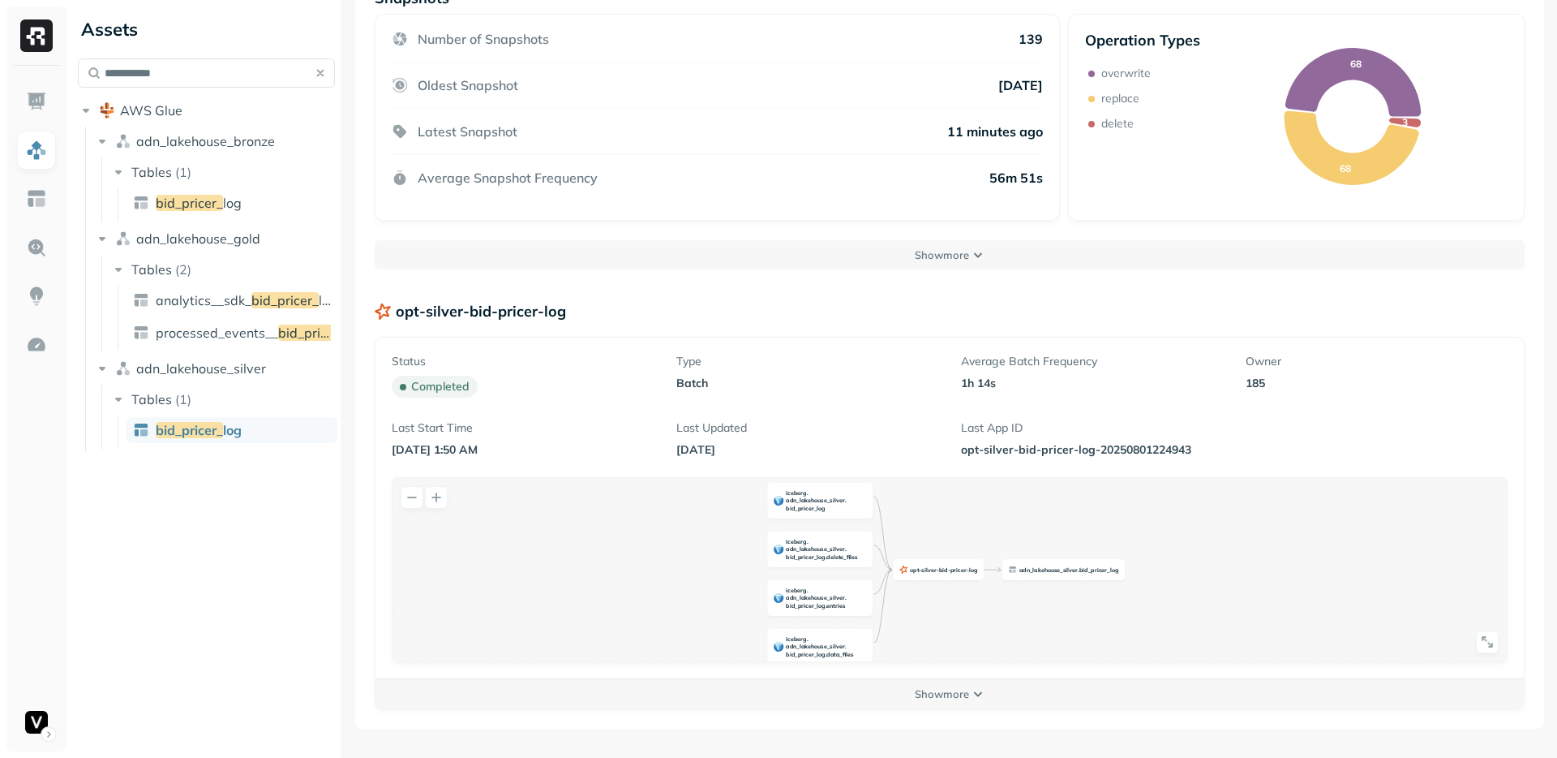
drag, startPoint x: 957, startPoint y: 699, endPoint x: 1522, endPoint y: 587, distance: 575.5
click at [957, 700] on button "Show more" at bounding box center [950, 693] width 1149 height 29
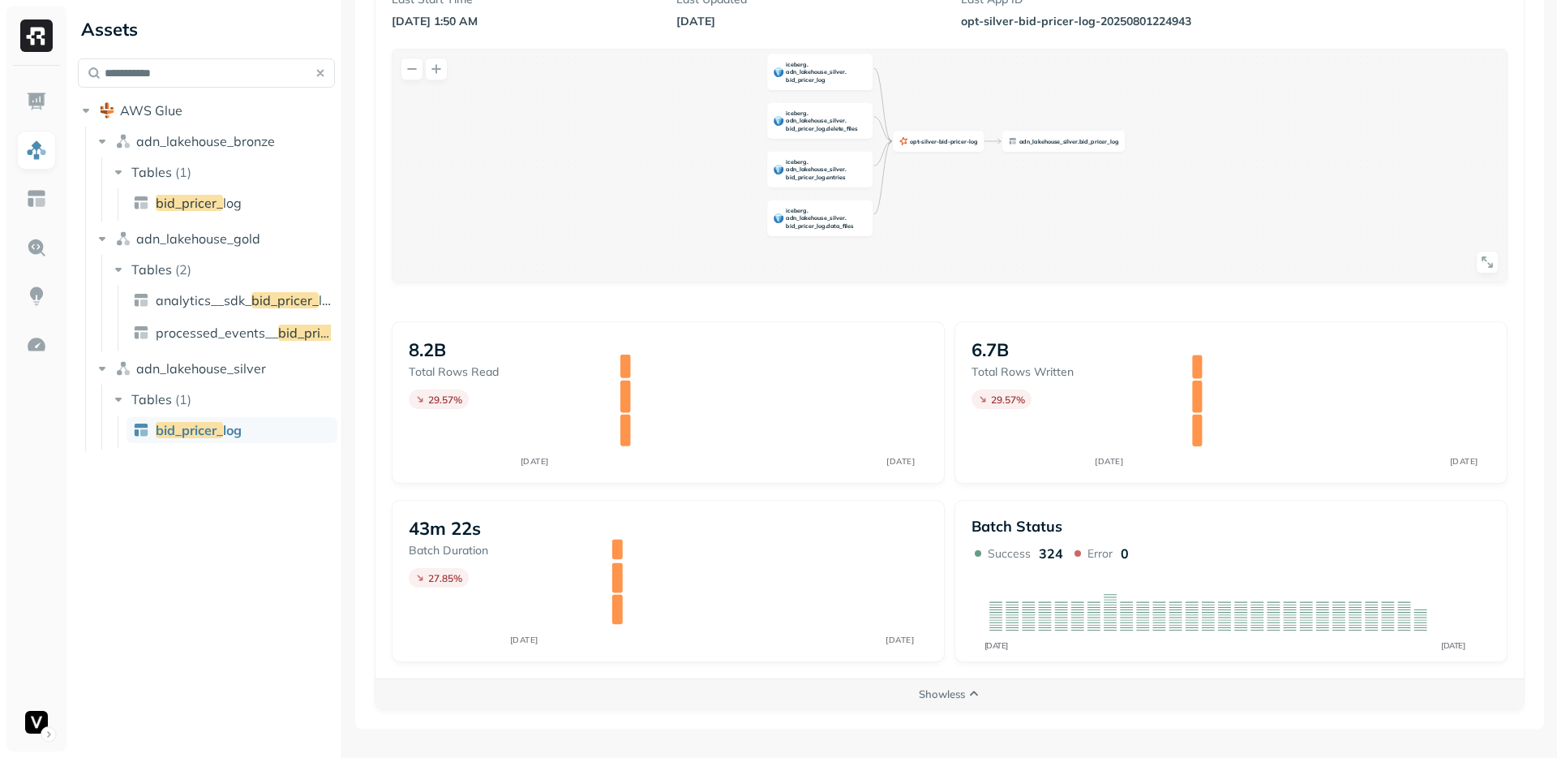
click at [913, 725] on div "Status completed Type batch Average Batch Frequency 1h 14s Owner 185 Last Start…" at bounding box center [950, 334] width 1149 height 850
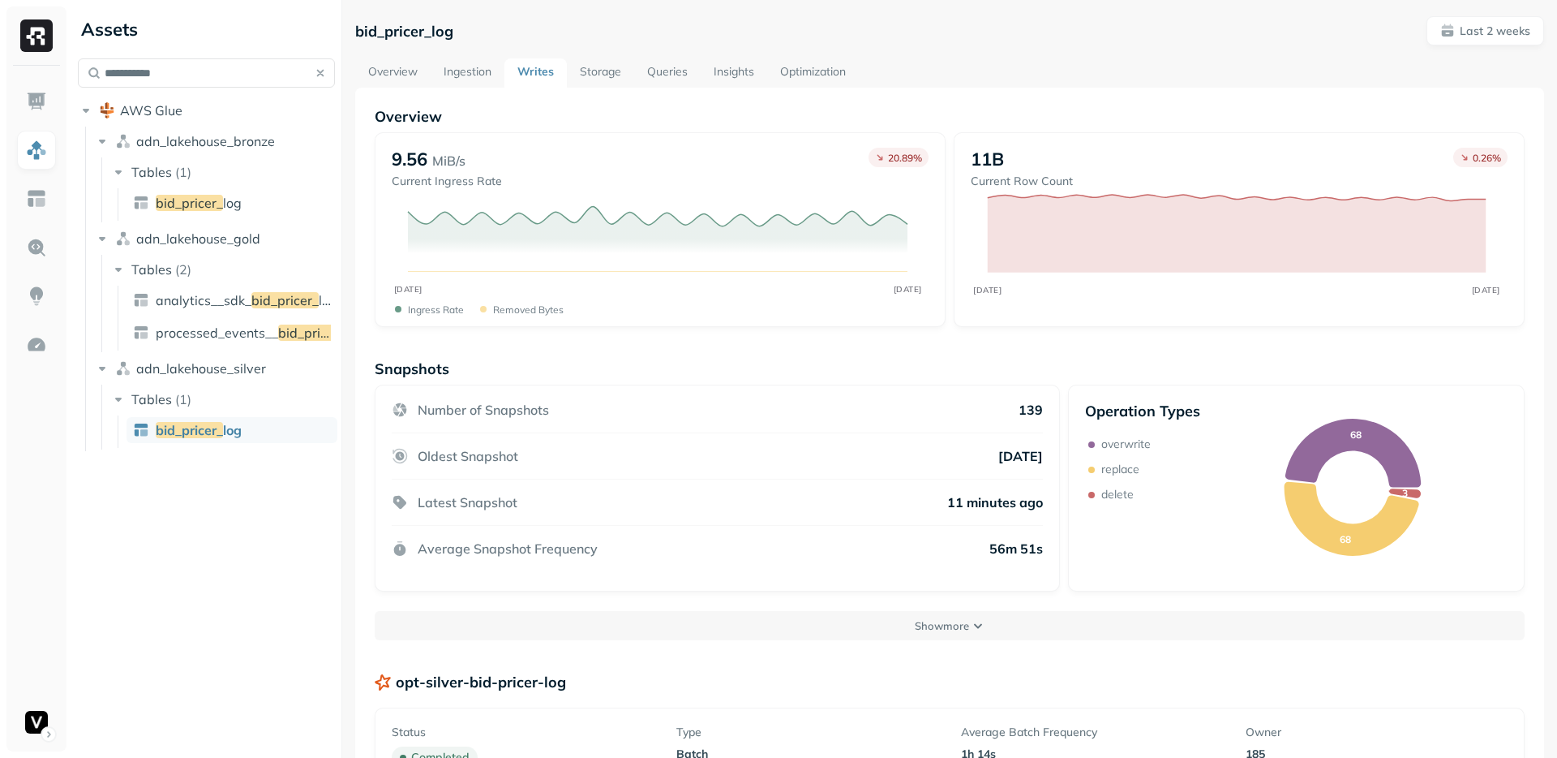
click at [661, 73] on link "Queries" at bounding box center [667, 72] width 67 height 29
